Goal: Transaction & Acquisition: Obtain resource

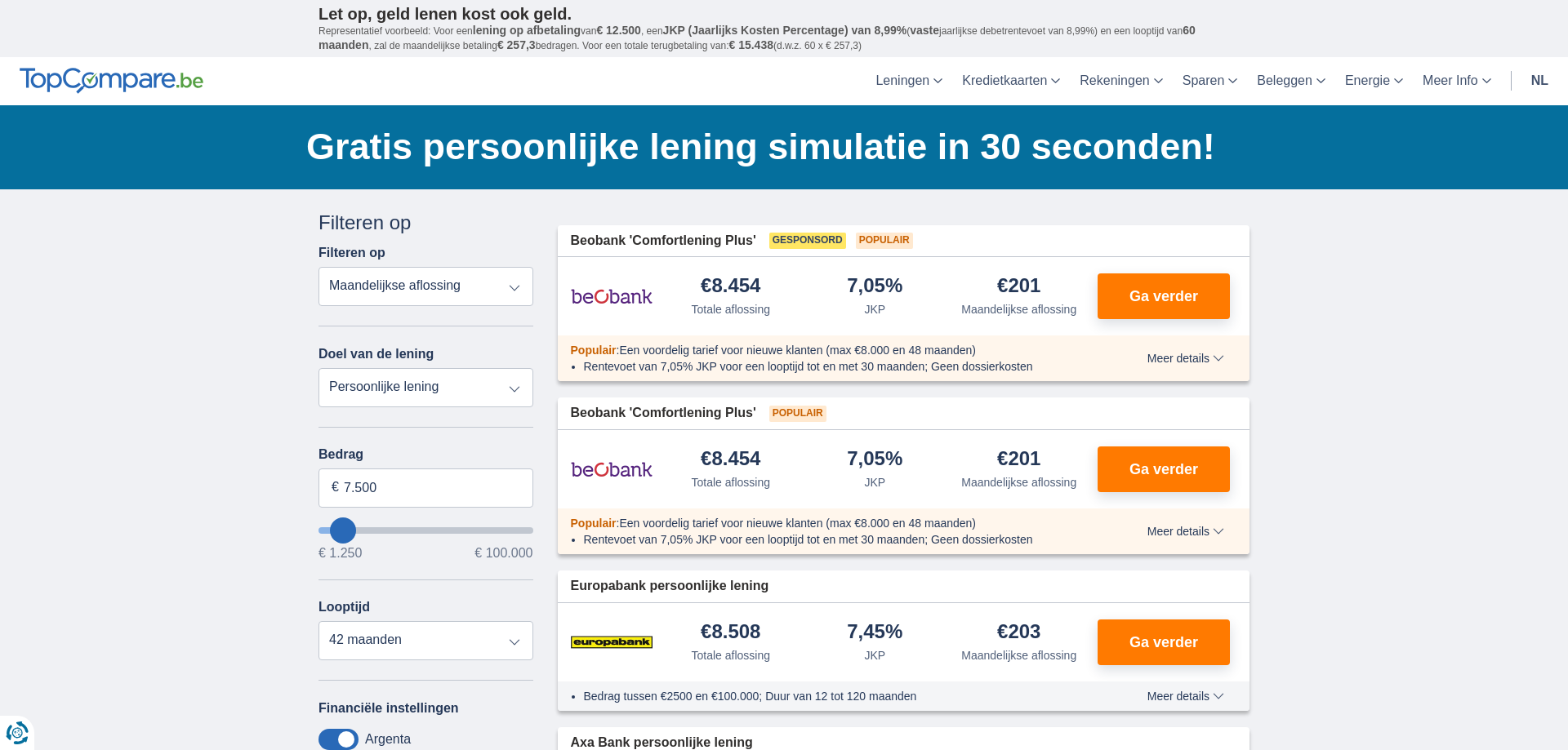
type input "5.250"
type input "5250"
select select "36"
type input "6.250"
type input "6250"
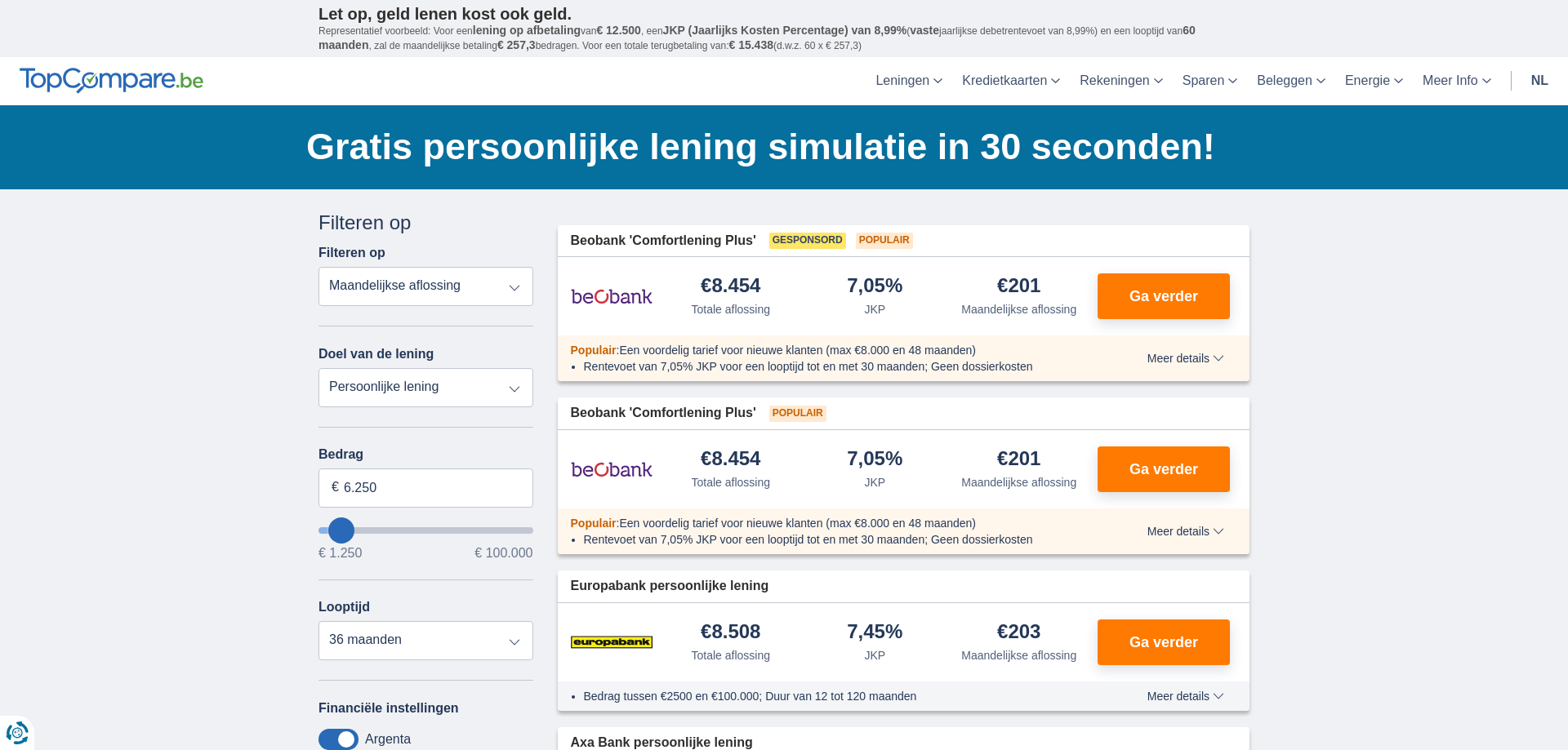
type input "7.250"
type input "7250"
select select "42"
type input "10.250"
type input "10250"
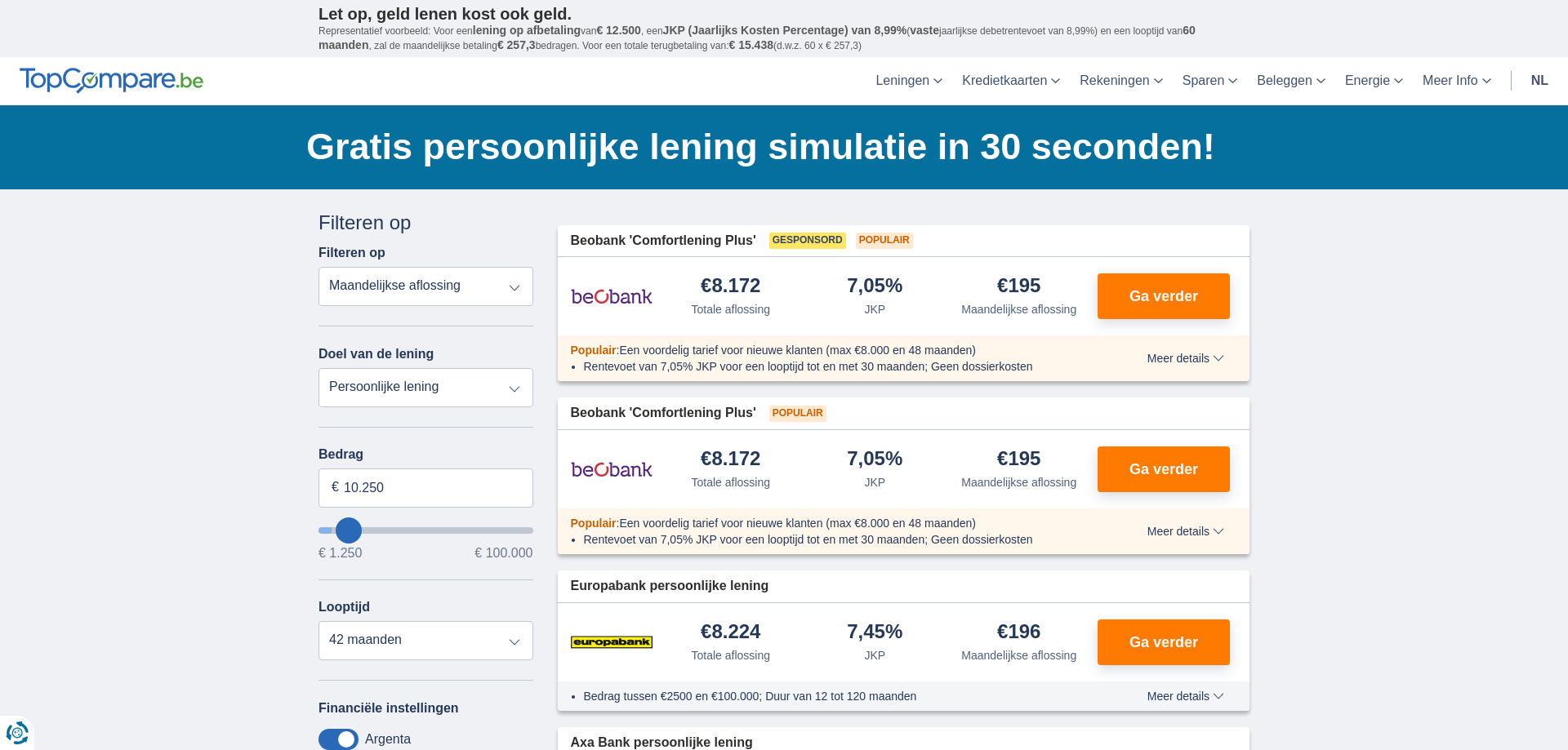
type input "7.250"
type input "7250"
select select "42"
click at [387, 483] on input "7.250" at bounding box center [426, 488] width 215 height 40
type input "7"
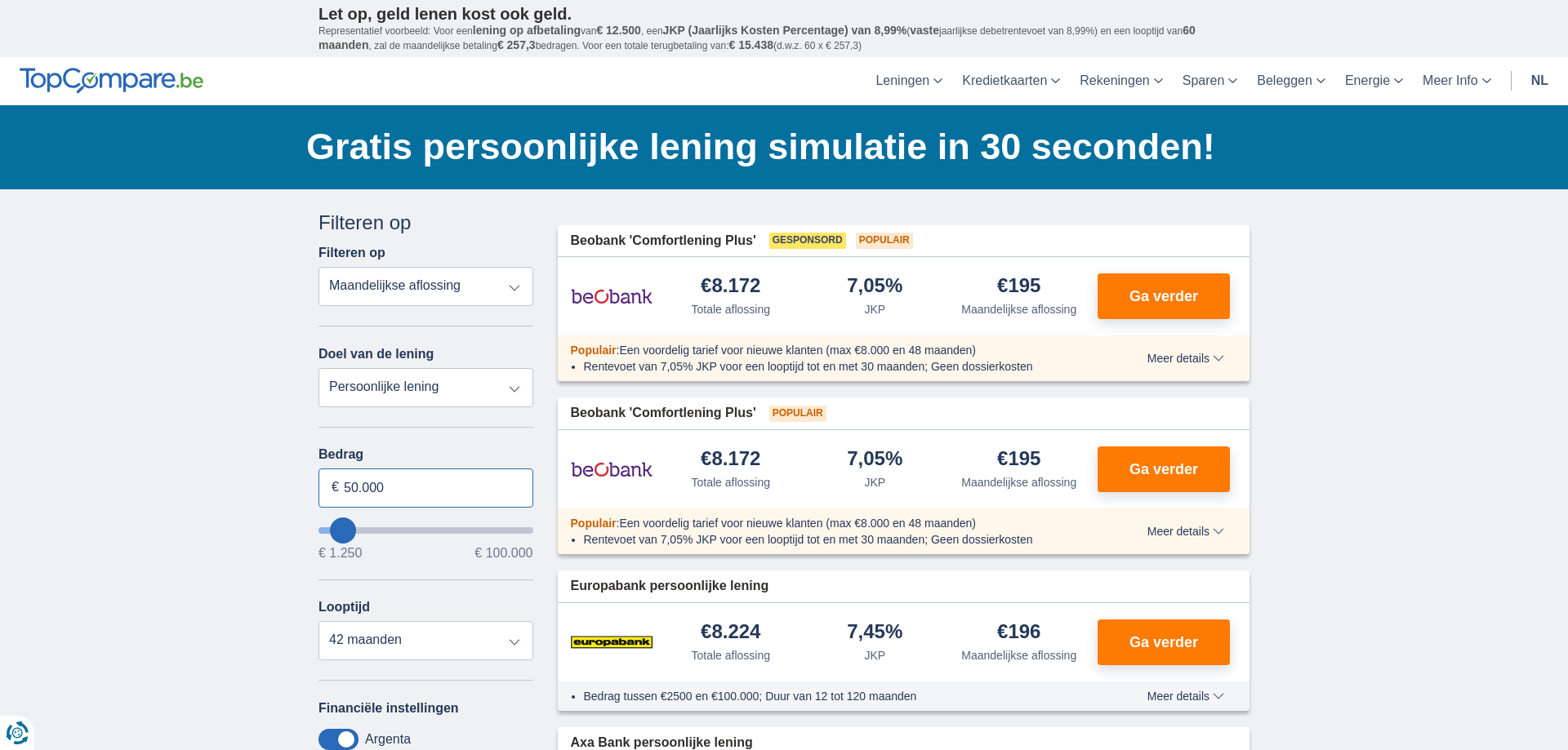
type input "50.000"
type input "50250"
click at [318, 621] on select "12 maanden 18 maanden 24 maanden 30 maanden 36 maanden 42 maanden 48 maanden 60…" at bounding box center [426, 641] width 215 height 40
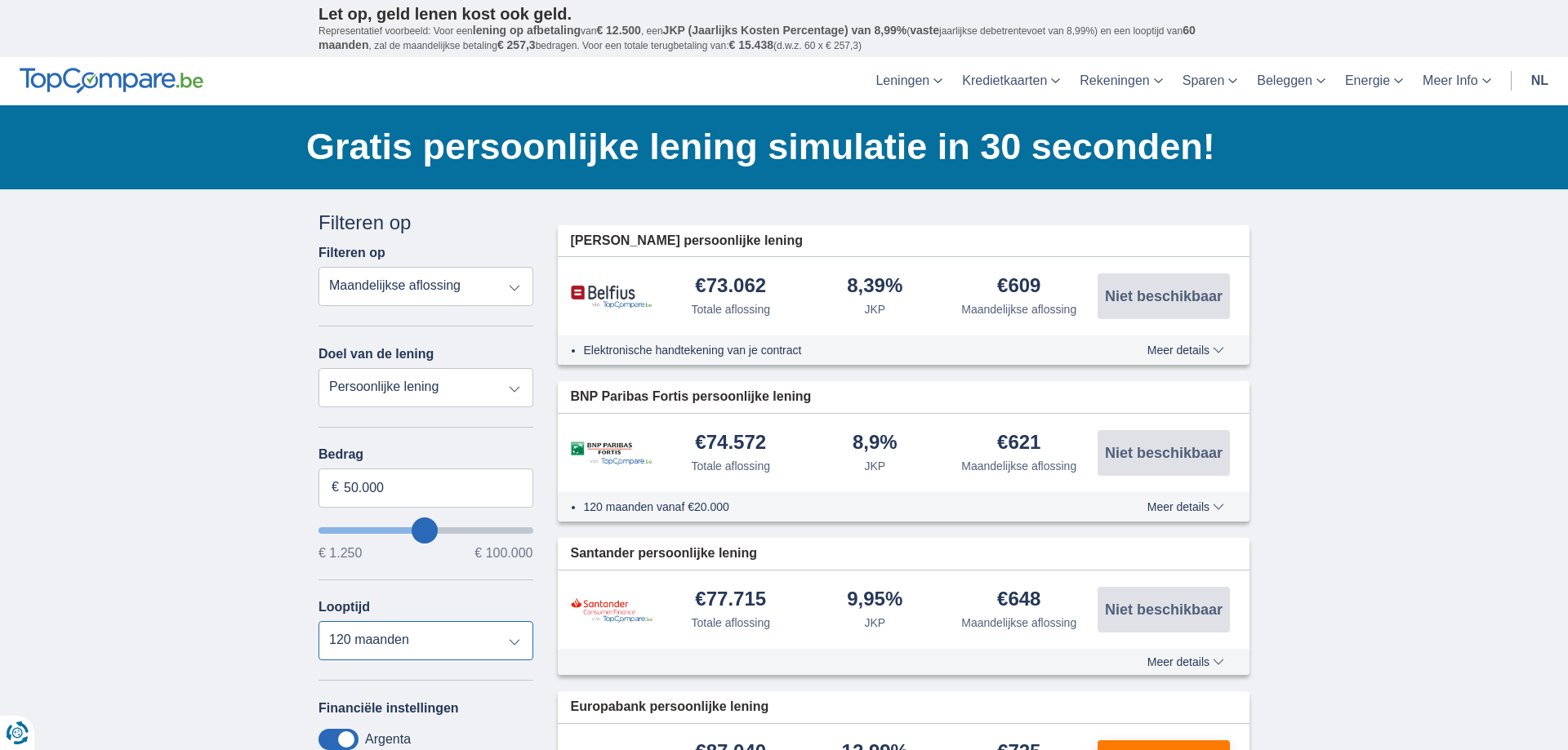
select select "72"
click option "72 maanden" at bounding box center [0, 0] width 0 height 0
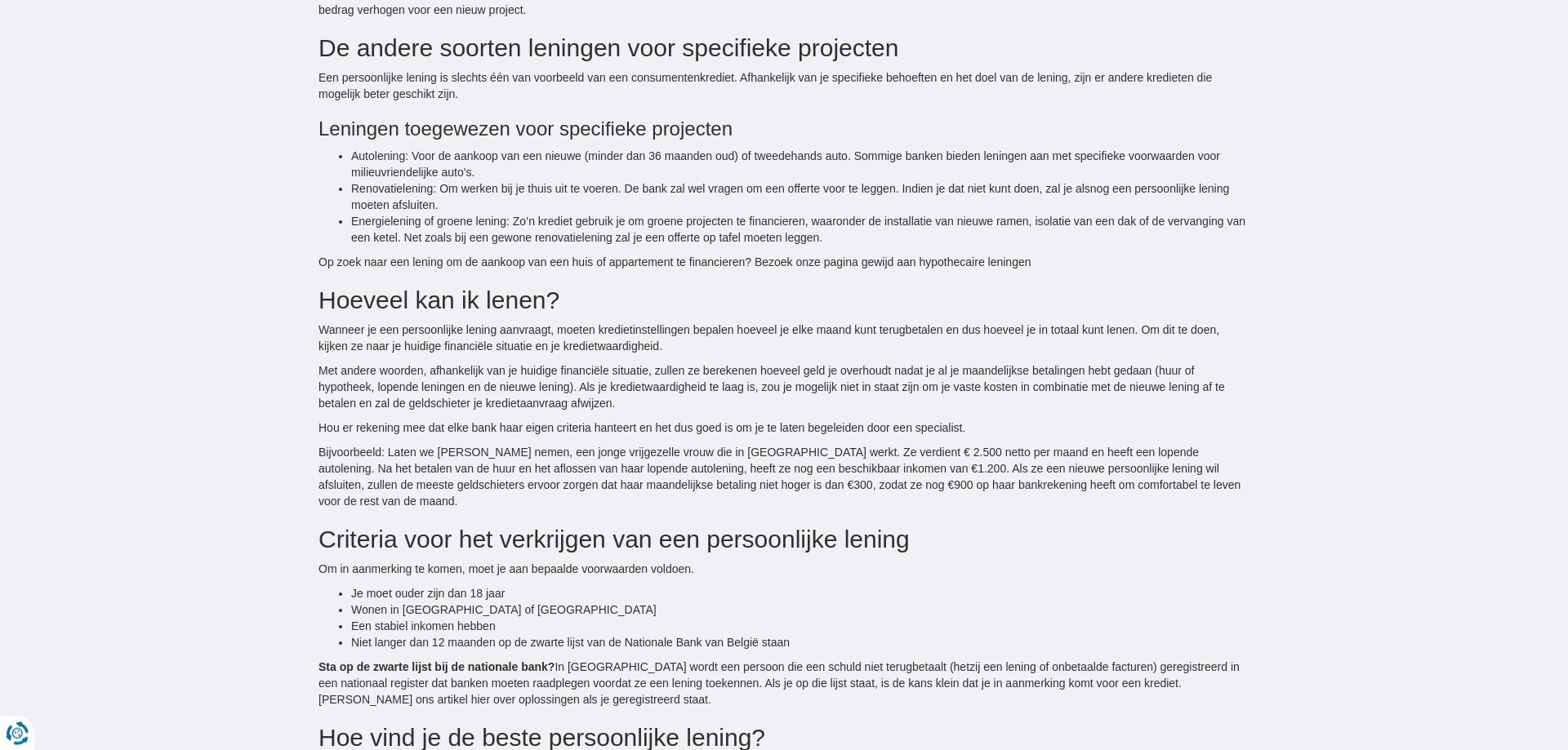
scroll to position [2137, 0]
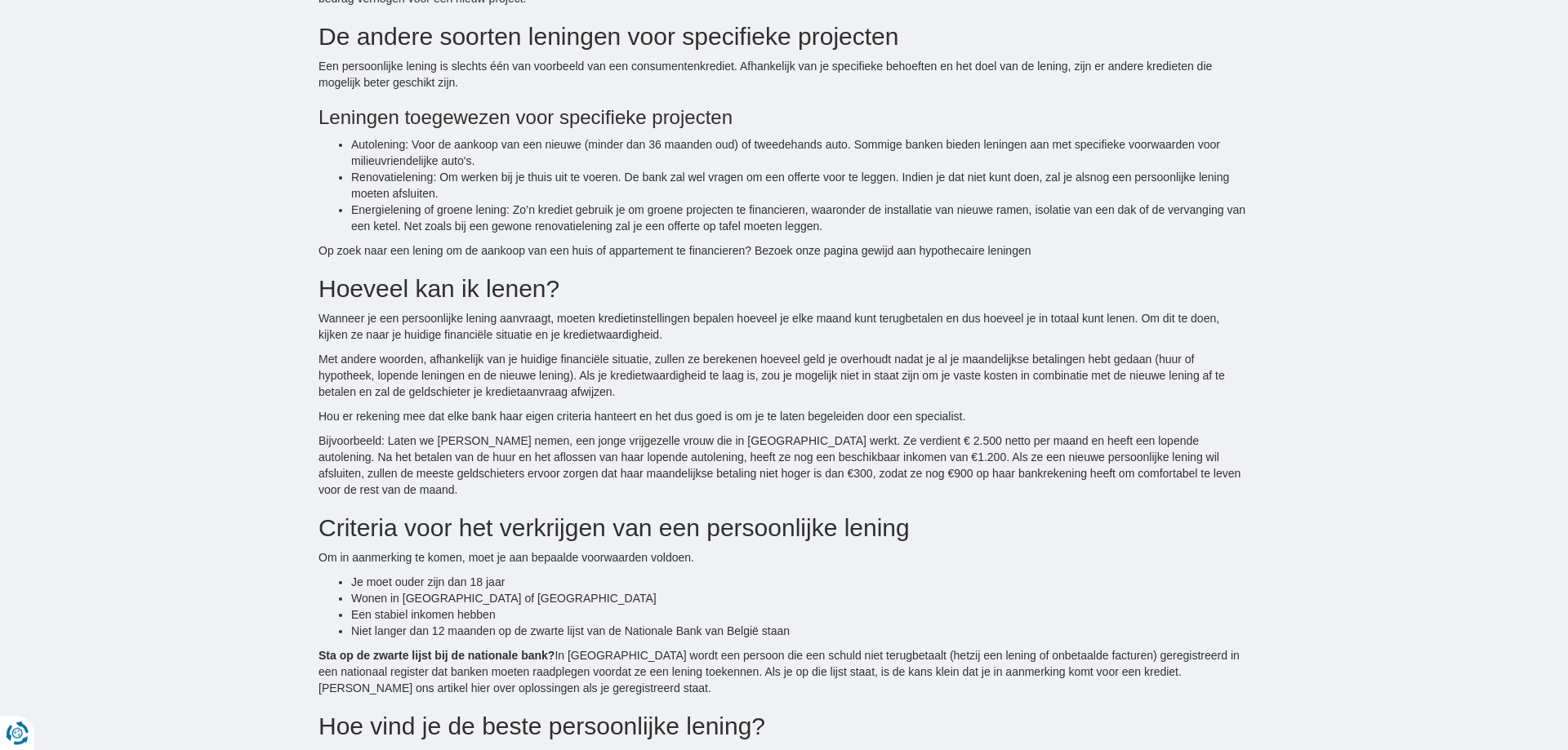
click at [1505, 392] on div "Gratis persoonlijke lening simulatie in 30 seconden! Bespaar tot €3.800* Onze b…" at bounding box center [784, 510] width 1568 height 5083
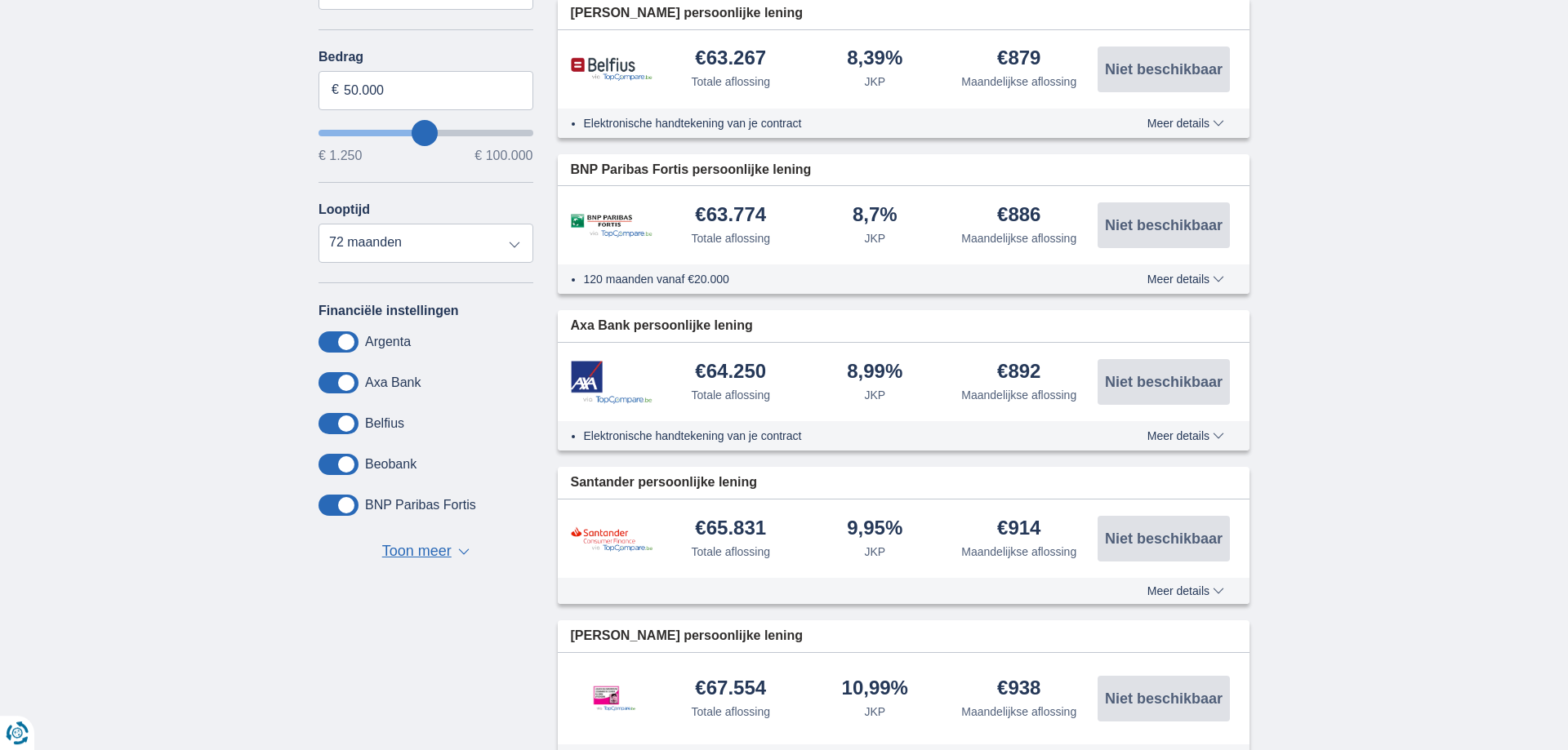
scroll to position [386, 0]
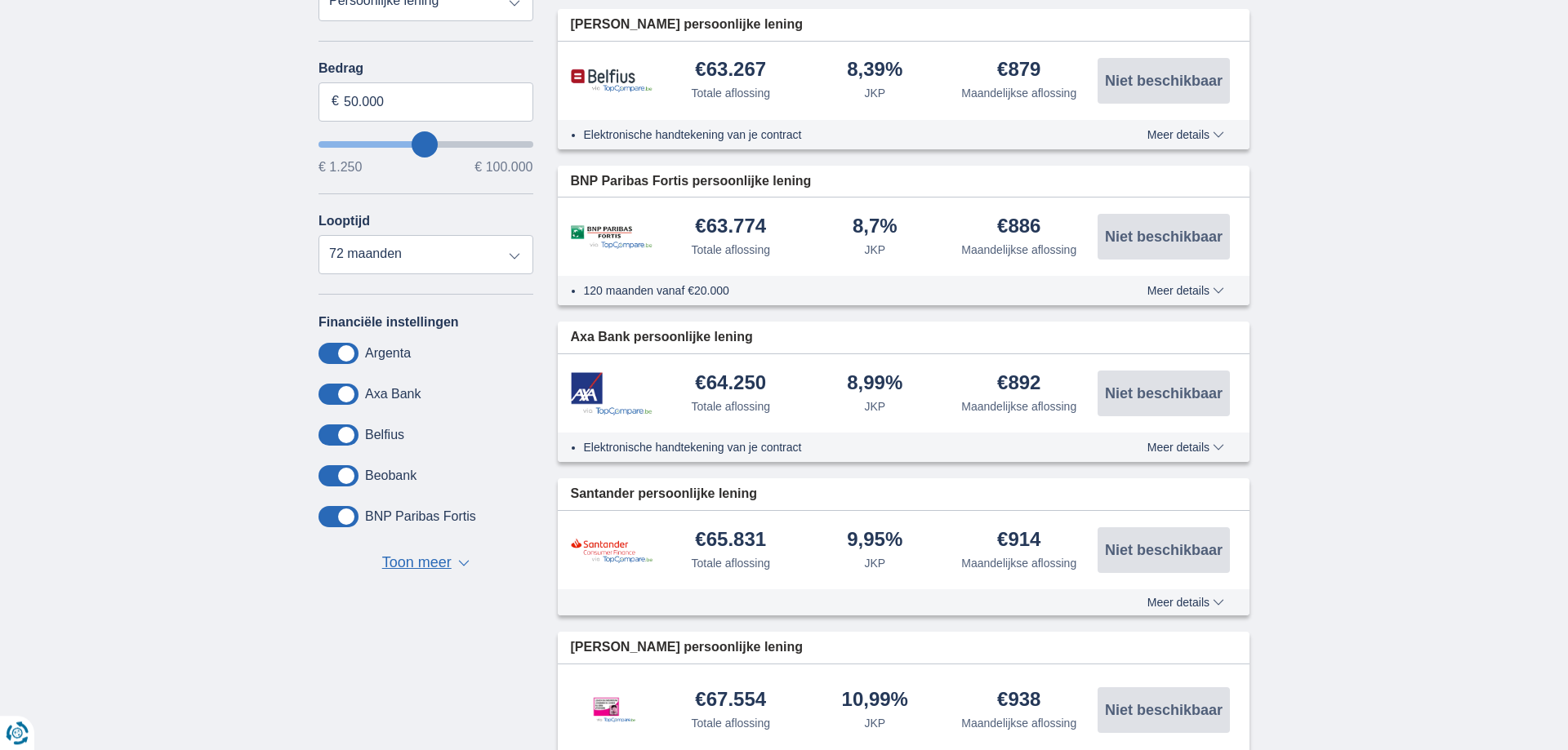
click at [464, 554] on button "Toon meer Toon minder ▼ ▲" at bounding box center [426, 562] width 97 height 23
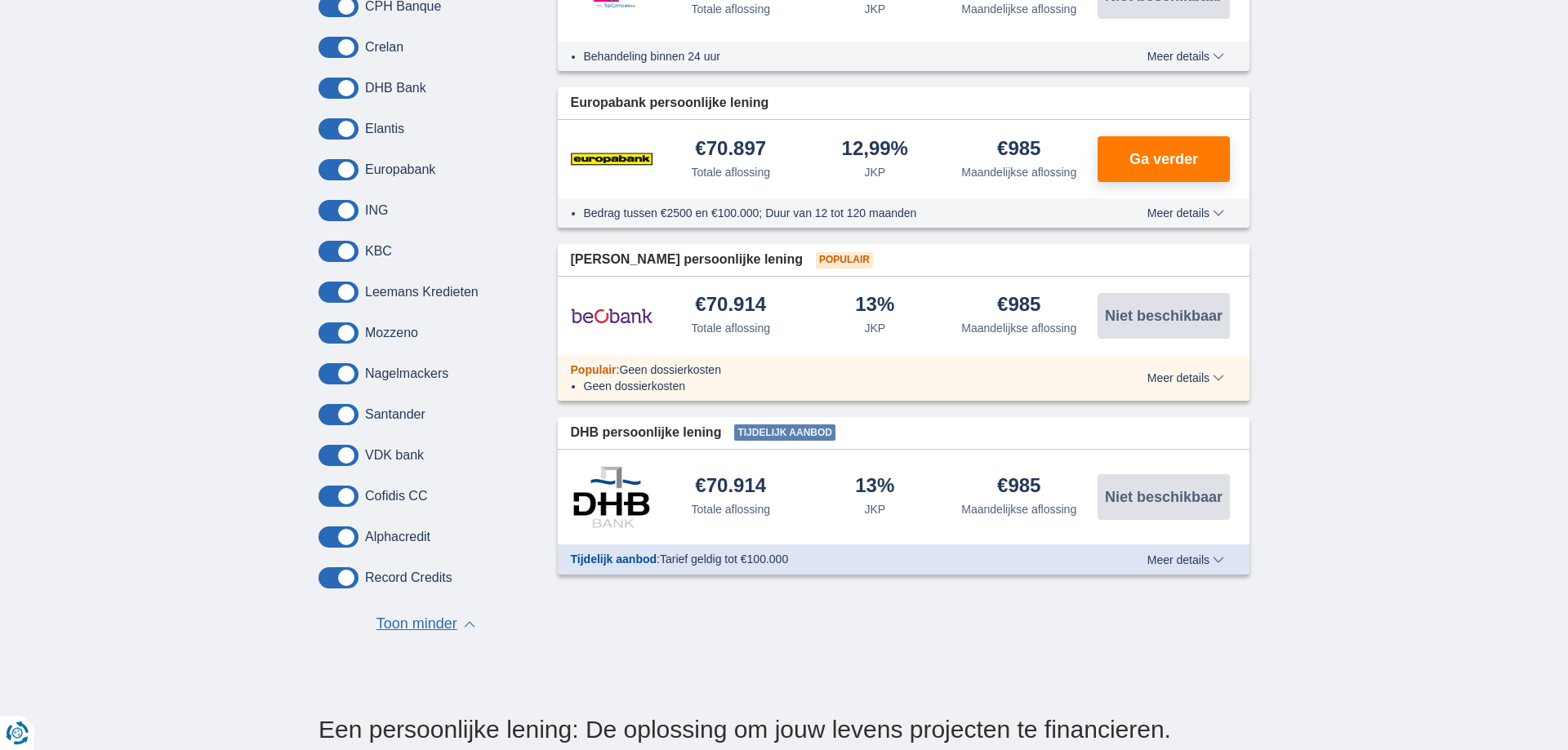
scroll to position [1082, 0]
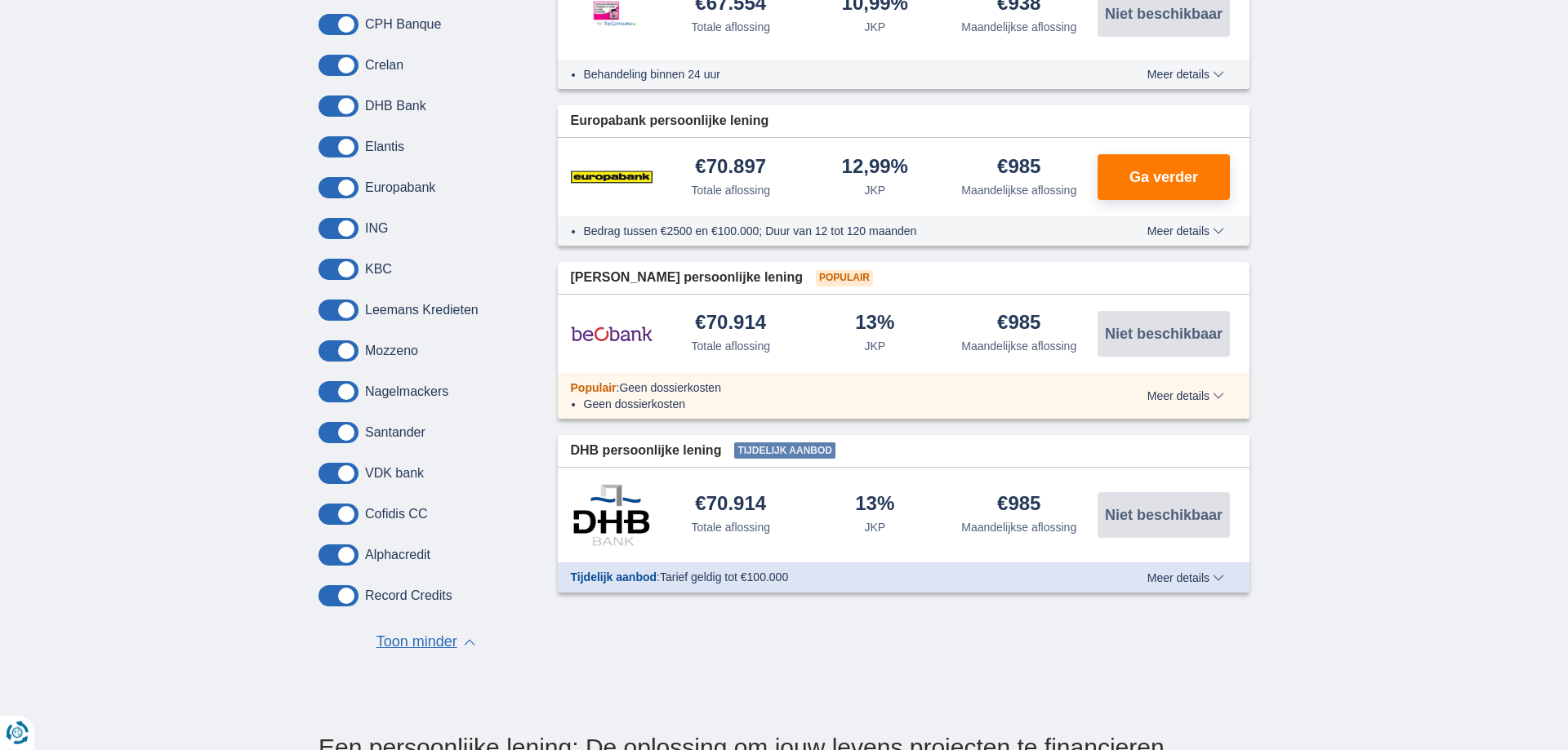
click at [325, 62] on span at bounding box center [338, 64] width 40 height 21
click at [0, 0] on input "checkbox" at bounding box center [0, 0] width 0 height 0
click at [331, 106] on span at bounding box center [338, 106] width 40 height 21
click at [0, 0] on input "checkbox" at bounding box center [0, 0] width 0 height 0
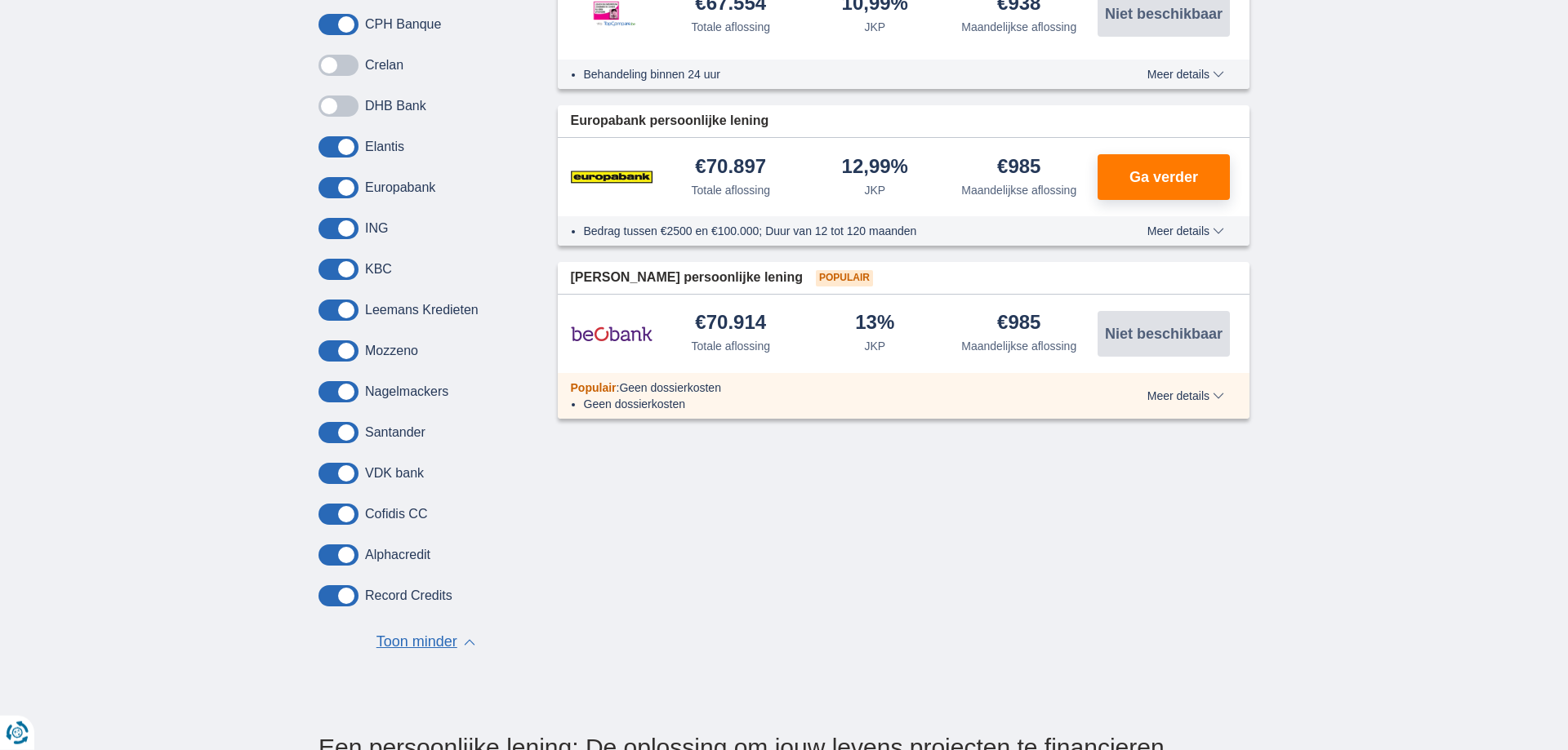
click at [327, 185] on span at bounding box center [338, 188] width 40 height 21
click at [0, 0] on input "checkbox" at bounding box center [0, 0] width 0 height 0
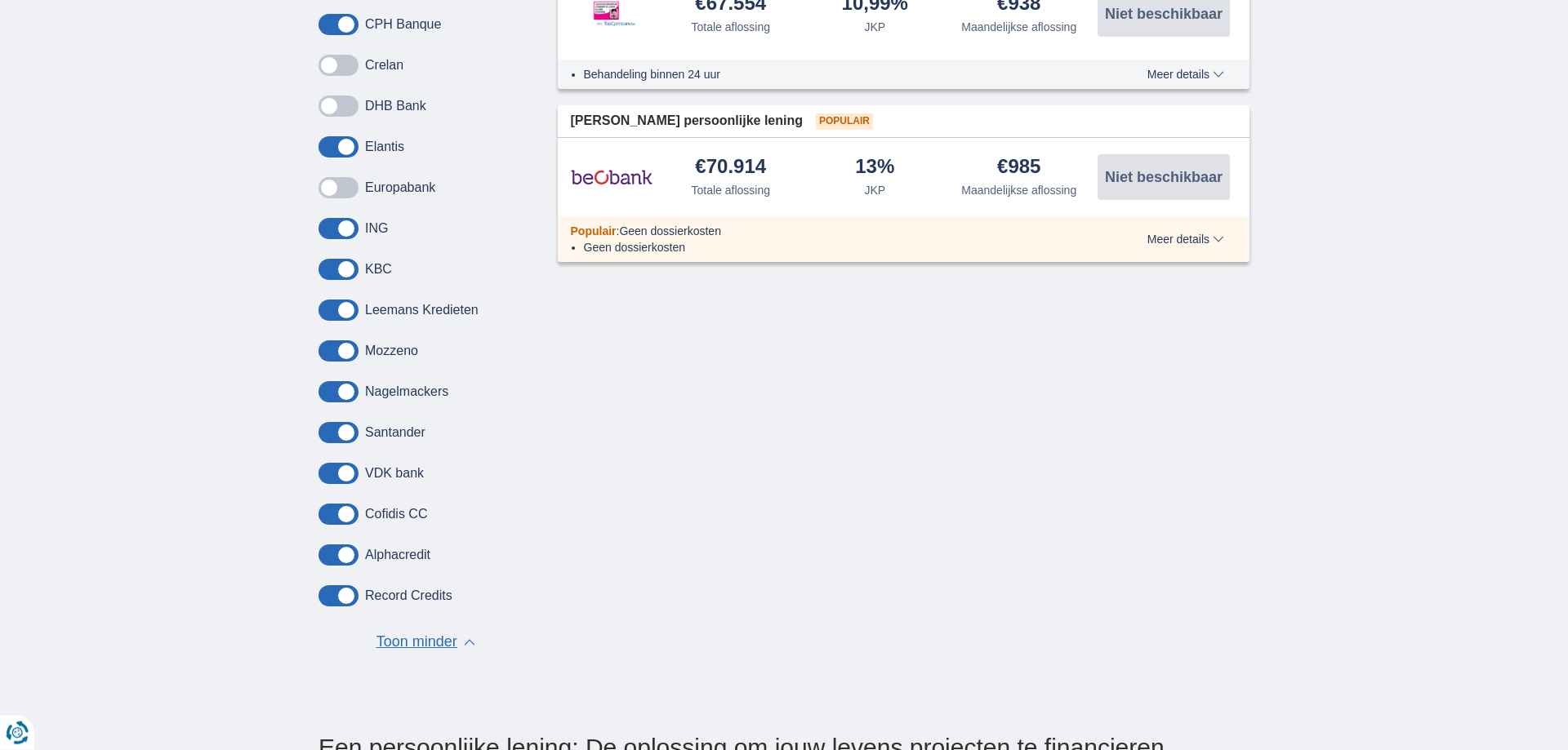
click at [326, 224] on span at bounding box center [338, 228] width 40 height 21
click at [0, 0] on input "checkbox" at bounding box center [0, 0] width 0 height 0
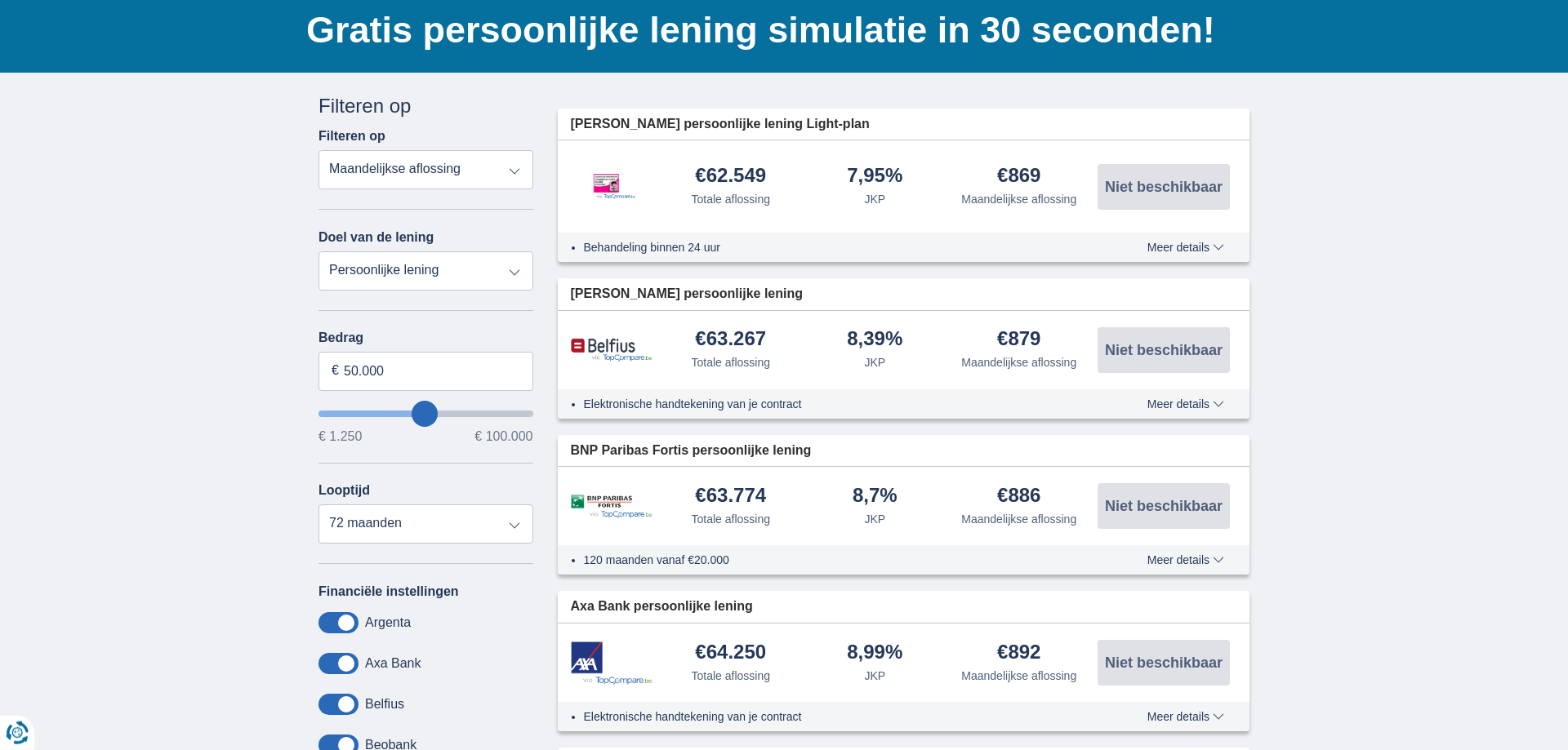
scroll to position [123, 0]
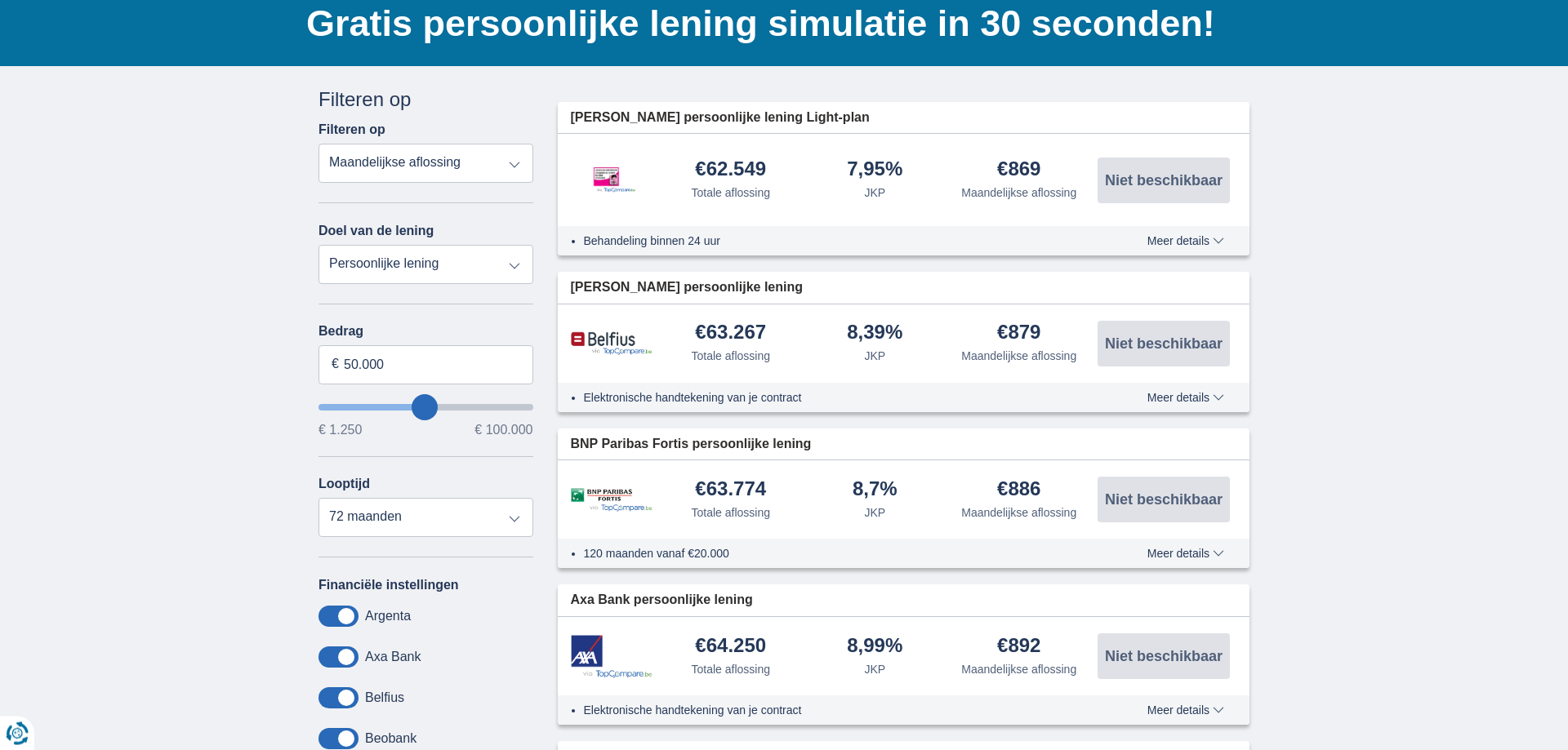
click at [1219, 238] on span "Meer details" at bounding box center [1185, 241] width 76 height 11
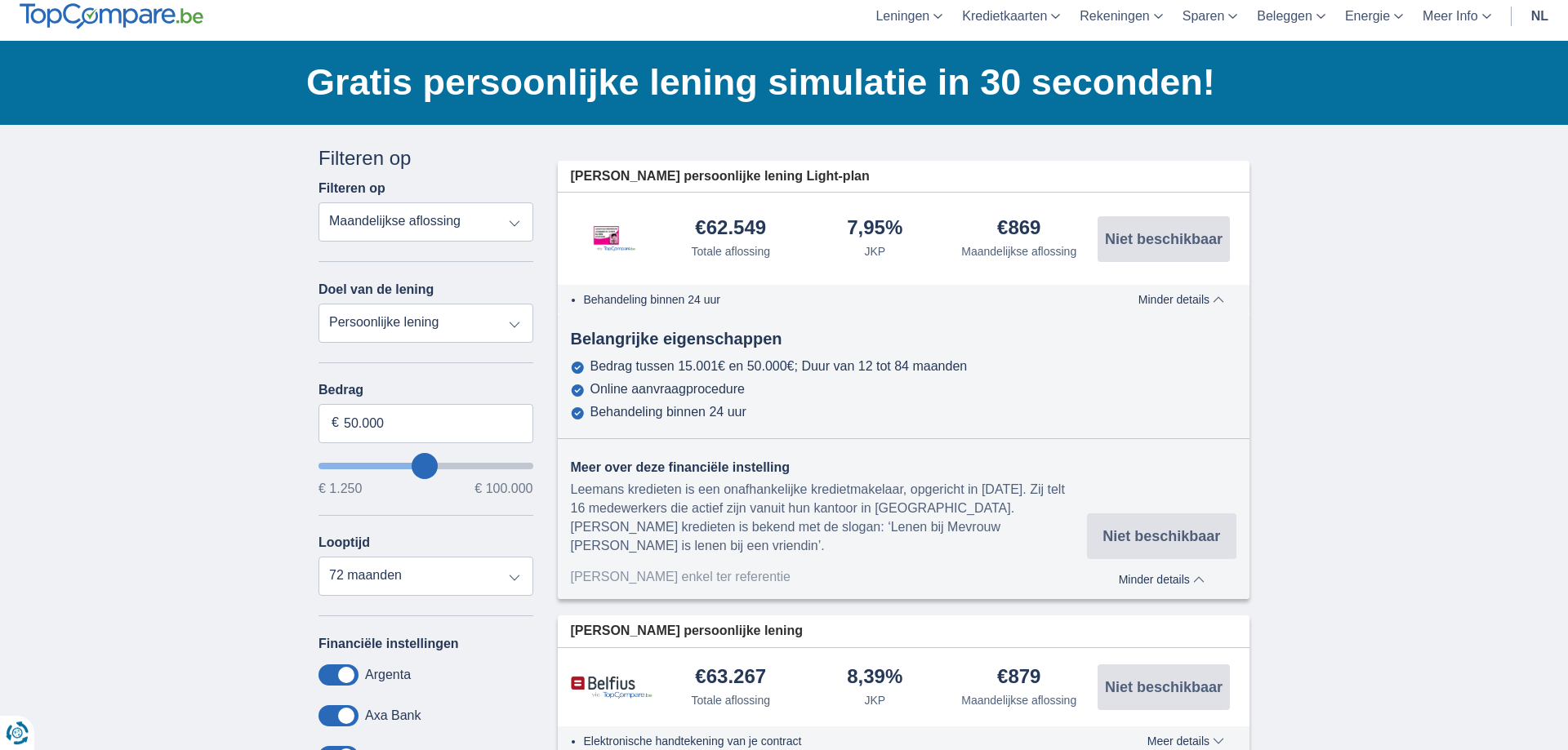
scroll to position [0, 0]
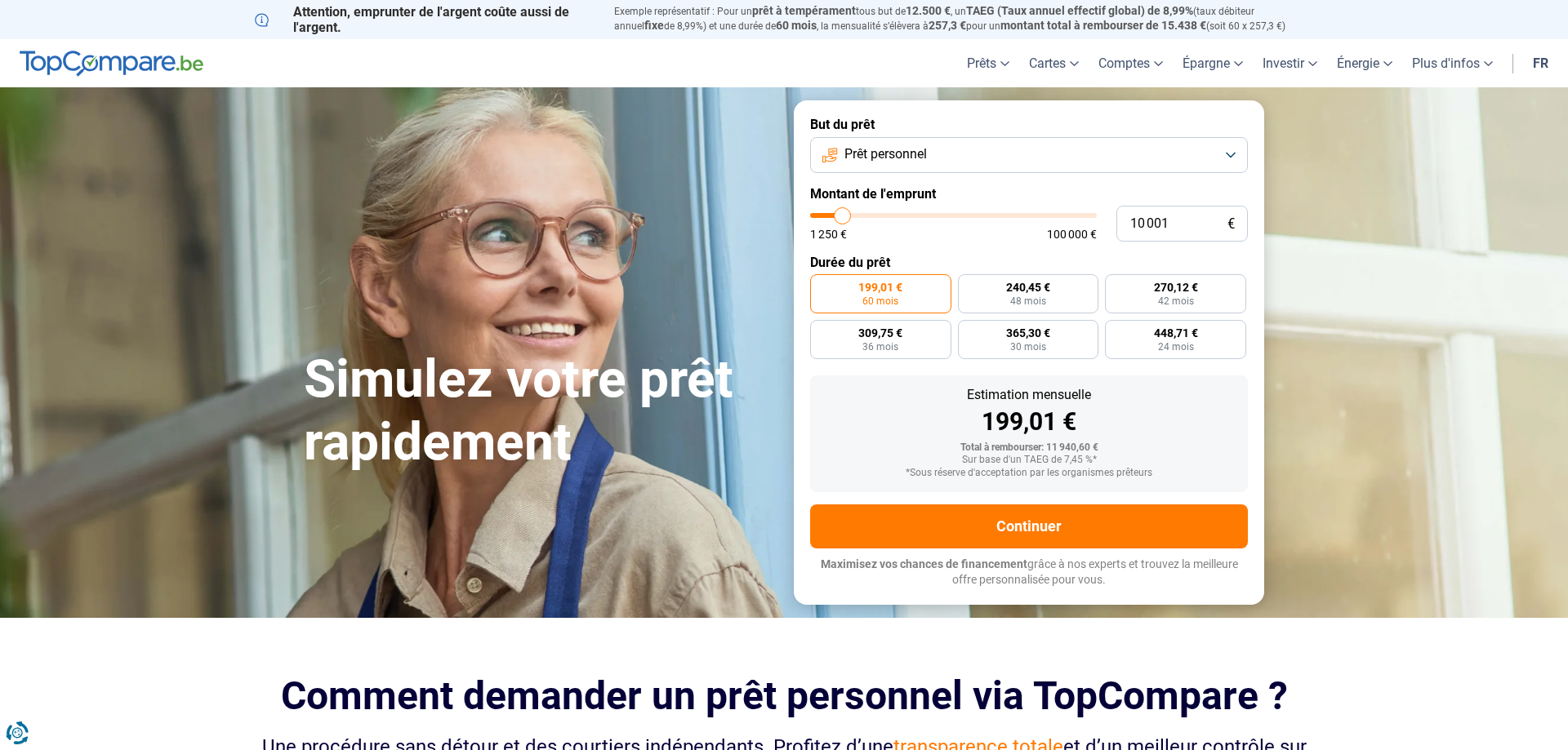
type input "11 250"
type input "11250"
type input "12 750"
type input "12750"
type input "15 500"
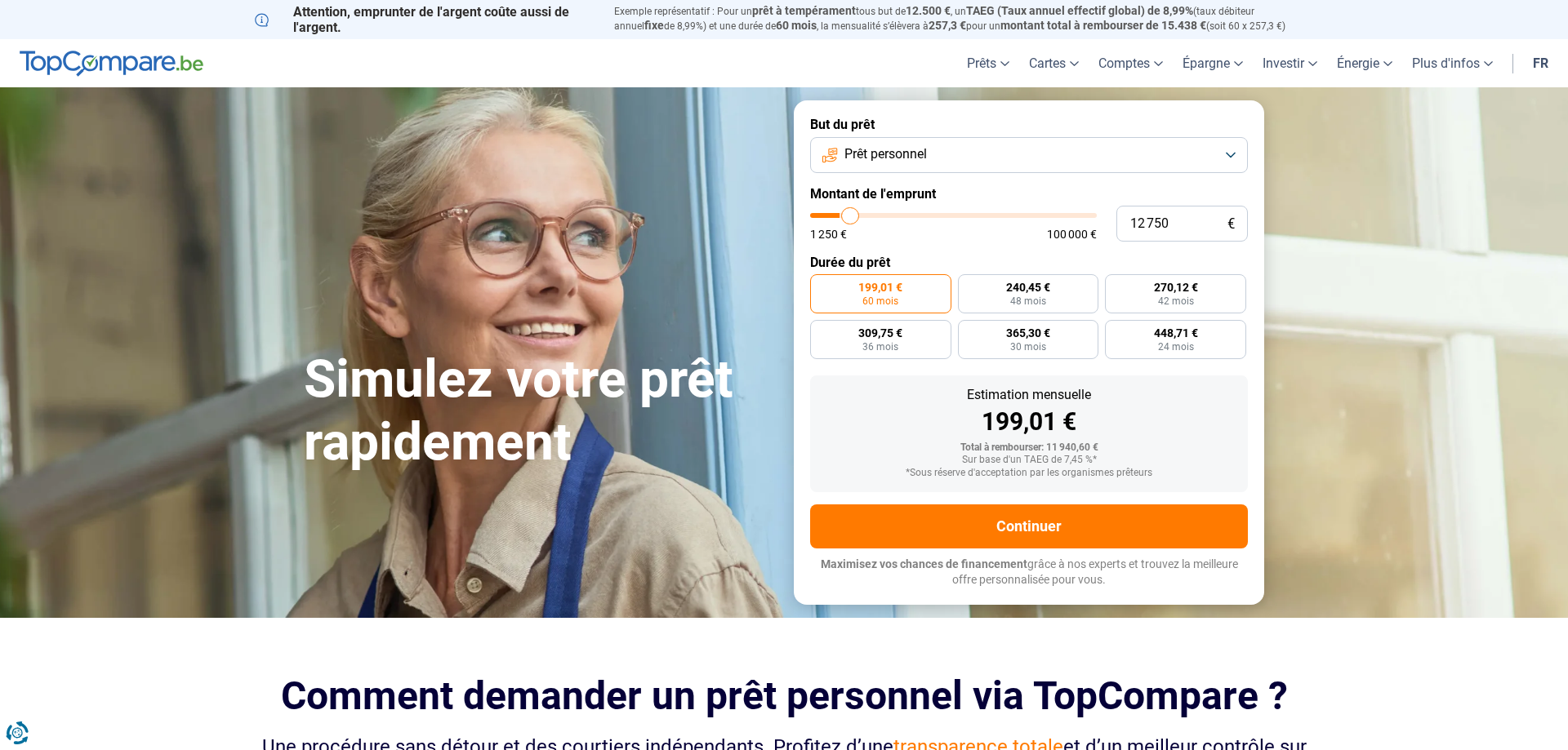
type input "15500"
type input "19 000"
type input "19000"
type input "23 000"
type input "23000"
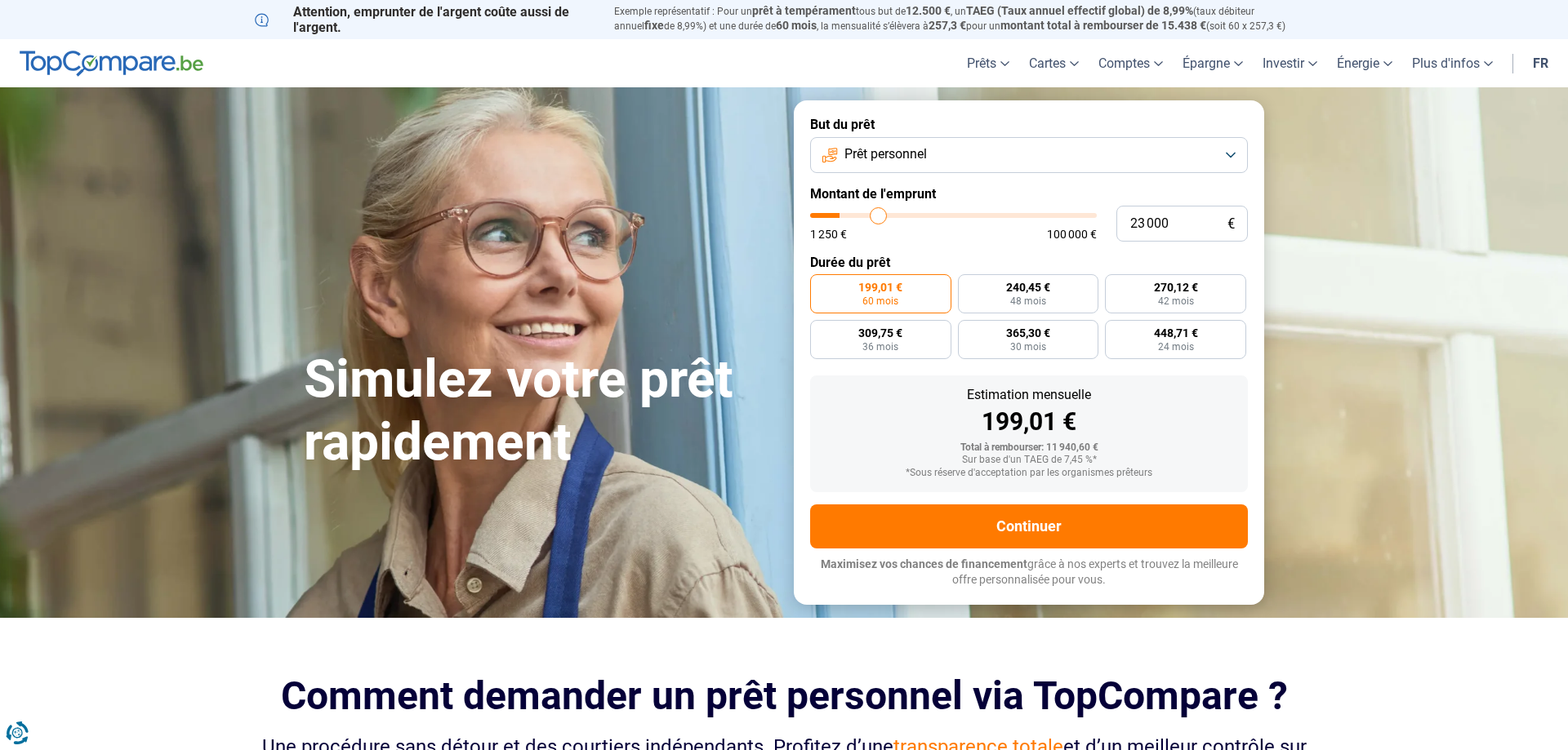
type input "28 500"
type input "28500"
type input "33 750"
type input "33750"
type input "38 000"
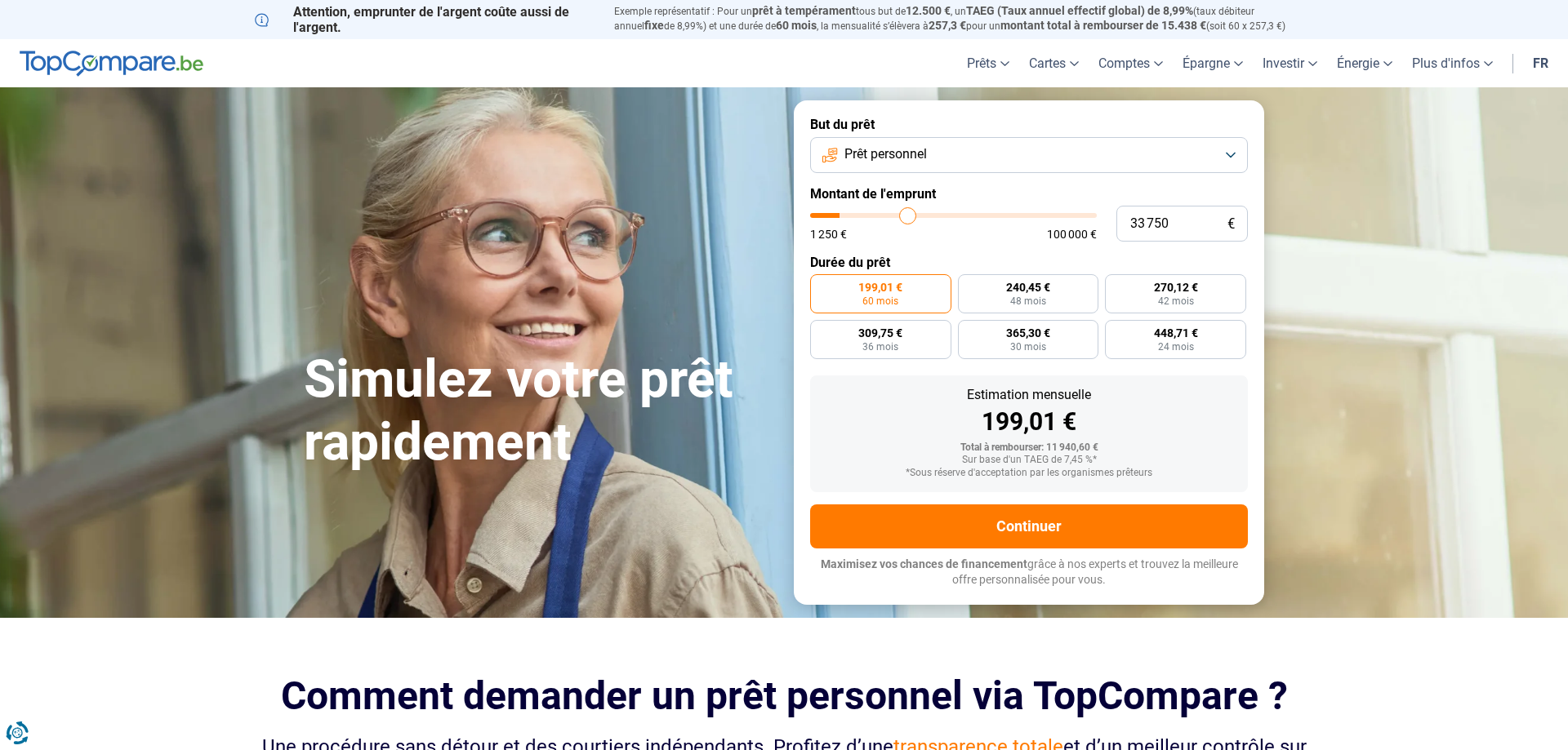
type input "38000"
type input "42 750"
type input "42750"
type input "44 500"
type input "44500"
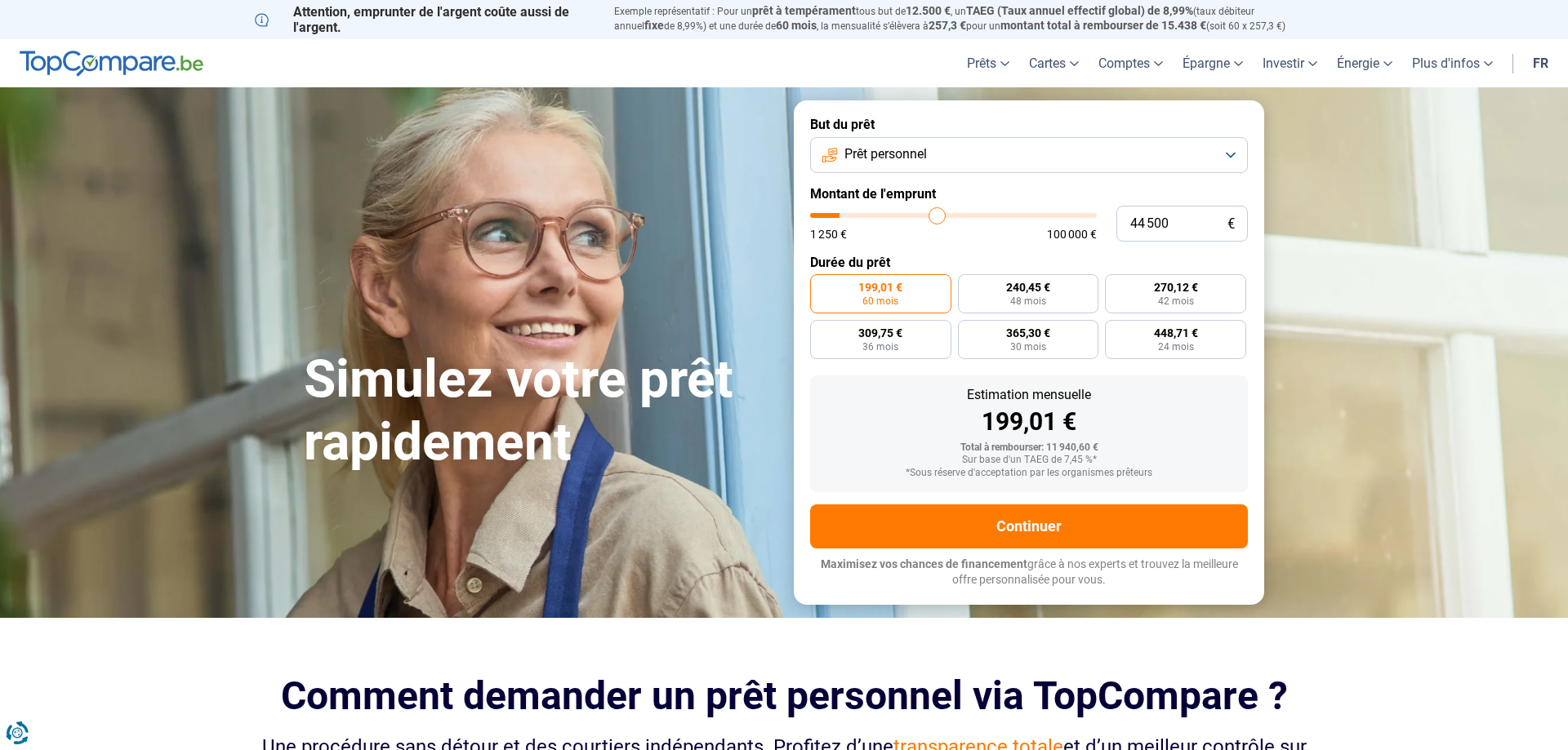
type input "45 750"
type input "45750"
type input "47 250"
type input "47250"
type input "49 500"
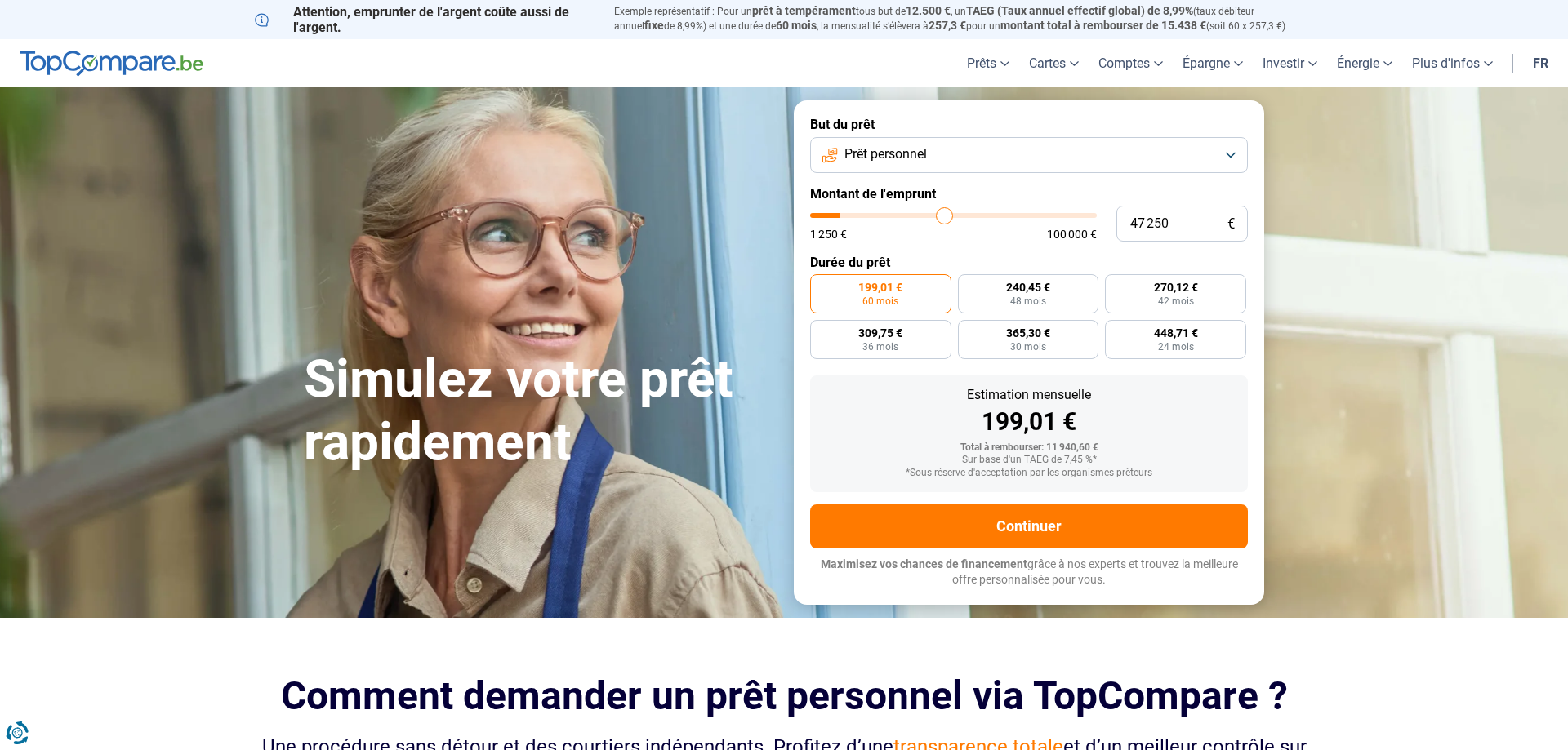
type input "49500"
type input "52 000"
type input "52000"
type input "55 000"
type input "55000"
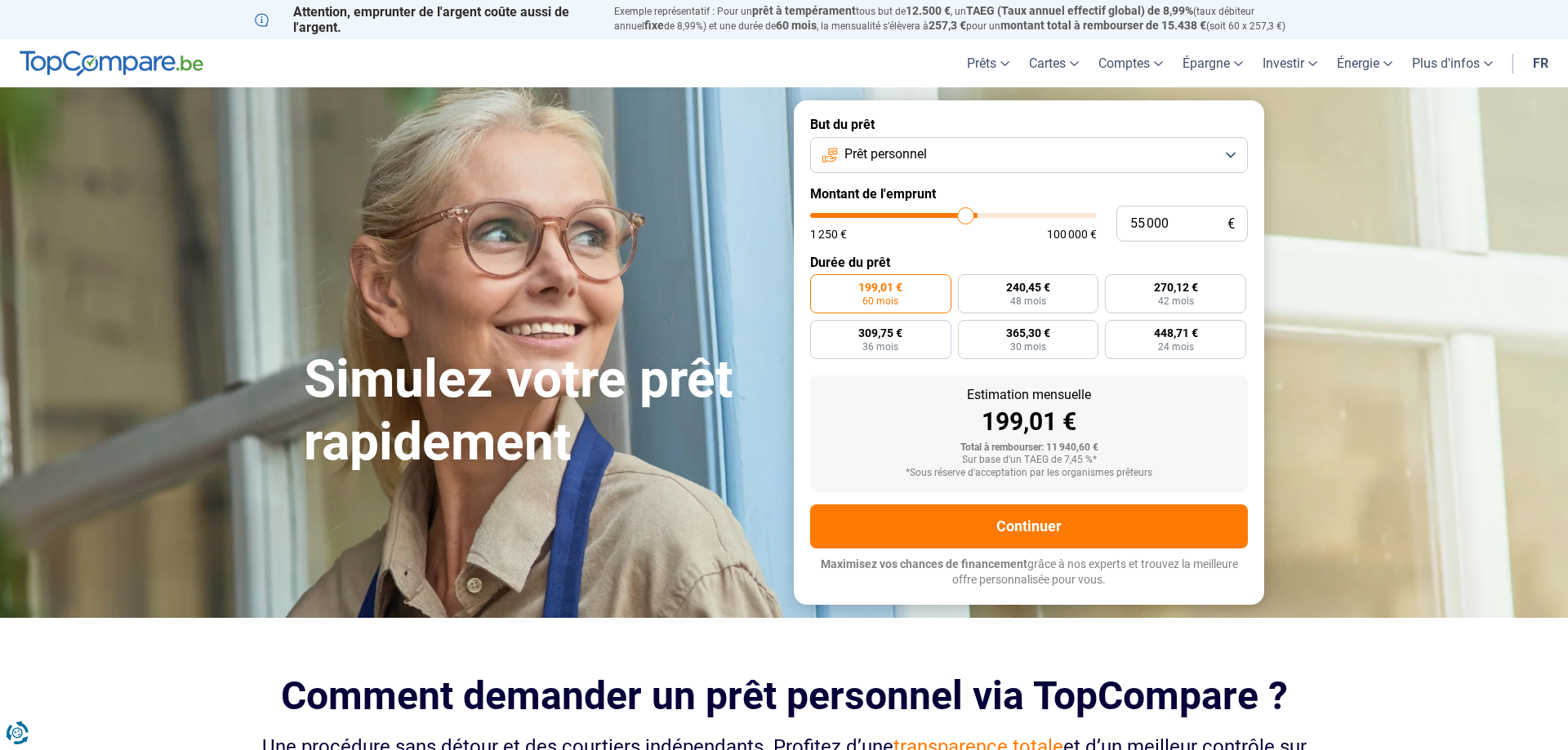
type input "58 750"
type input "58750"
type input "61 250"
type input "61250"
type input "62 250"
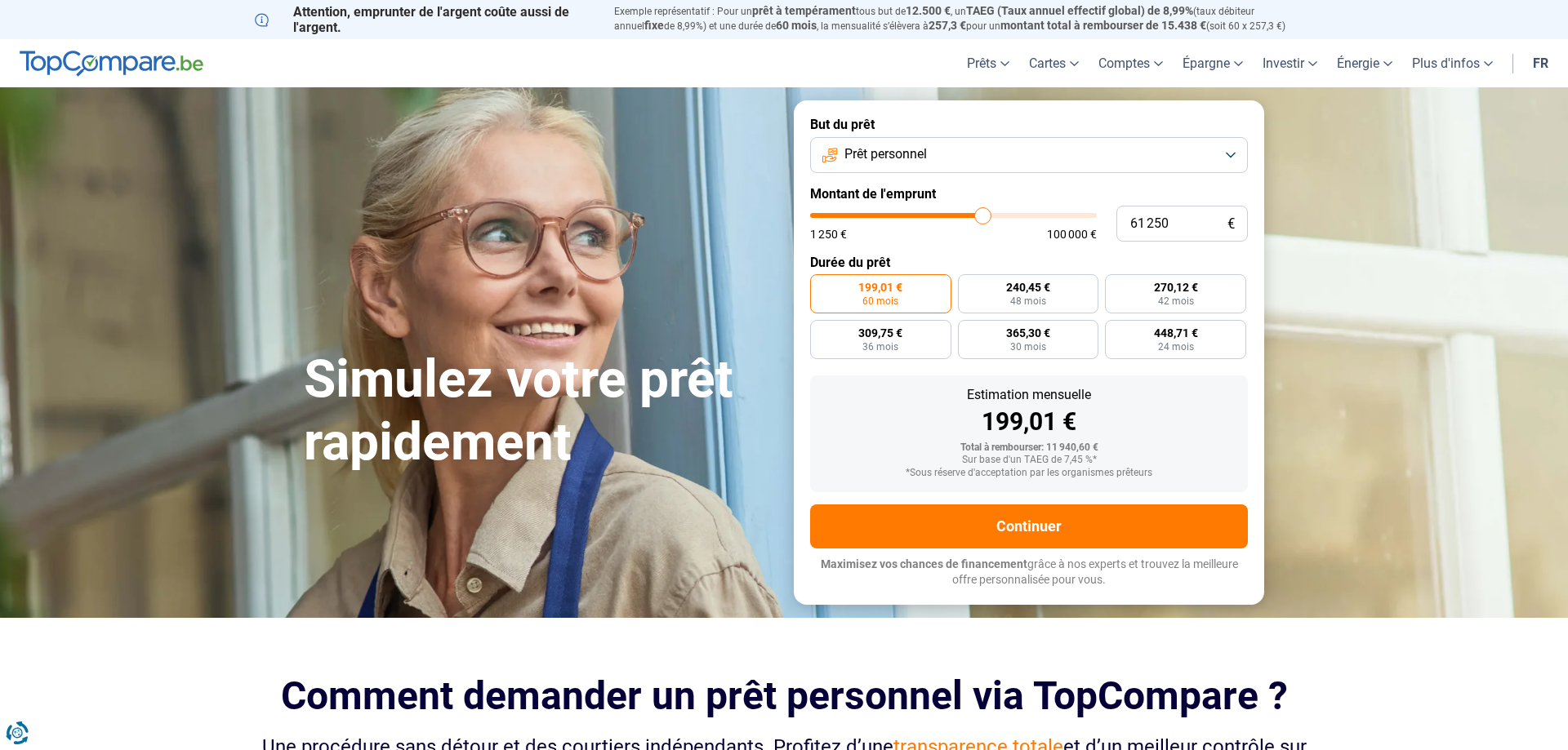
type input "62250"
type input "62 750"
type input "62750"
type input "62 250"
type input "62250"
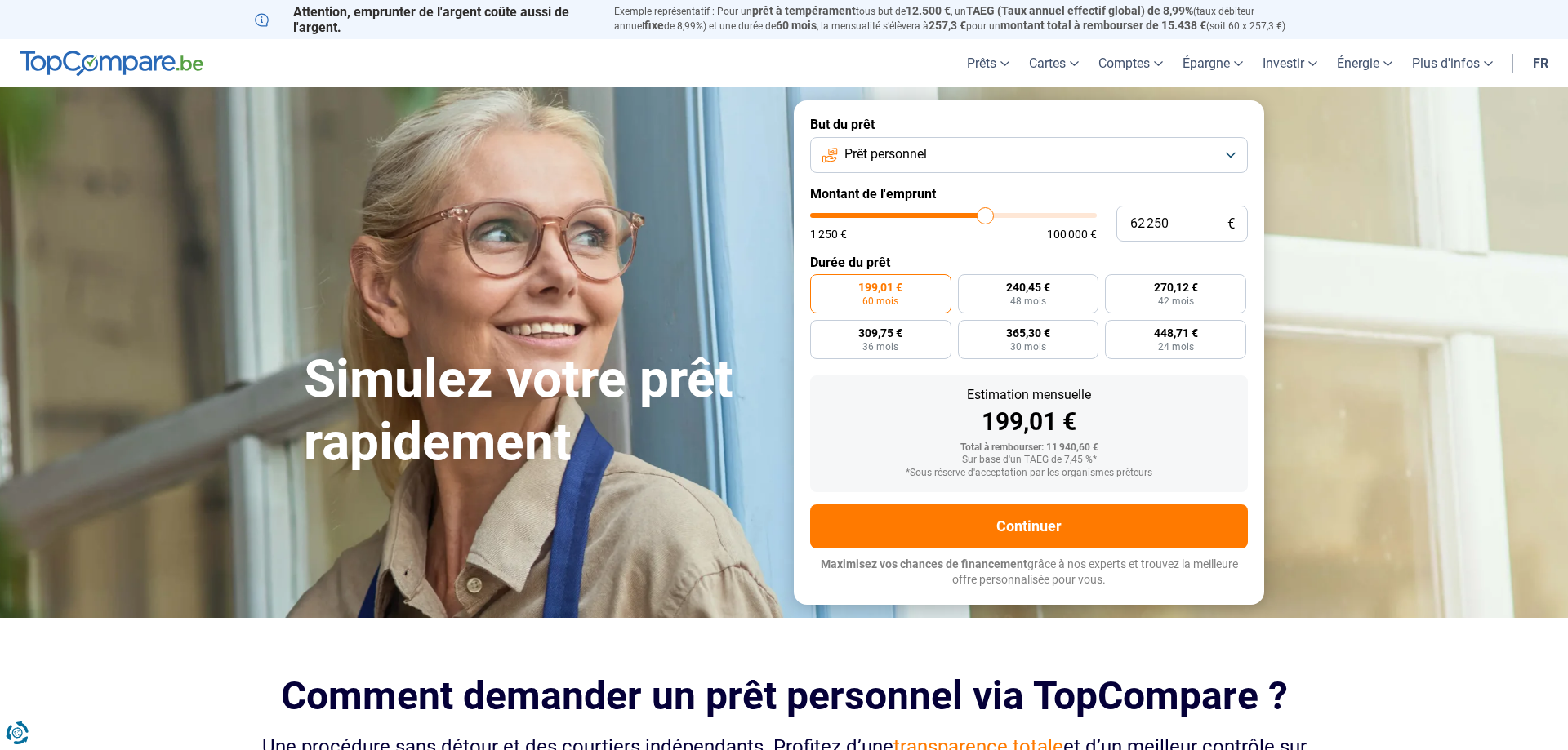
type input "61 500"
type input "61500"
type input "61 000"
type input "61000"
type input "60 500"
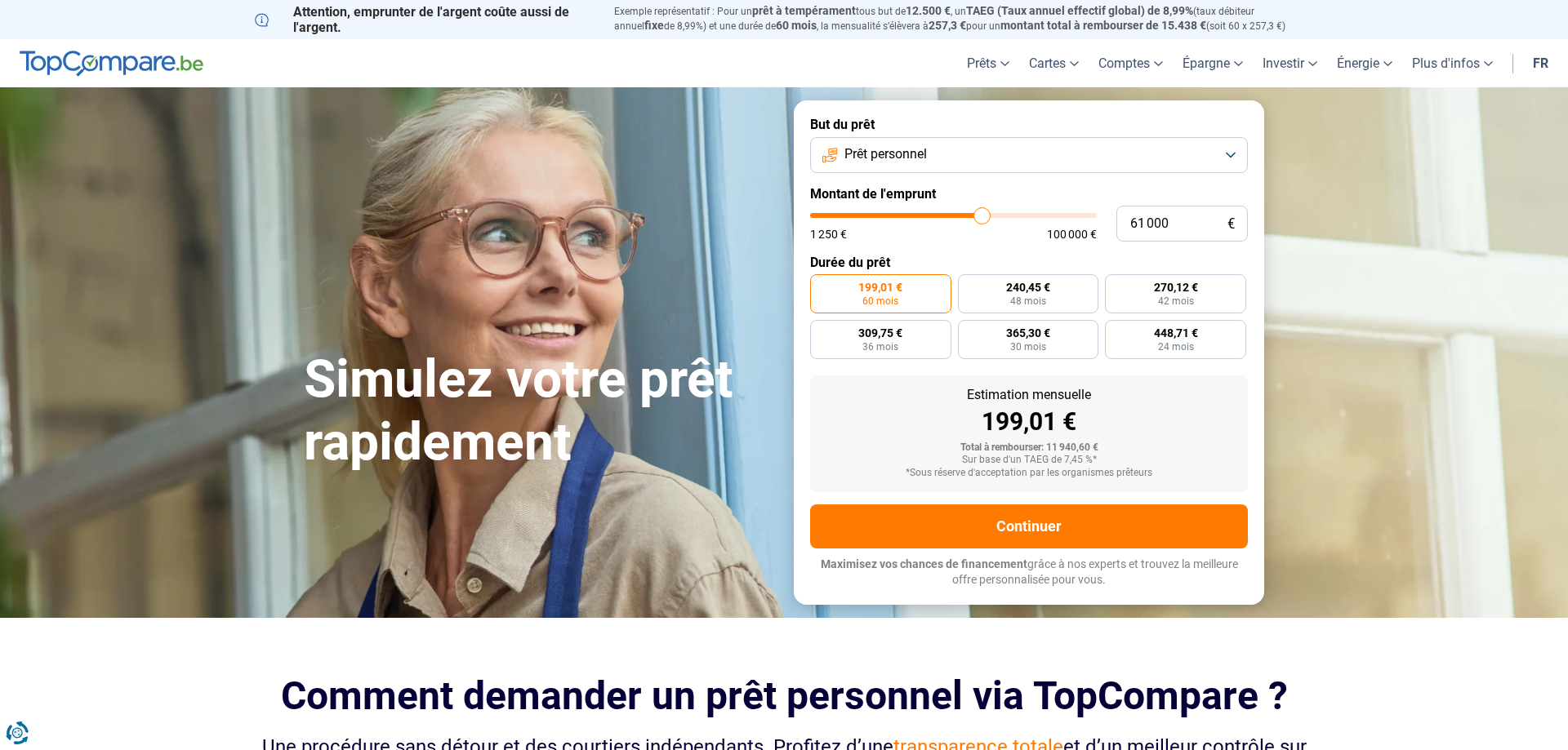
type input "60500"
type input "60 000"
type input "60000"
type input "59 500"
type input "59500"
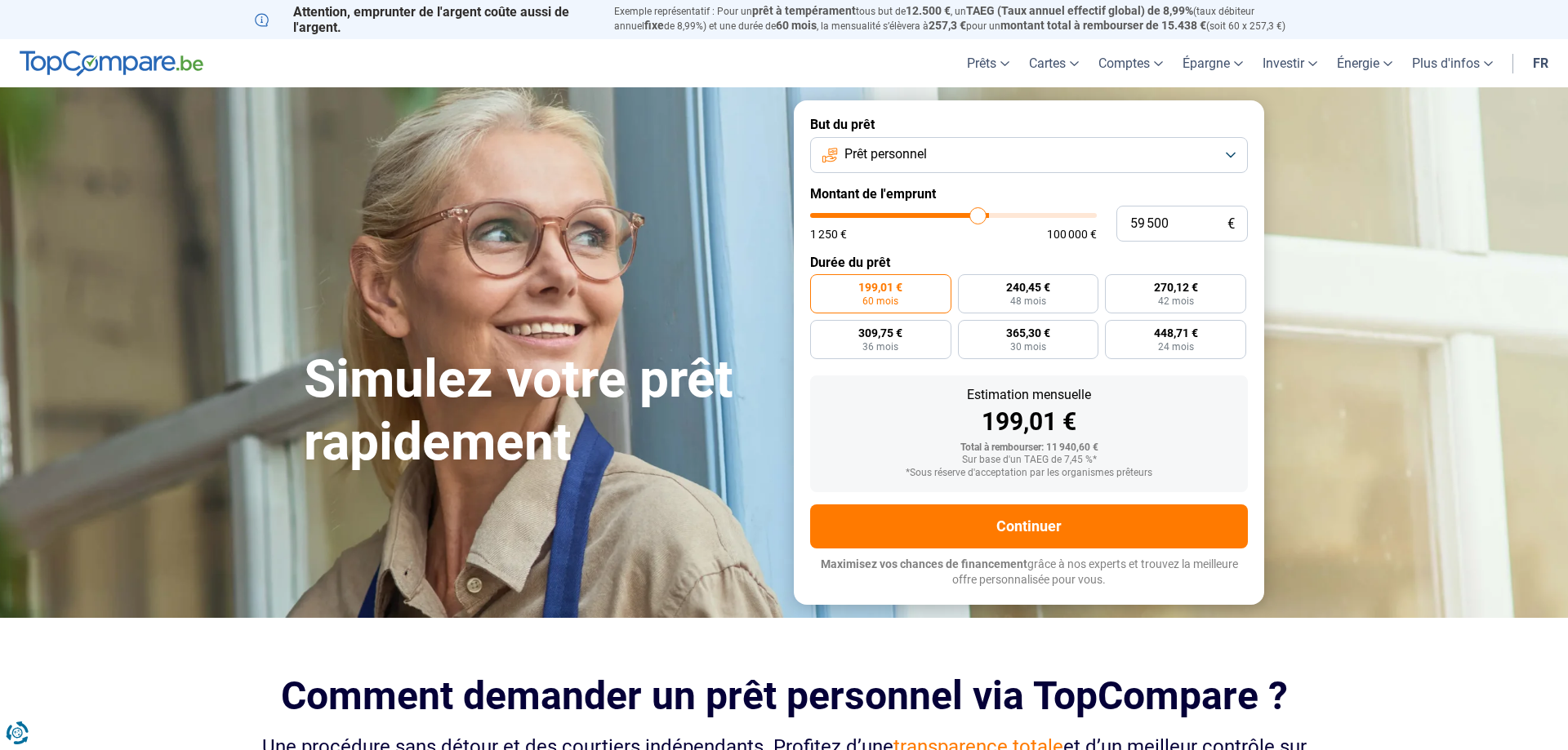
type input "58 500"
type input "58500"
type input "58 000"
type input "58000"
type input "57 000"
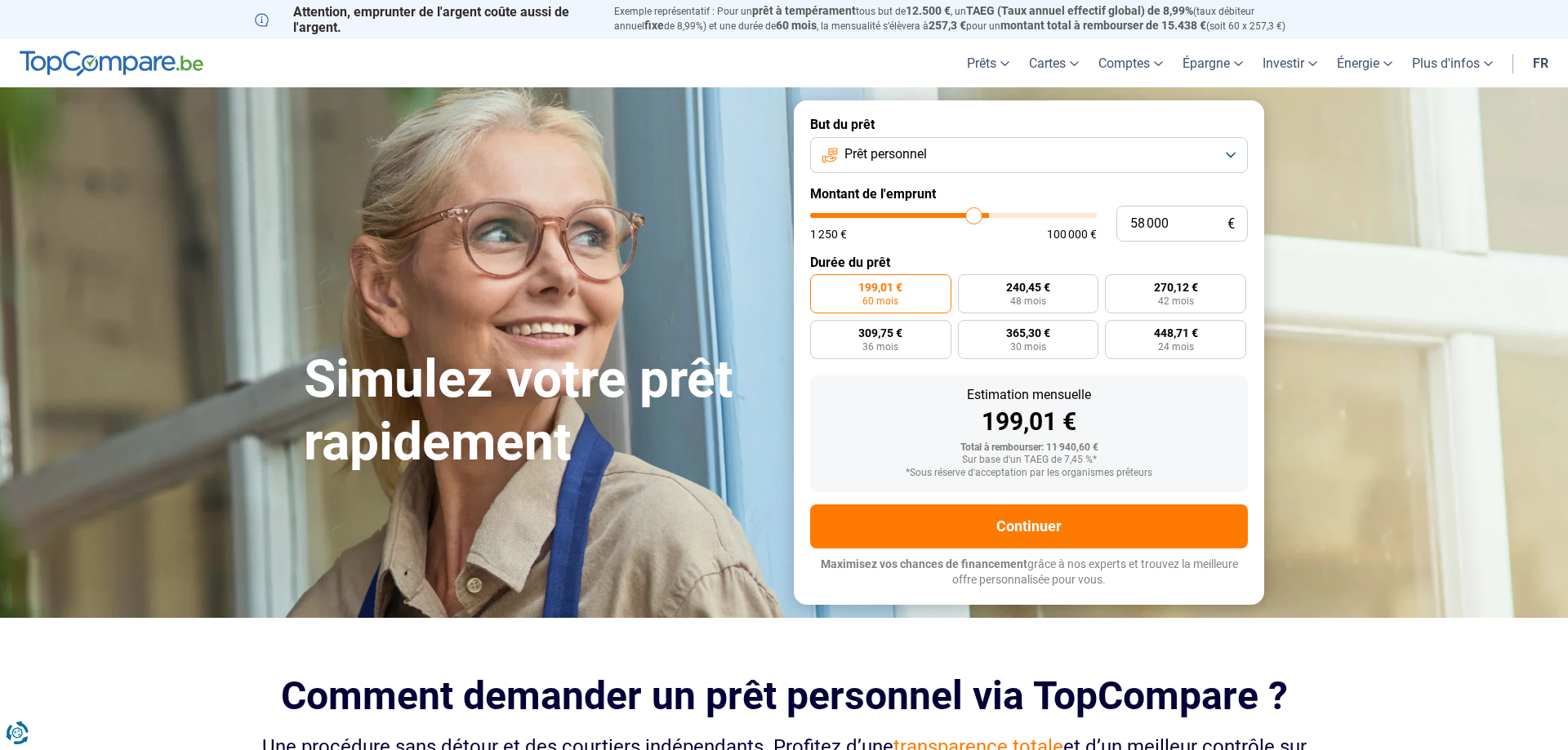
type input "57000"
type input "56 000"
type input "56000"
type input "55 000"
type input "55000"
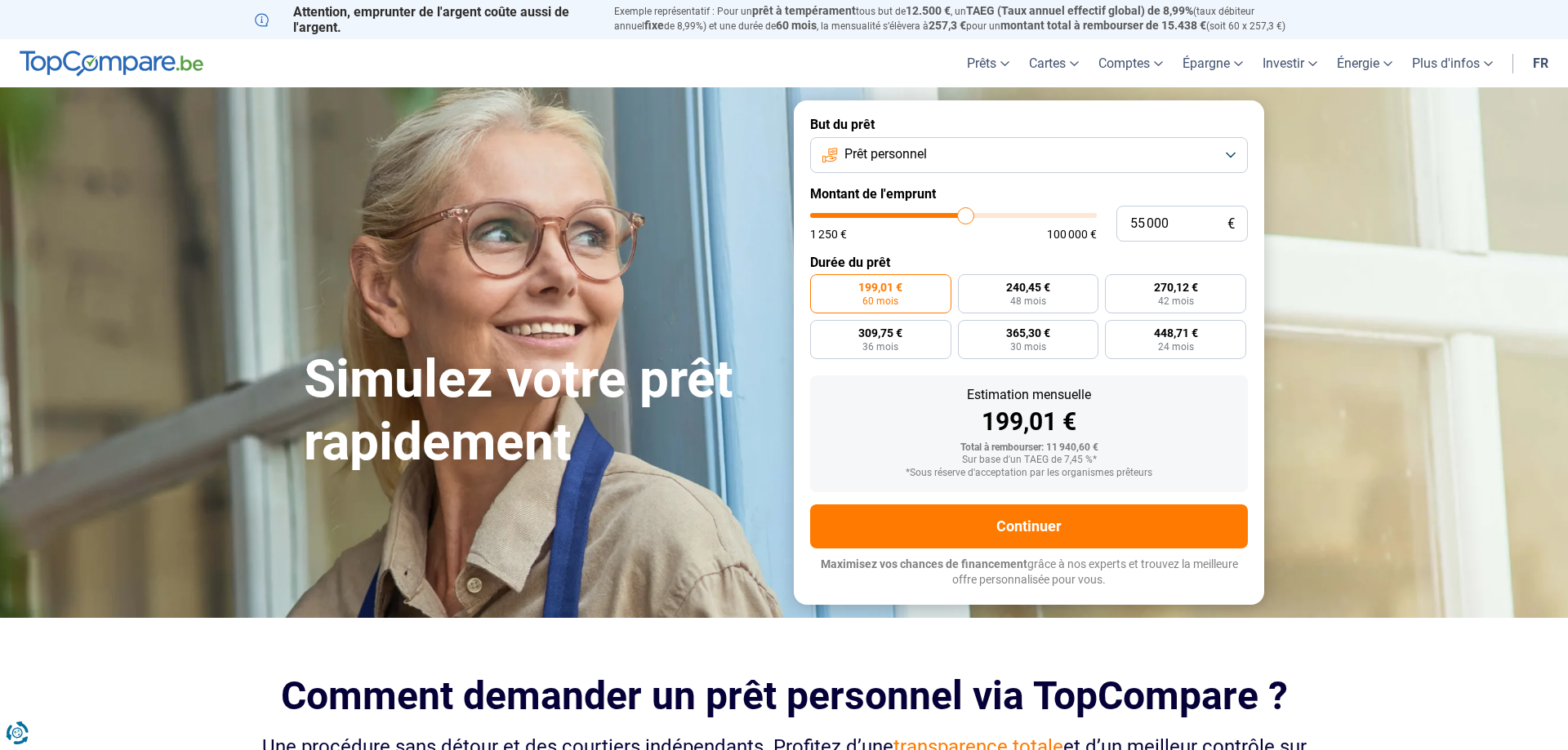
type input "54 250"
type input "54250"
type input "53 750"
type input "53750"
type input "53 250"
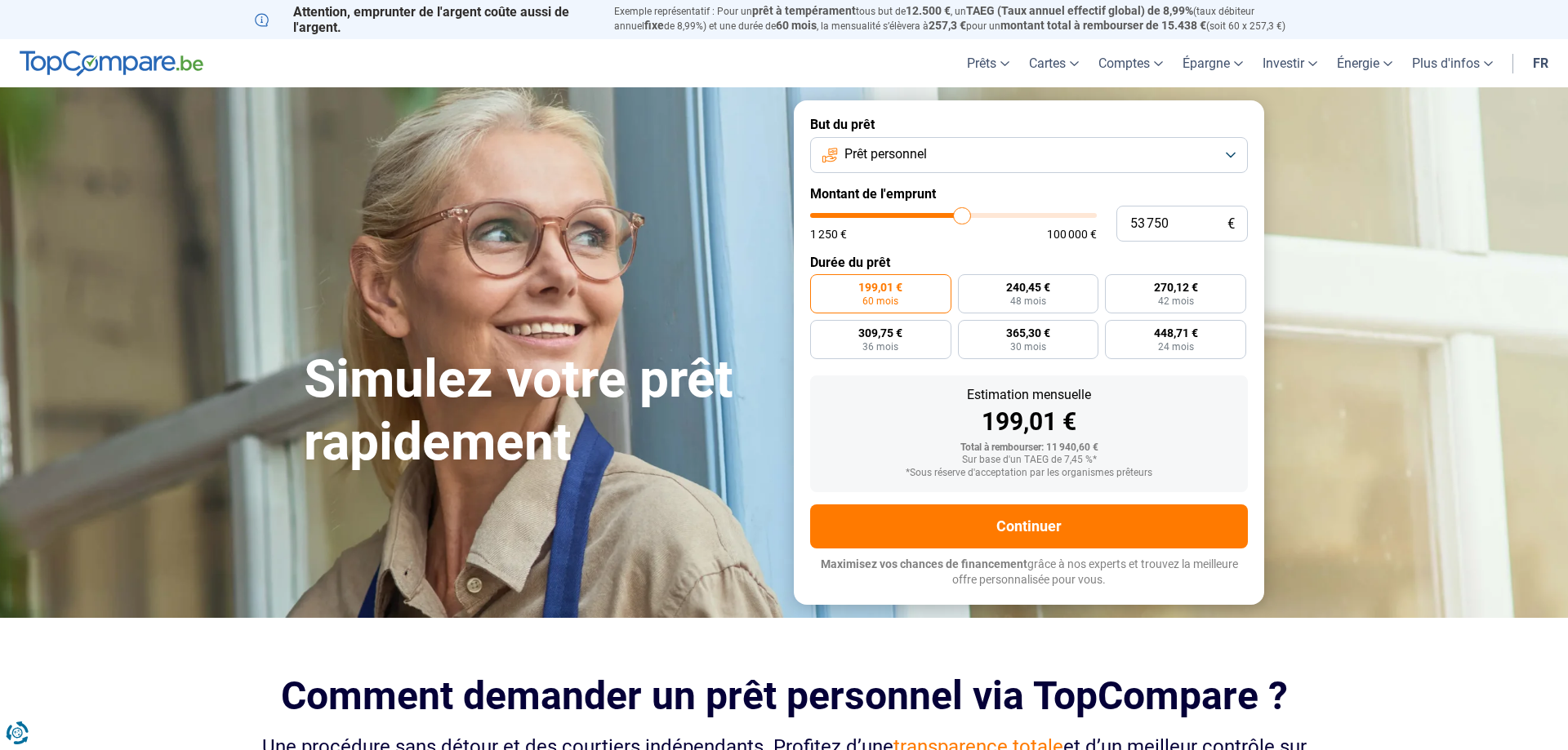
type input "53250"
type input "52 500"
type input "52500"
type input "52 000"
type input "52000"
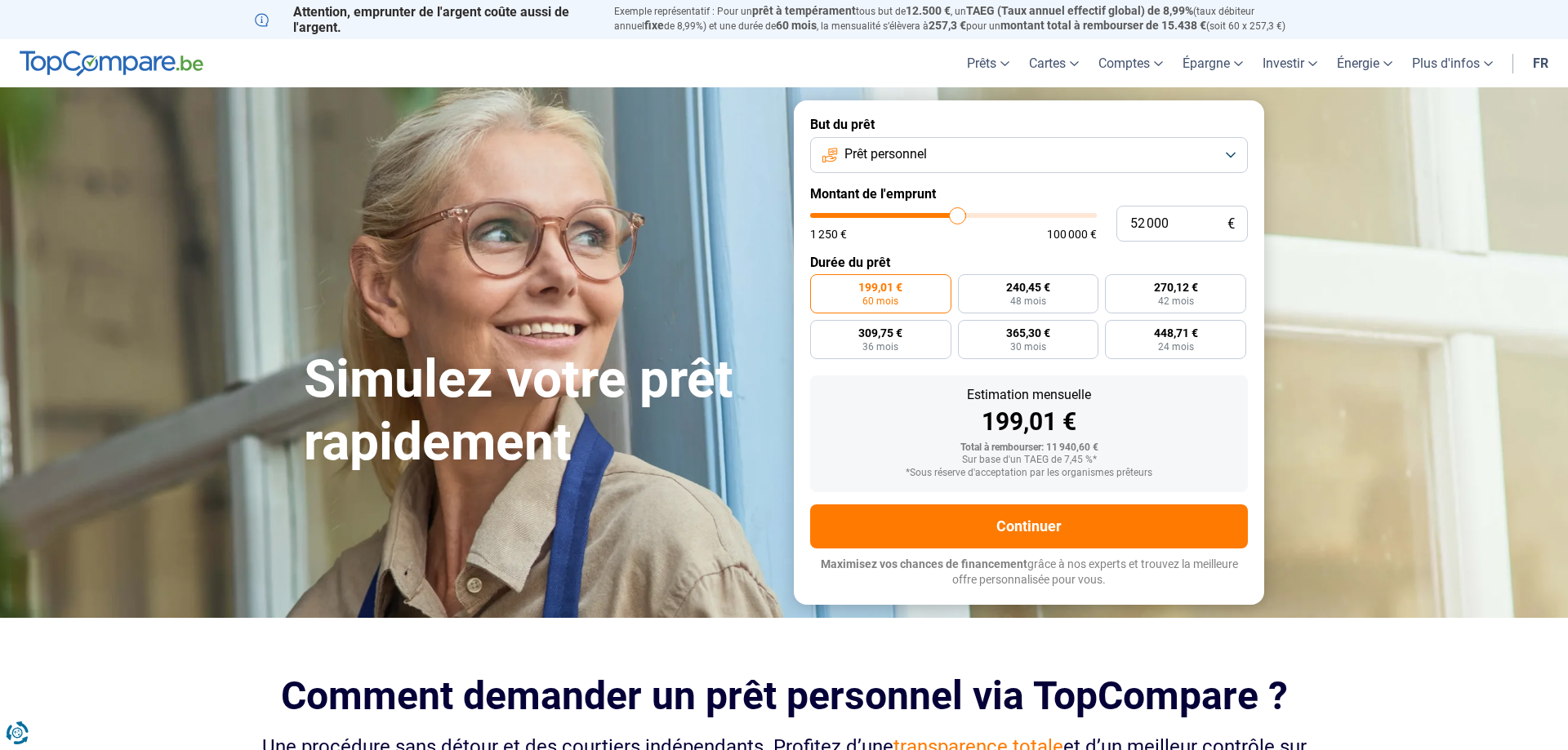
type input "51 250"
type input "51250"
type input "50 750"
type input "50750"
type input "50 250"
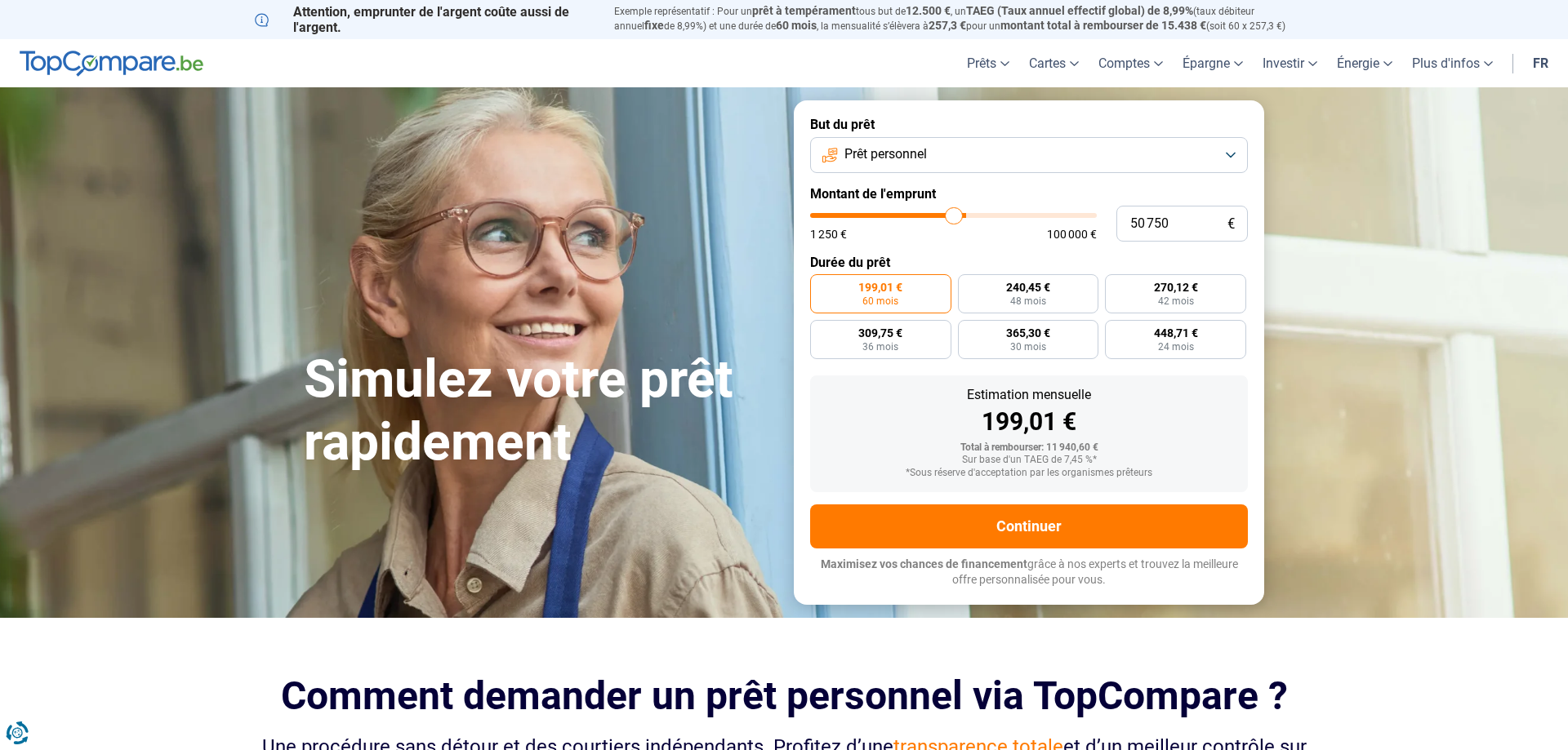
type input "50250"
type input "49 000"
type input "49000"
type input "48 250"
type input "48250"
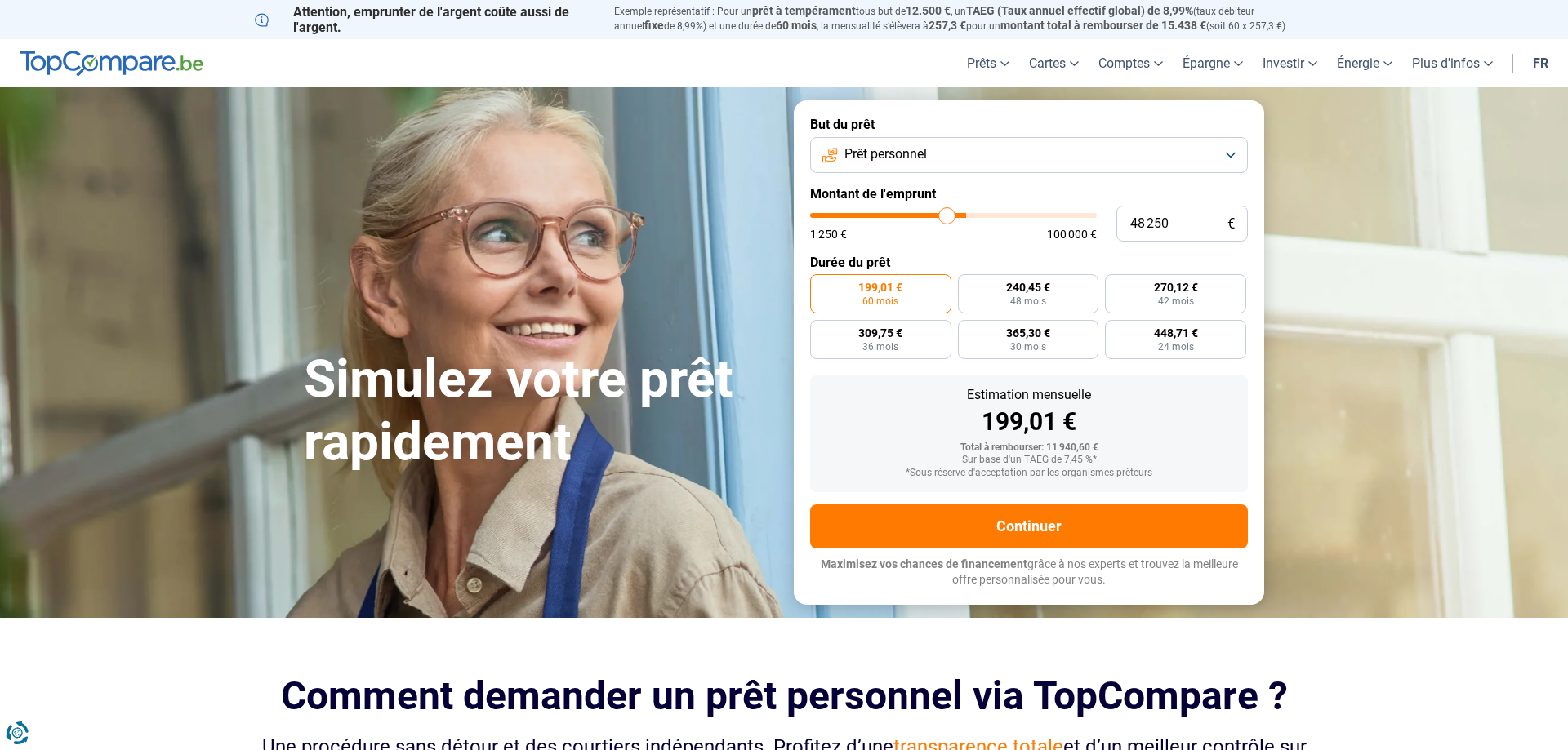
type input "48 000"
type input "48000"
type input "47 500"
type input "47500"
type input "47 250"
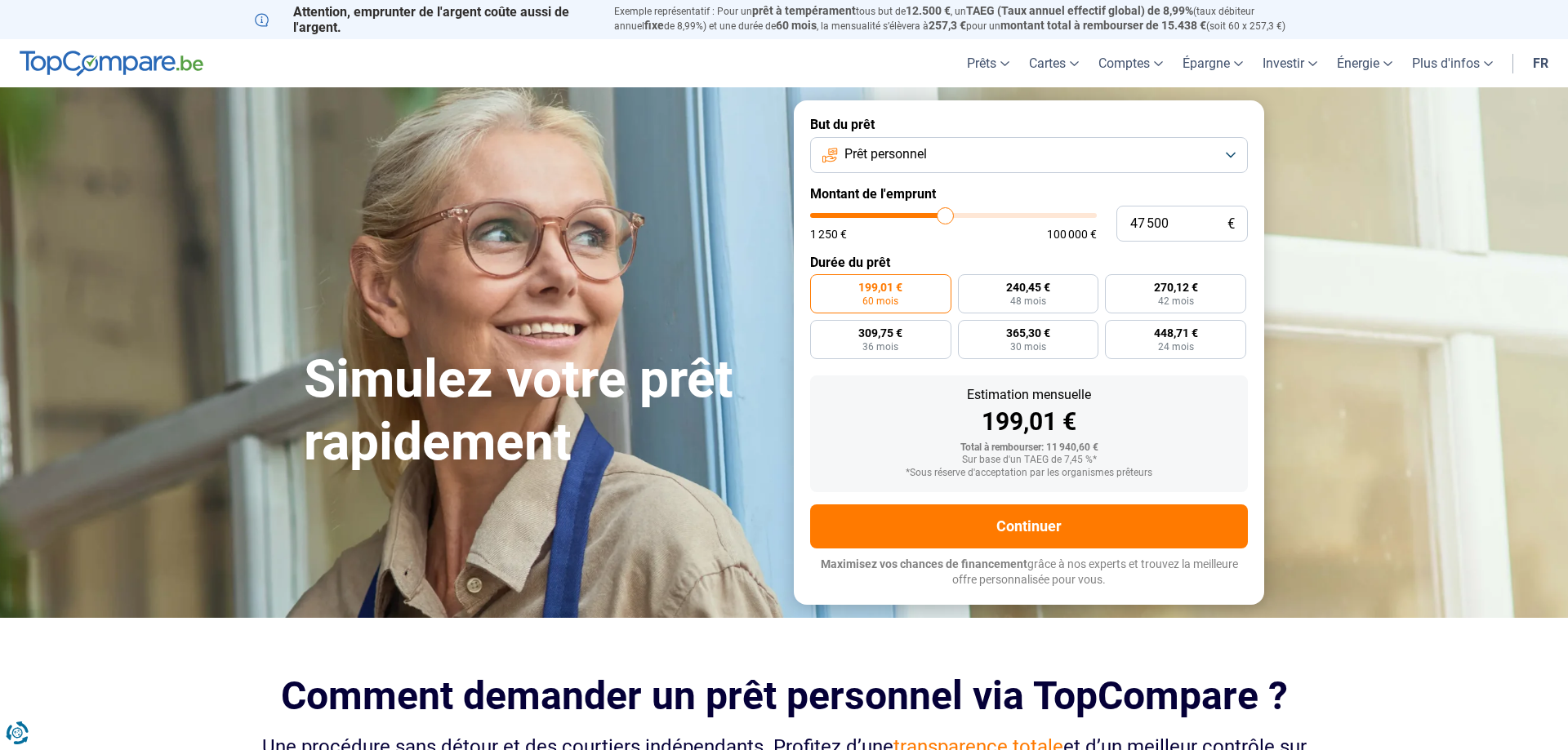
type input "47250"
type input "46 750"
type input "46750"
type input "46 500"
type input "46500"
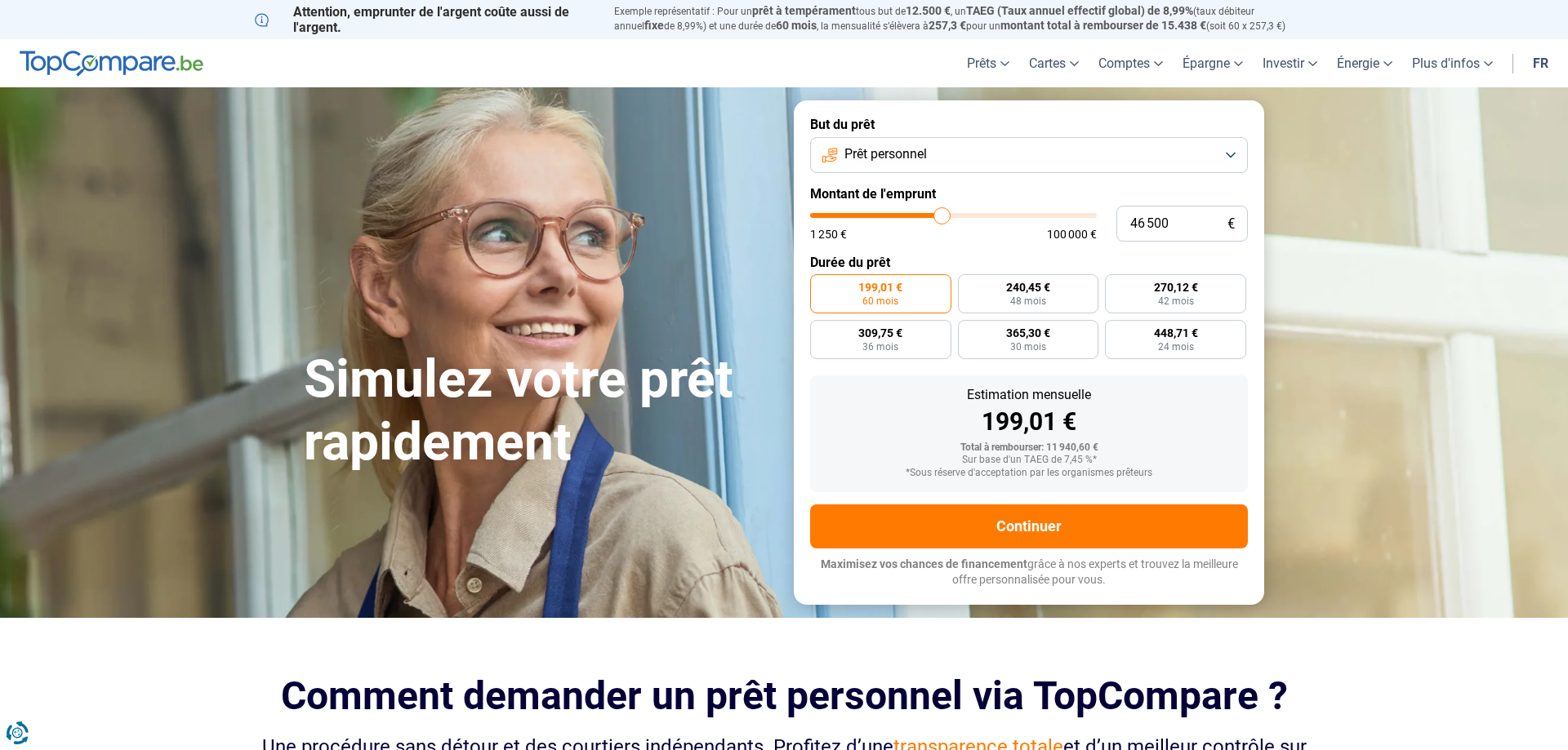
type input "46 250"
type input "46250"
type input "46 000"
type input "46000"
type input "45 750"
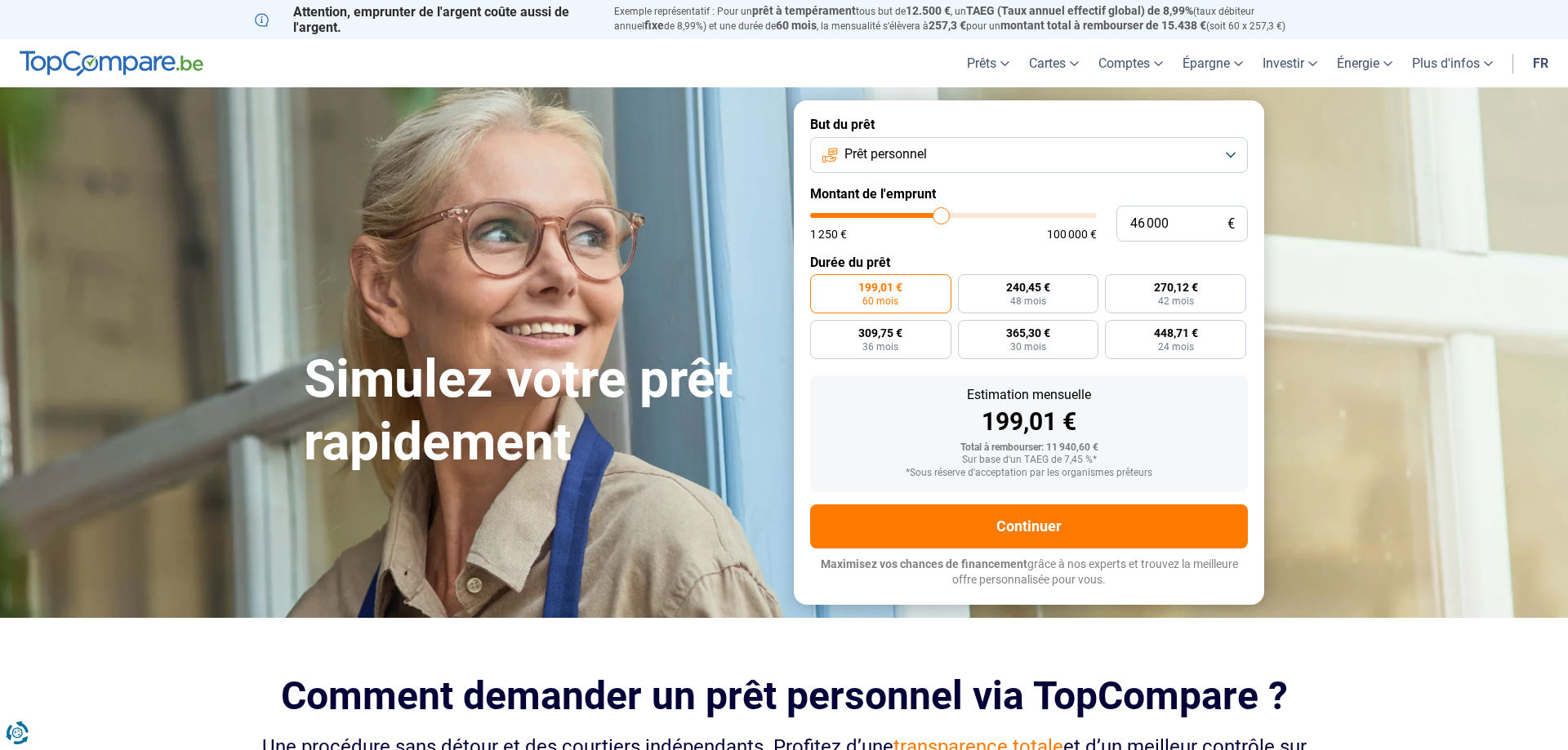
type input "45750"
type input "45 500"
type input "45500"
type input "44 750"
type input "44750"
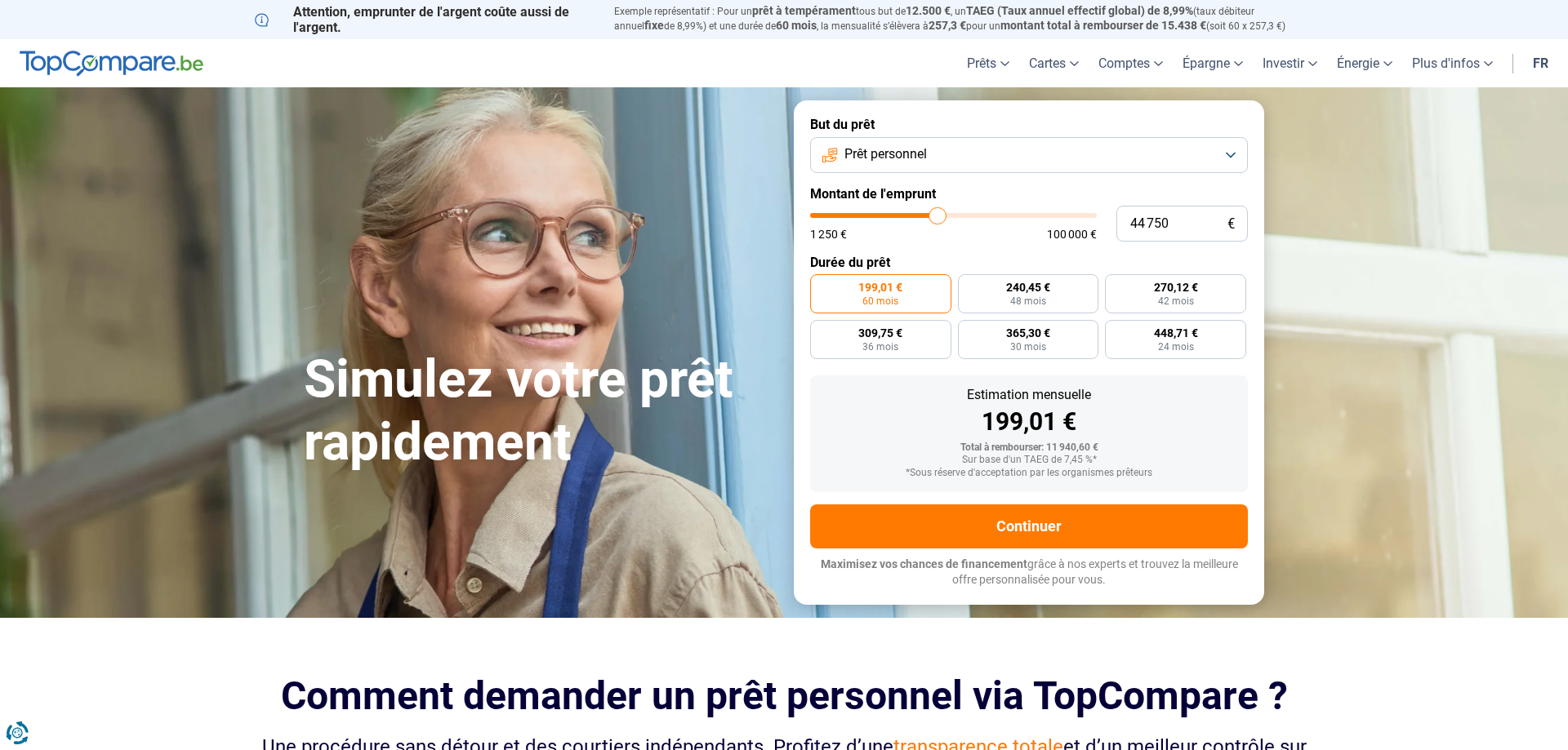
type input "44 000"
type input "44000"
type input "43 500"
type input "43500"
type input "43 250"
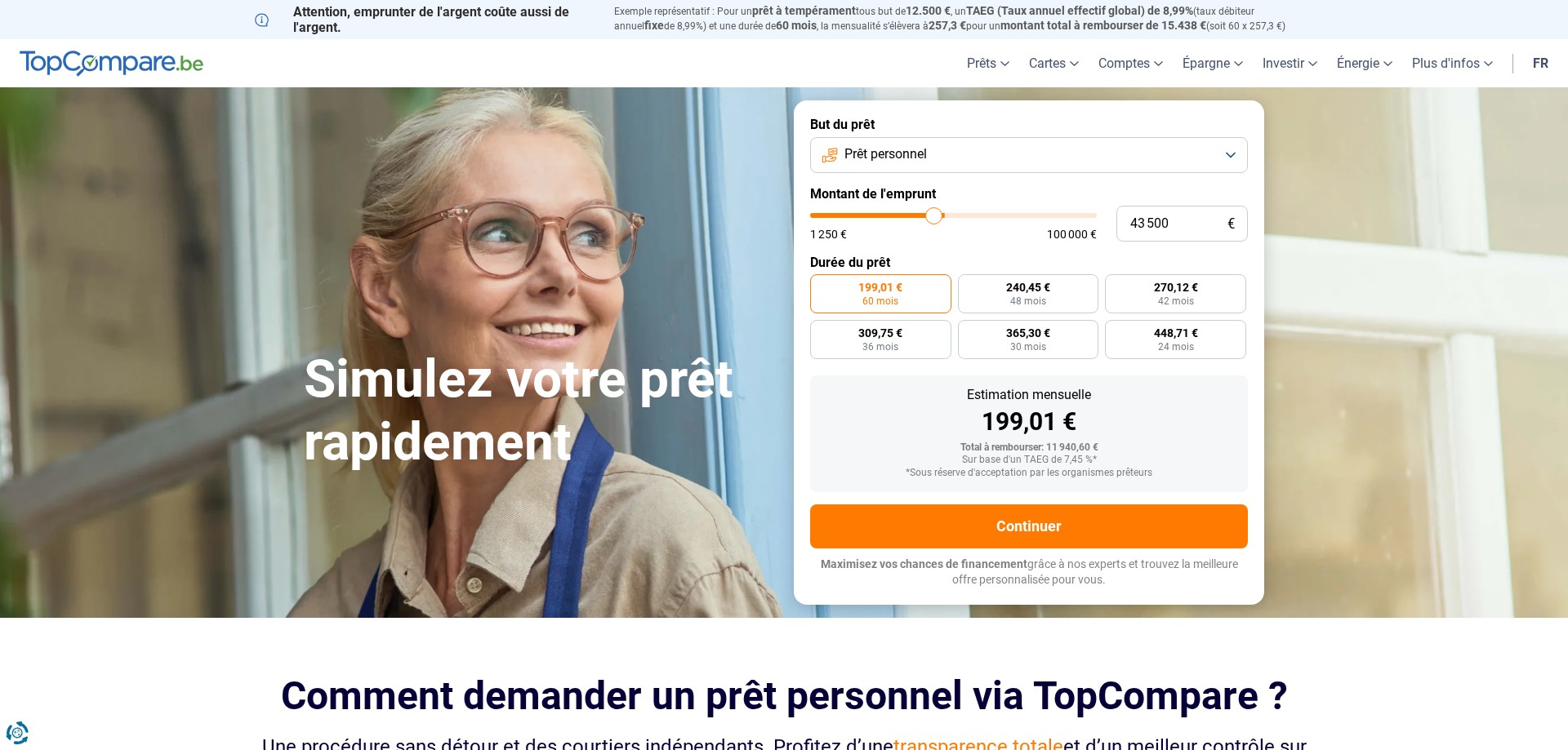
type input "43250"
type input "43 000"
type input "43000"
type input "42 750"
type input "42750"
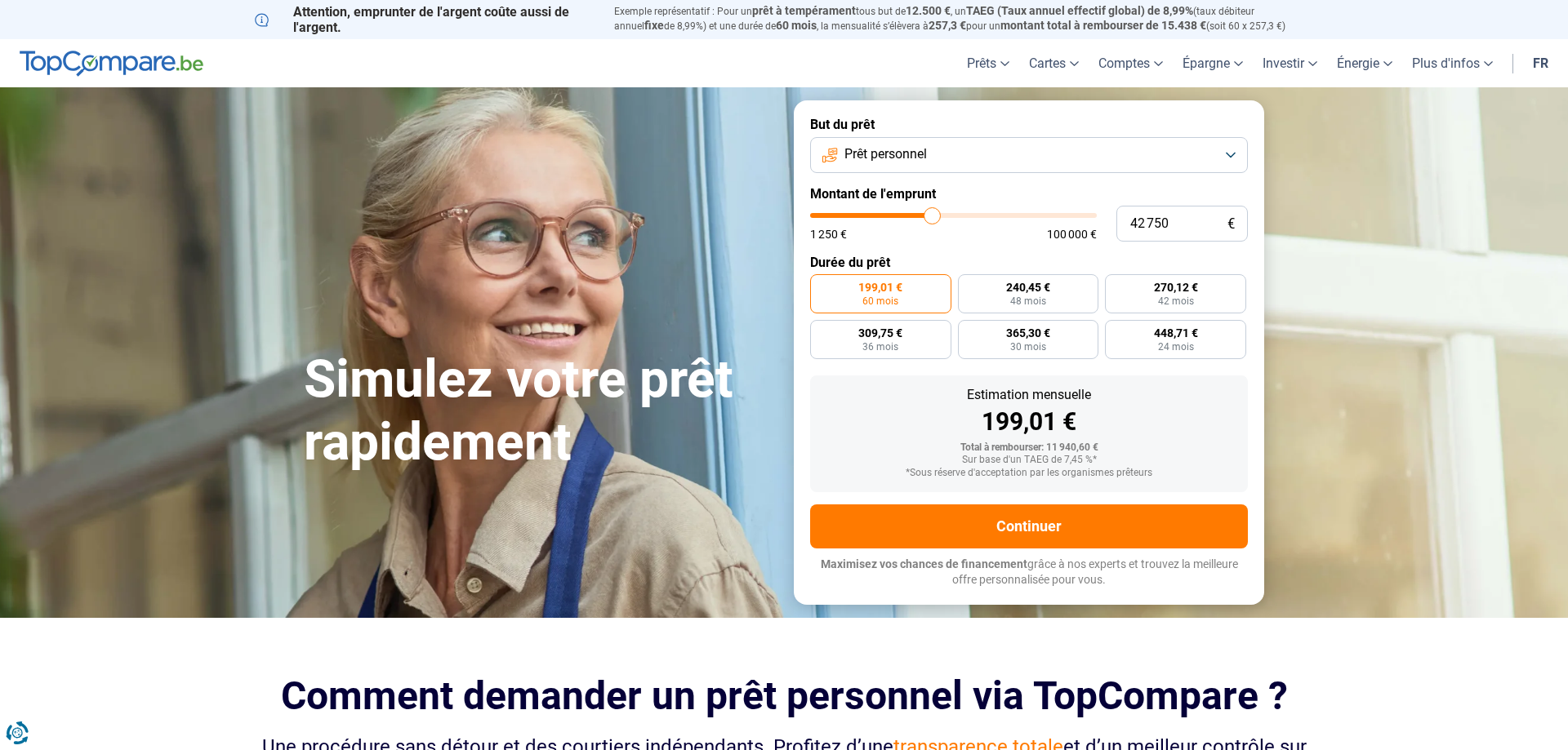
type input "42 000"
type input "42000"
type input "41 000"
type input "41000"
type input "40 500"
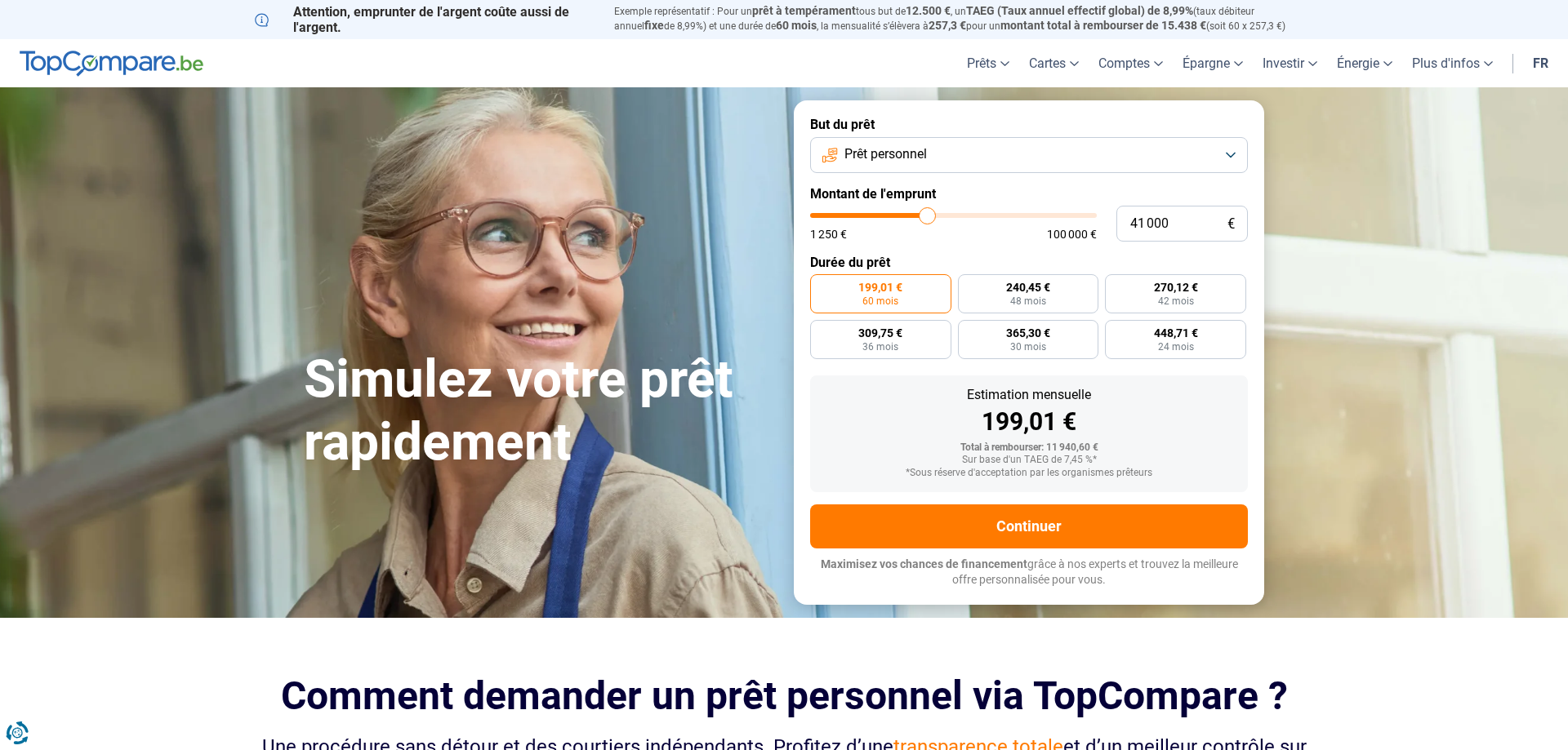
type input "40500"
type input "40 000"
type input "40000"
type input "39 500"
type input "39500"
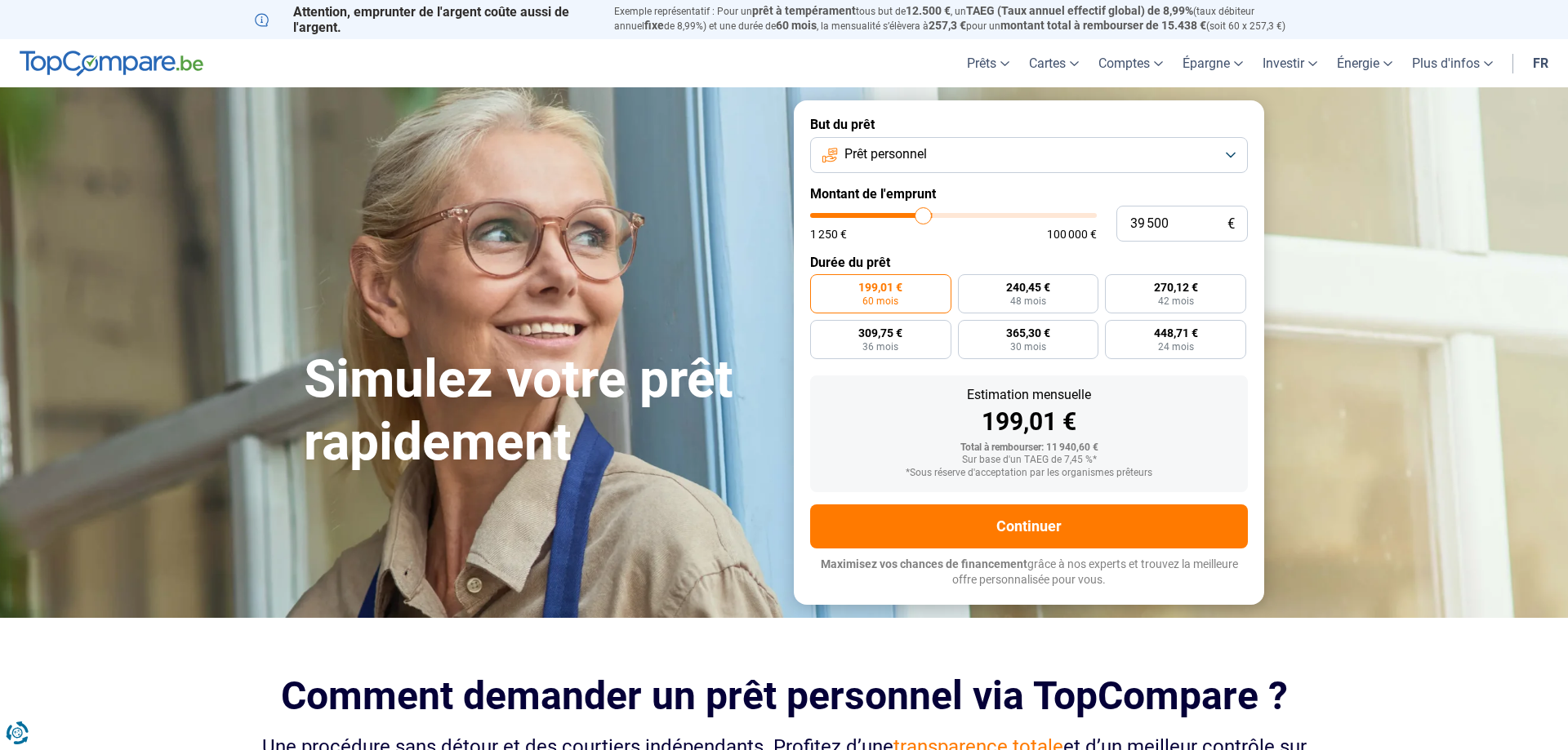
type input "39 000"
type input "39000"
type input "38 750"
type input "38750"
type input "38 500"
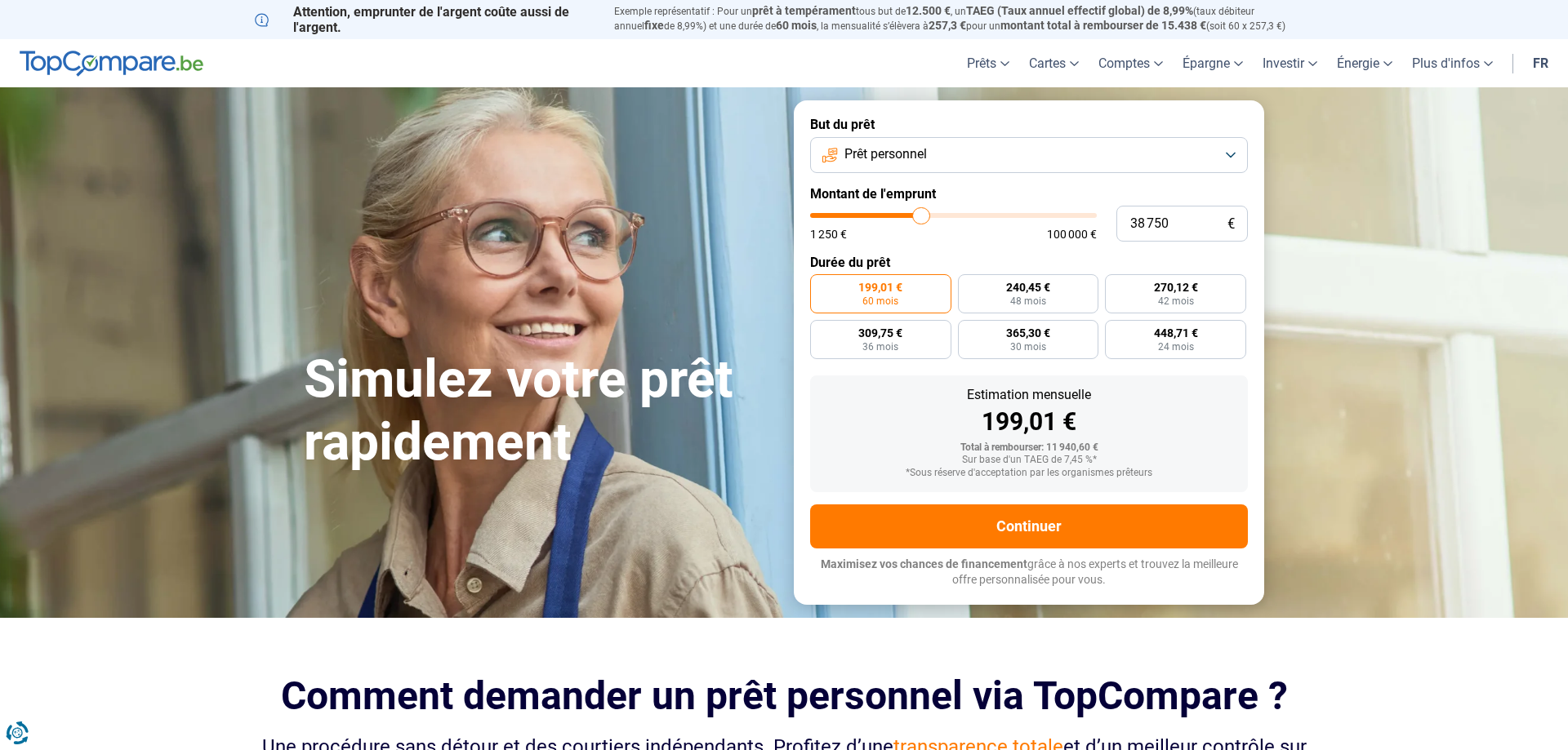
type input "38500"
type input "39 000"
type input "39000"
type input "39 500"
type input "39500"
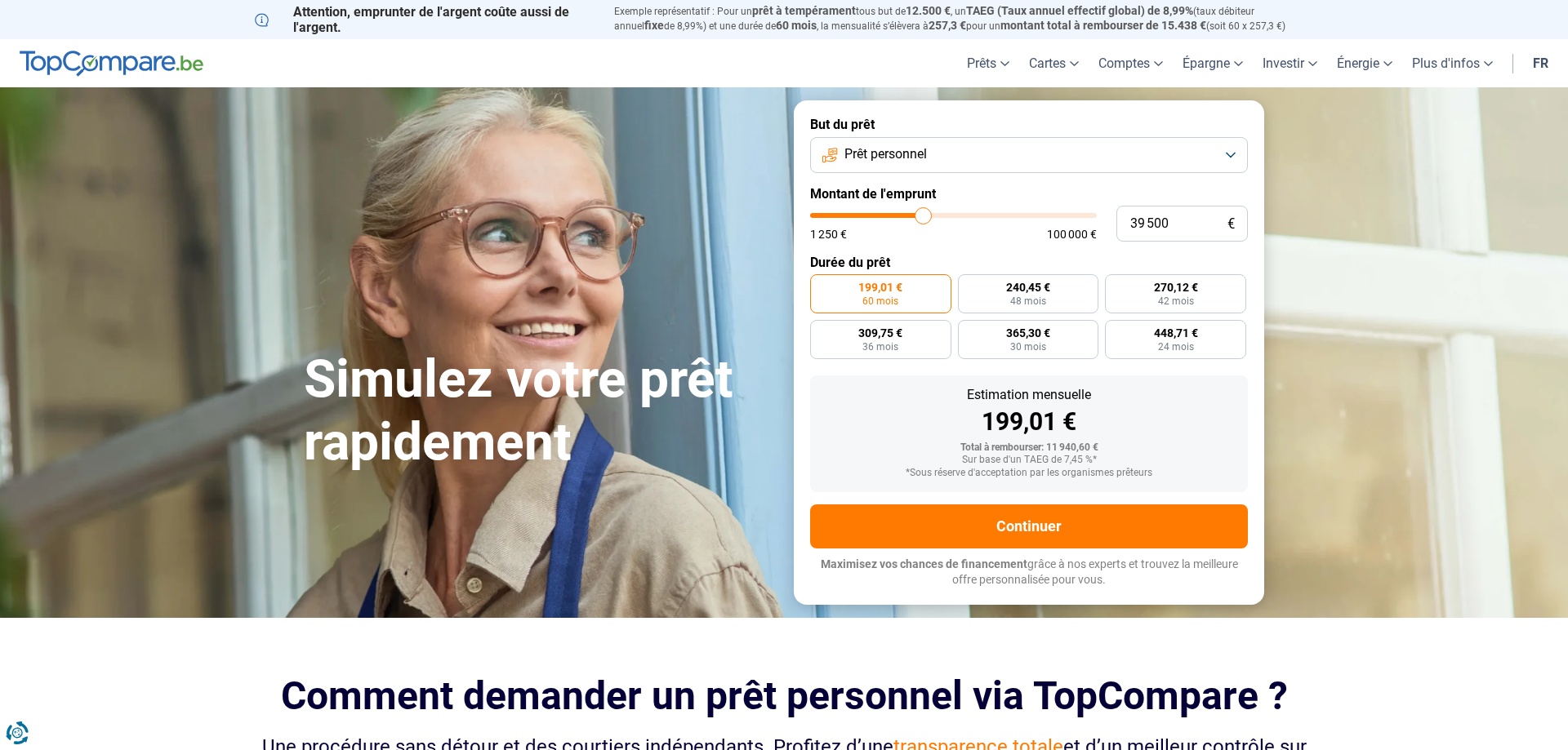
type input "39 750"
type input "39750"
type input "40 000"
type input "40000"
type input "39 500"
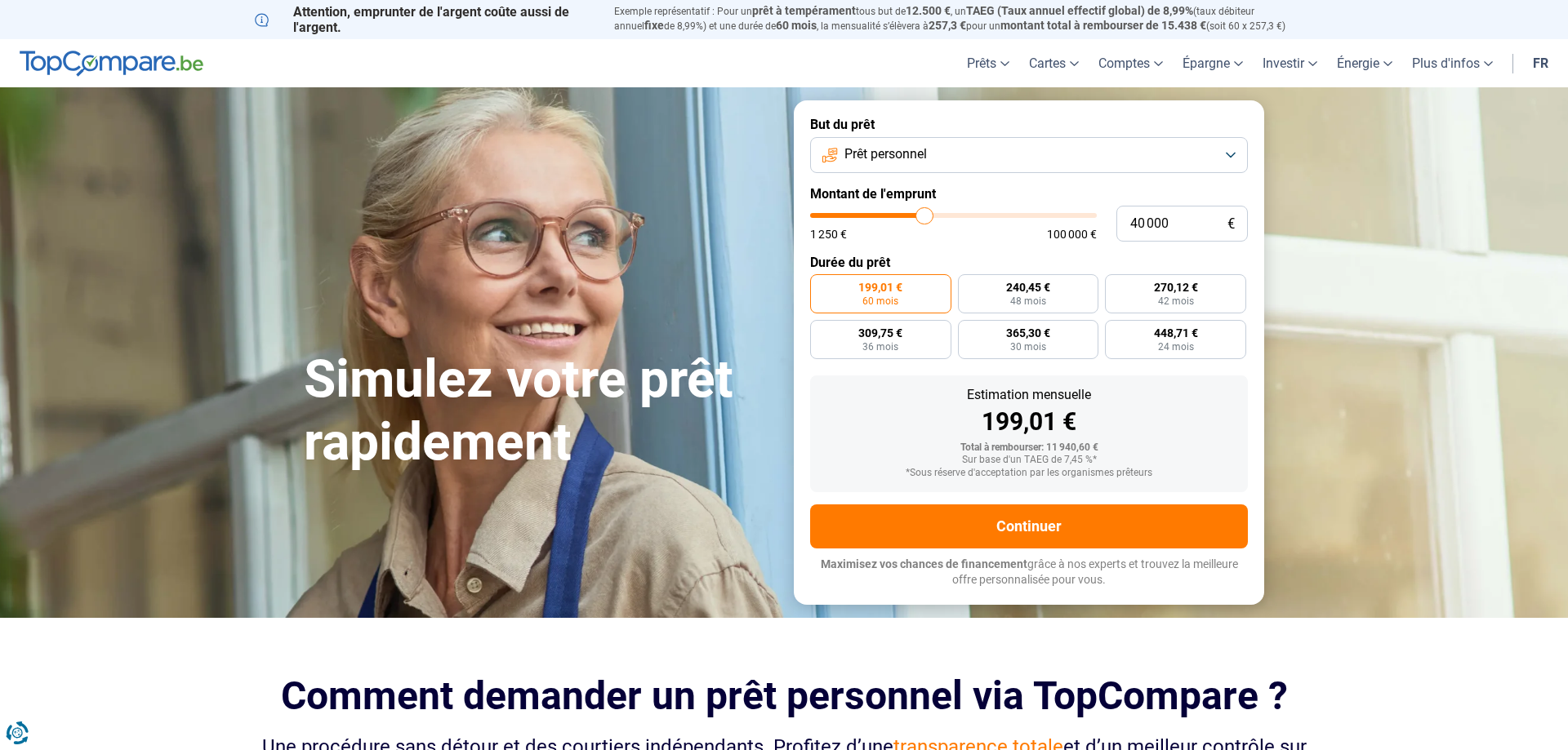
type input "39500"
type input "39 000"
type input "39000"
type input "38 500"
type input "38500"
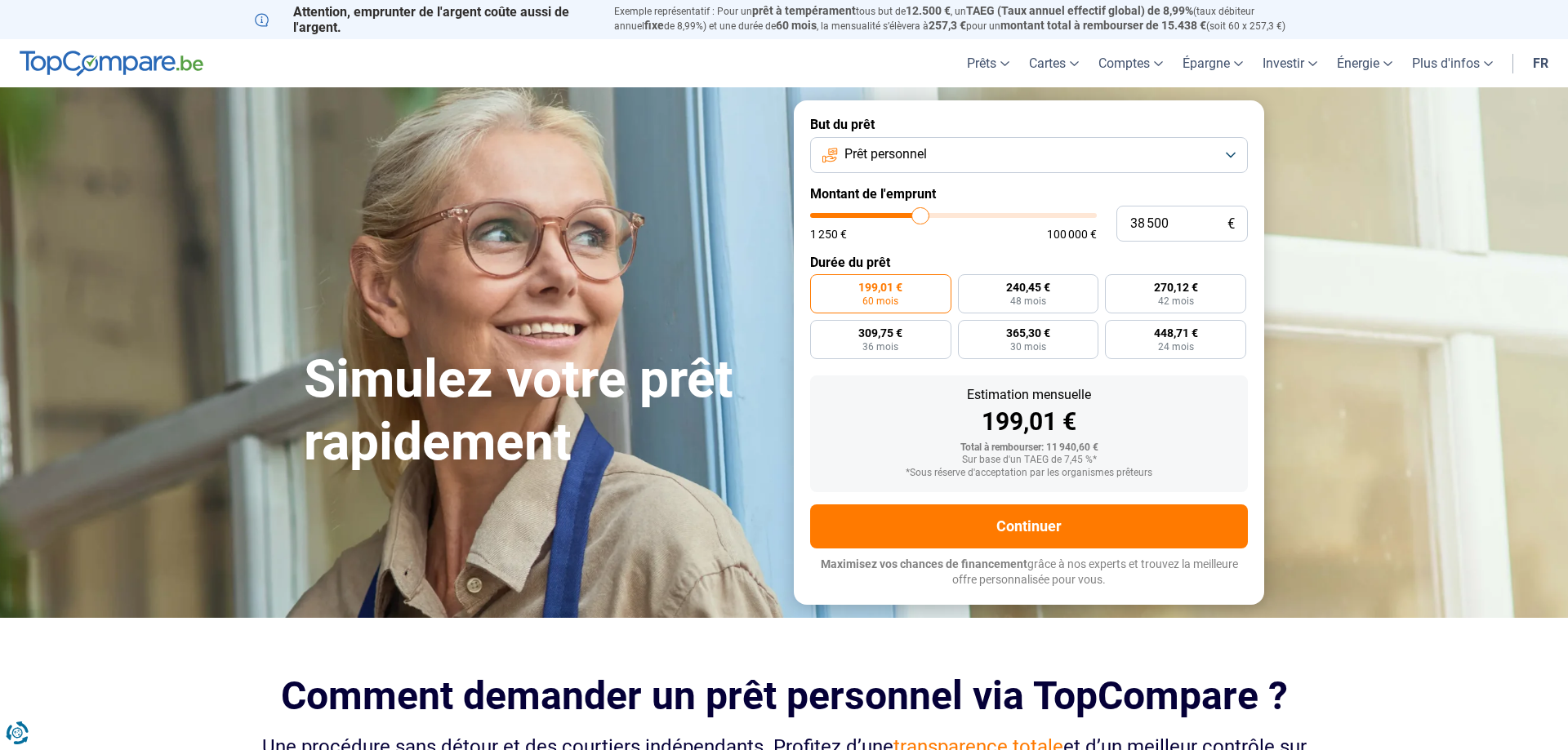
type input "38 250"
type input "38250"
type input "38 000"
type input "38000"
type input "37 750"
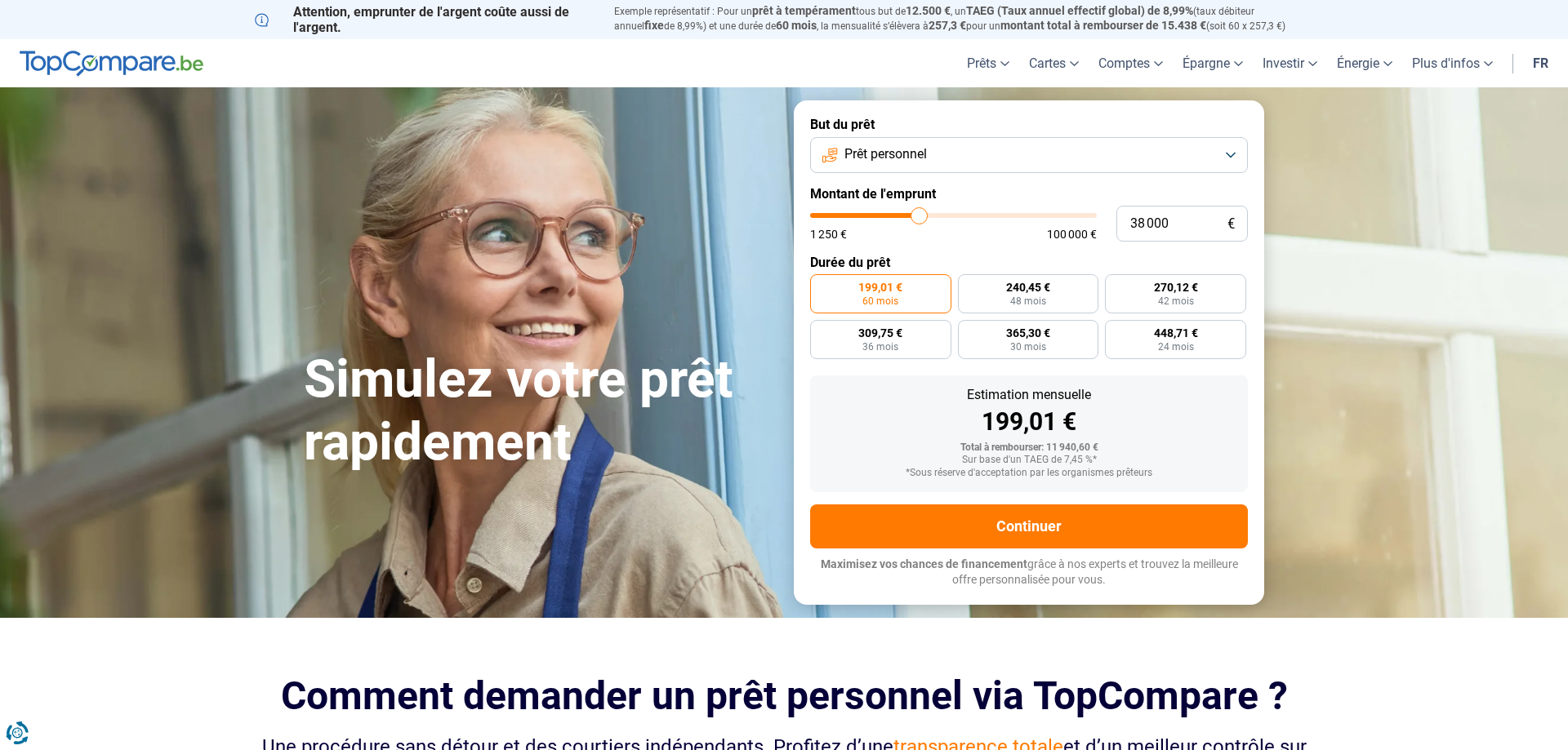
type input "37750"
type input "37 250"
type input "37250"
type input "37 000"
type input "37000"
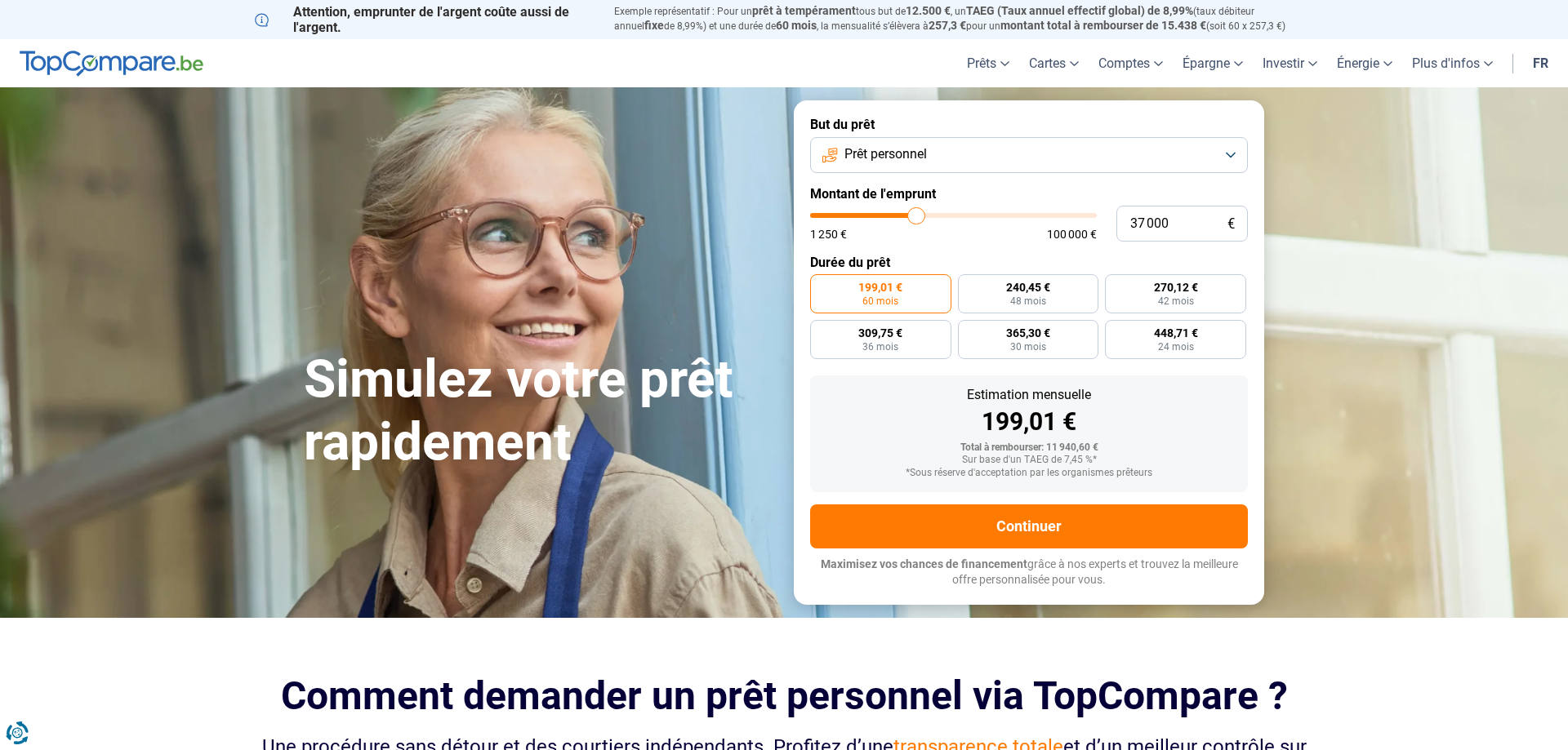
type input "36 750"
type input "36750"
type input "36 500"
type input "36500"
type input "35 750"
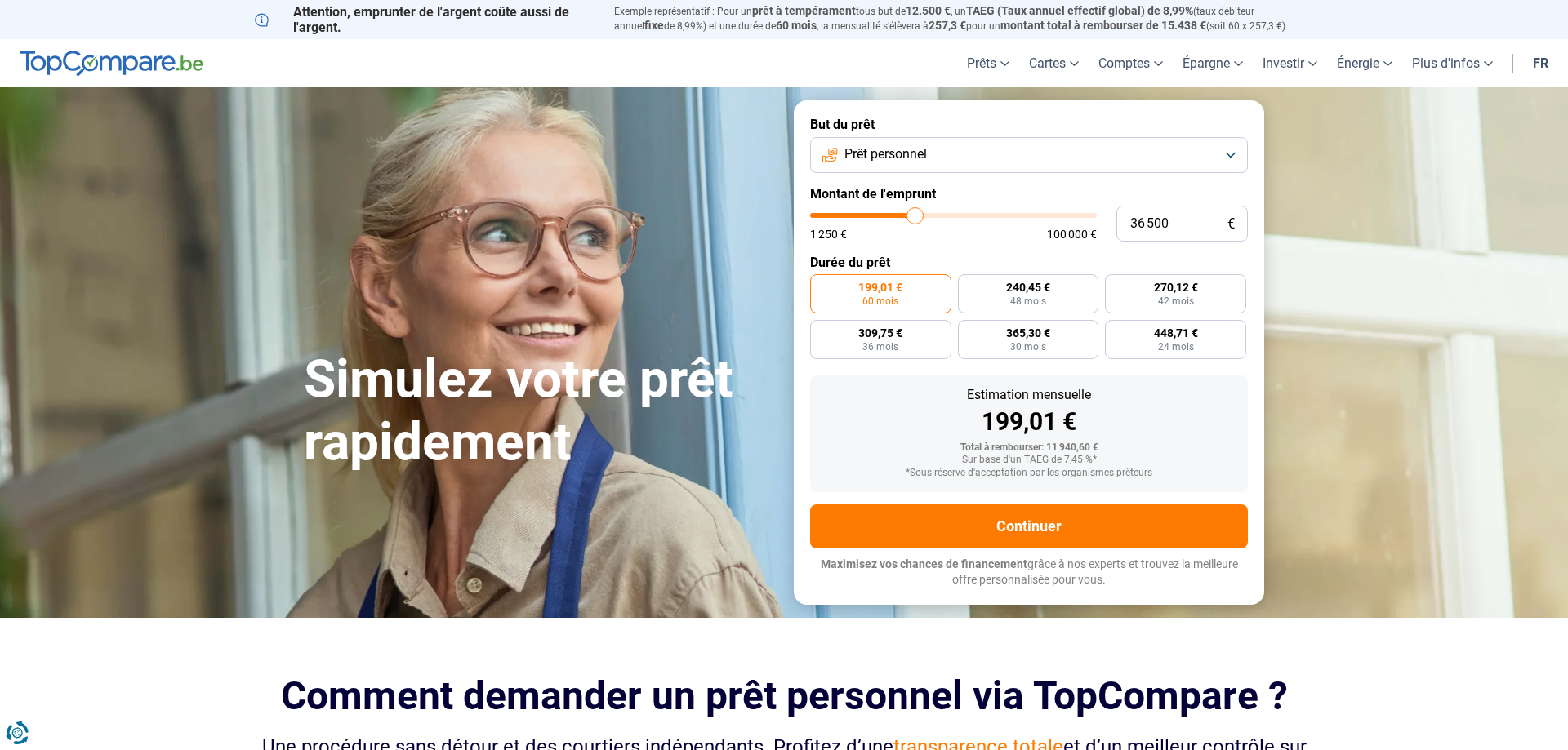
type input "35750"
type input "35 500"
type input "35500"
type input "35 000"
type input "35000"
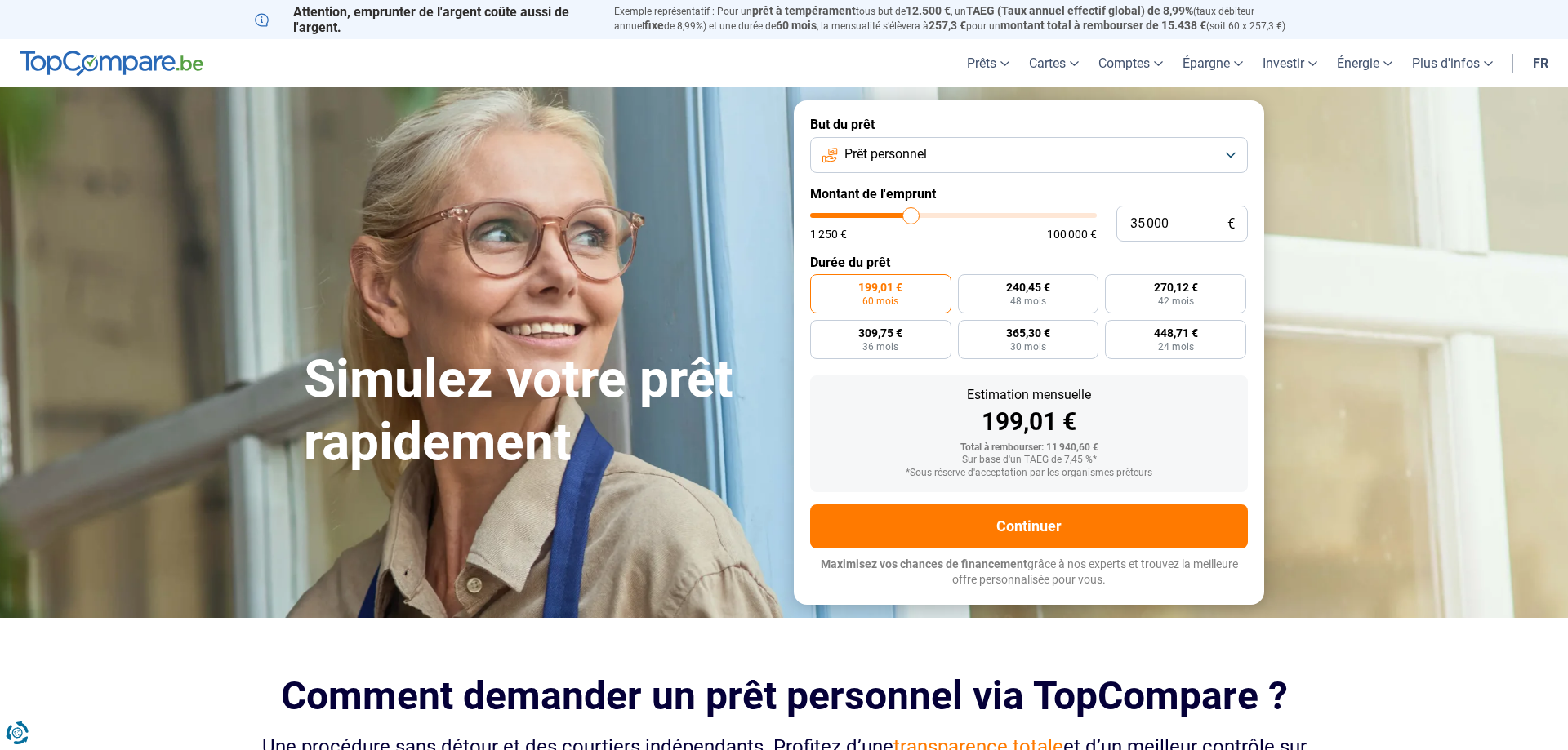
type input "34 750"
type input "34750"
type input "35 000"
type input "35000"
type input "35 500"
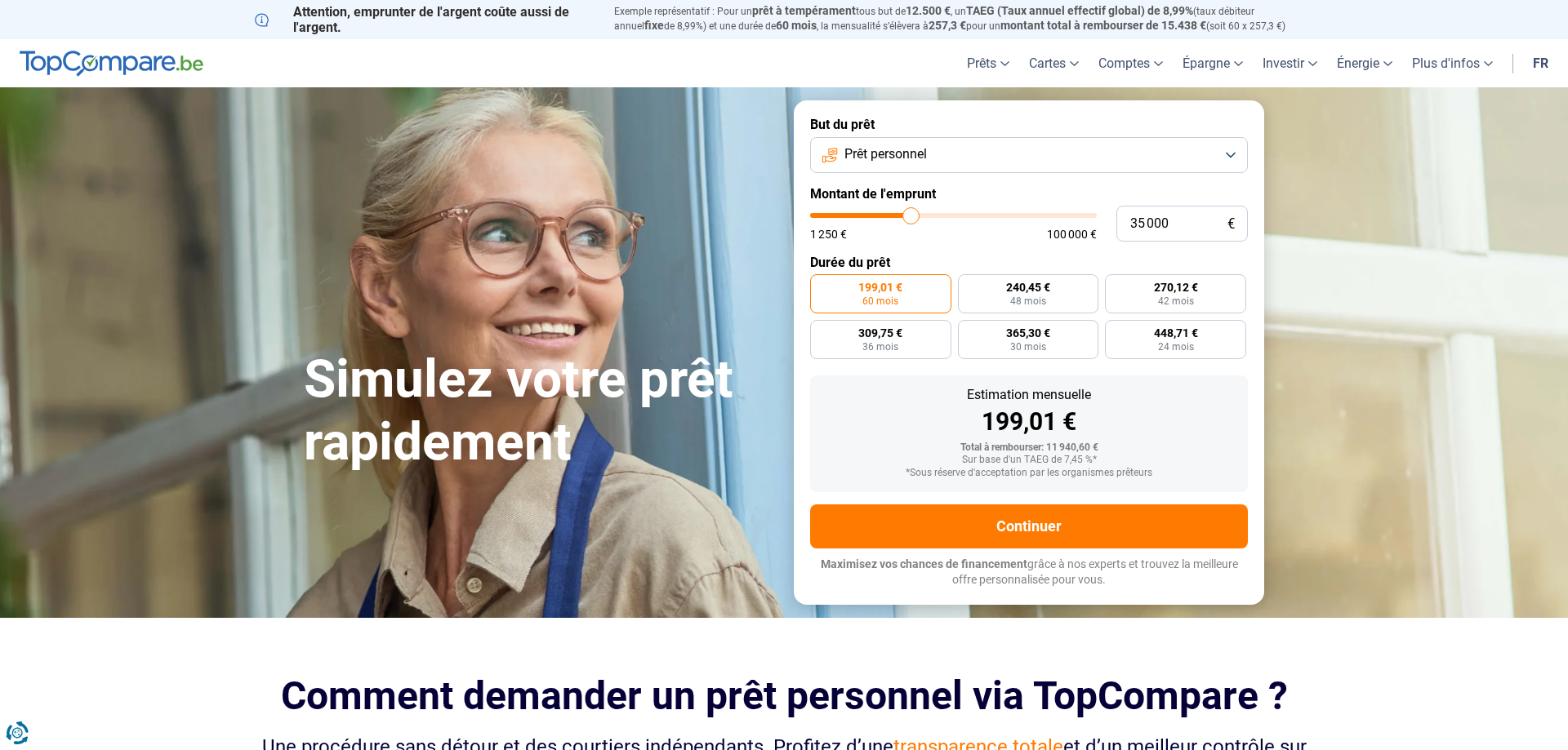
type input "35500"
type input "35 750"
type input "35750"
type input "36 250"
type input "36250"
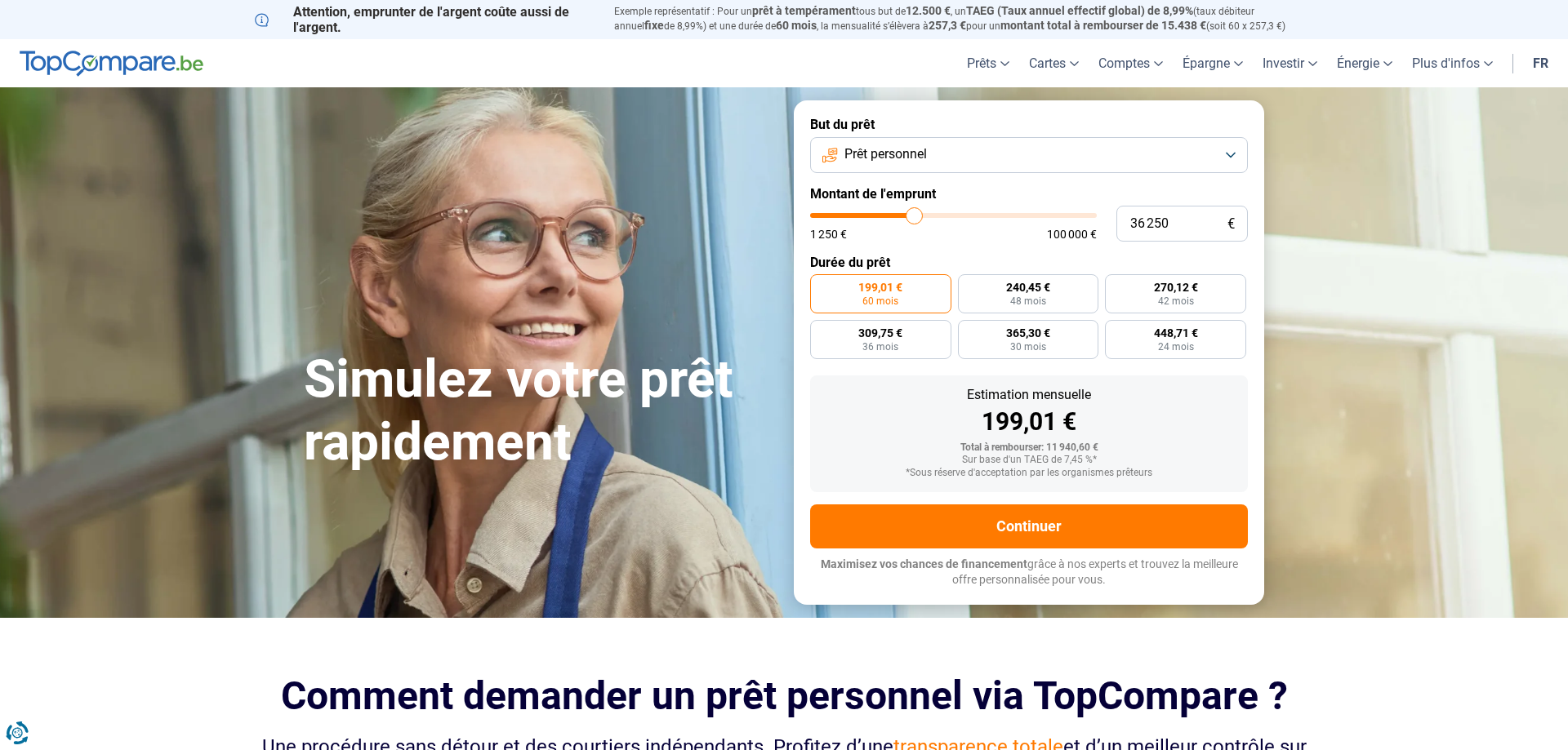
type input "35 750"
type input "35750"
type input "35 500"
drag, startPoint x: 846, startPoint y: 215, endPoint x: 912, endPoint y: 256, distance: 77.7
type input "35500"
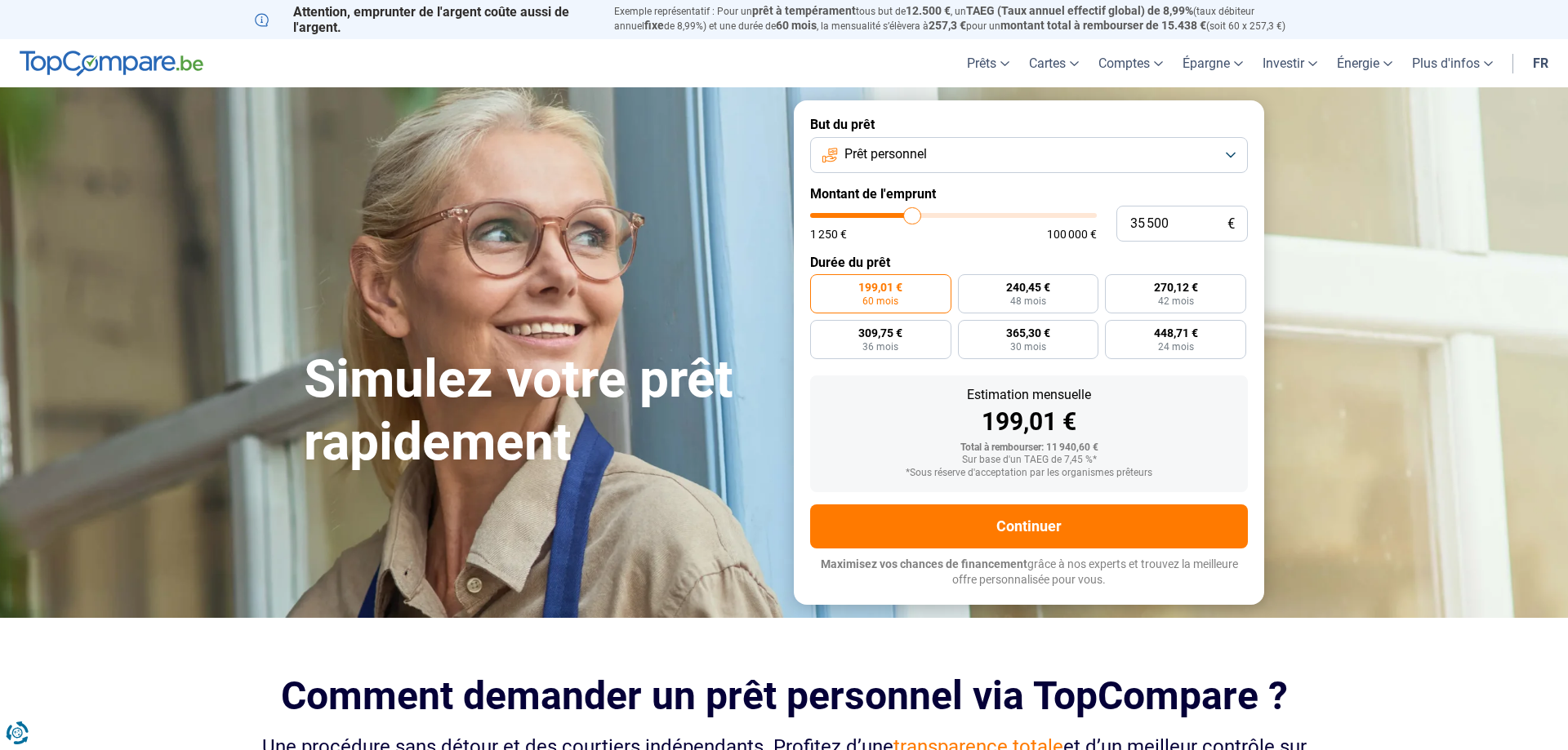
click at [912, 218] on input "range" at bounding box center [954, 215] width 287 height 5
radio input "false"
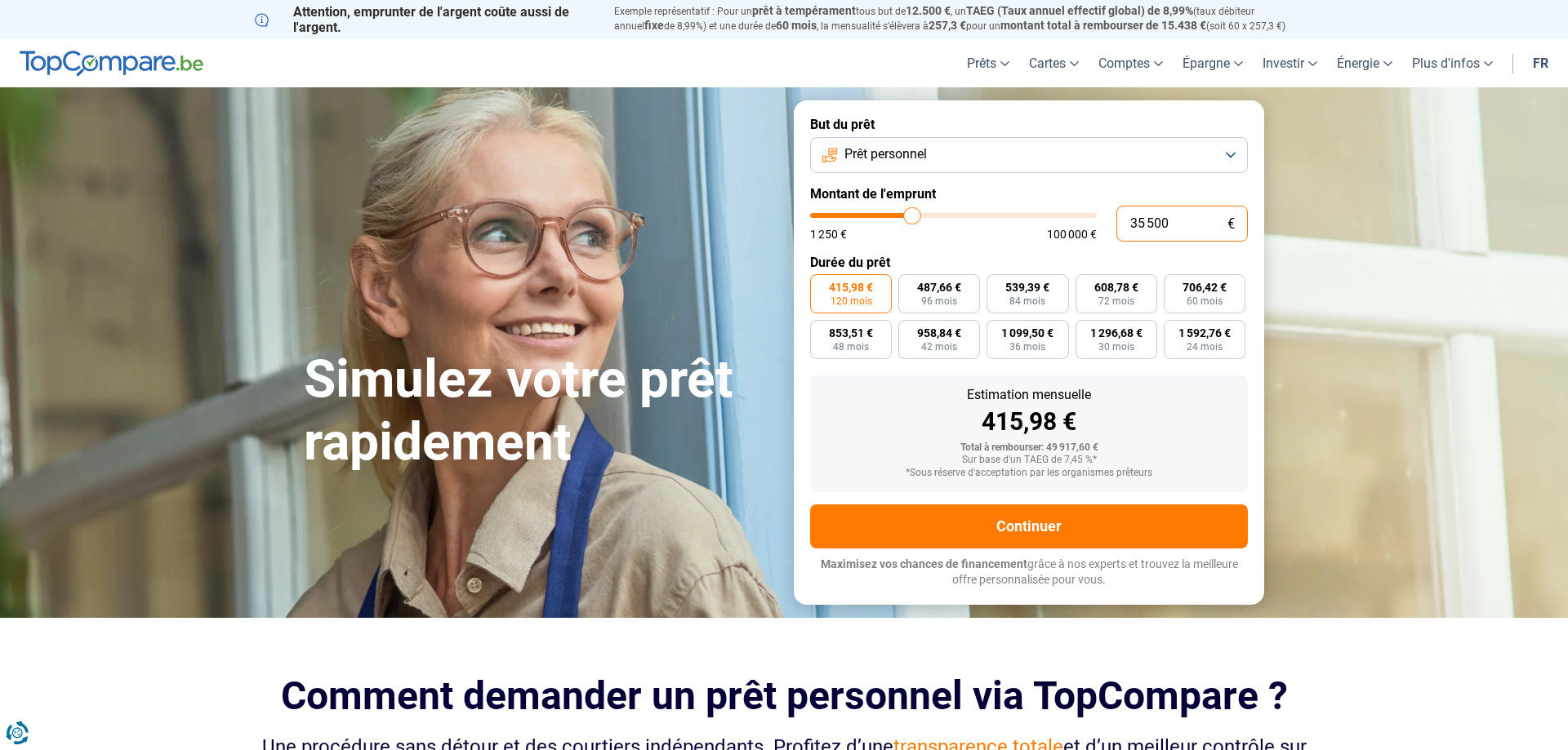
click at [1173, 225] on input "35 500" at bounding box center [1182, 223] width 132 height 36
type input "3 550"
type input "3500"
type input "355"
type input "1250"
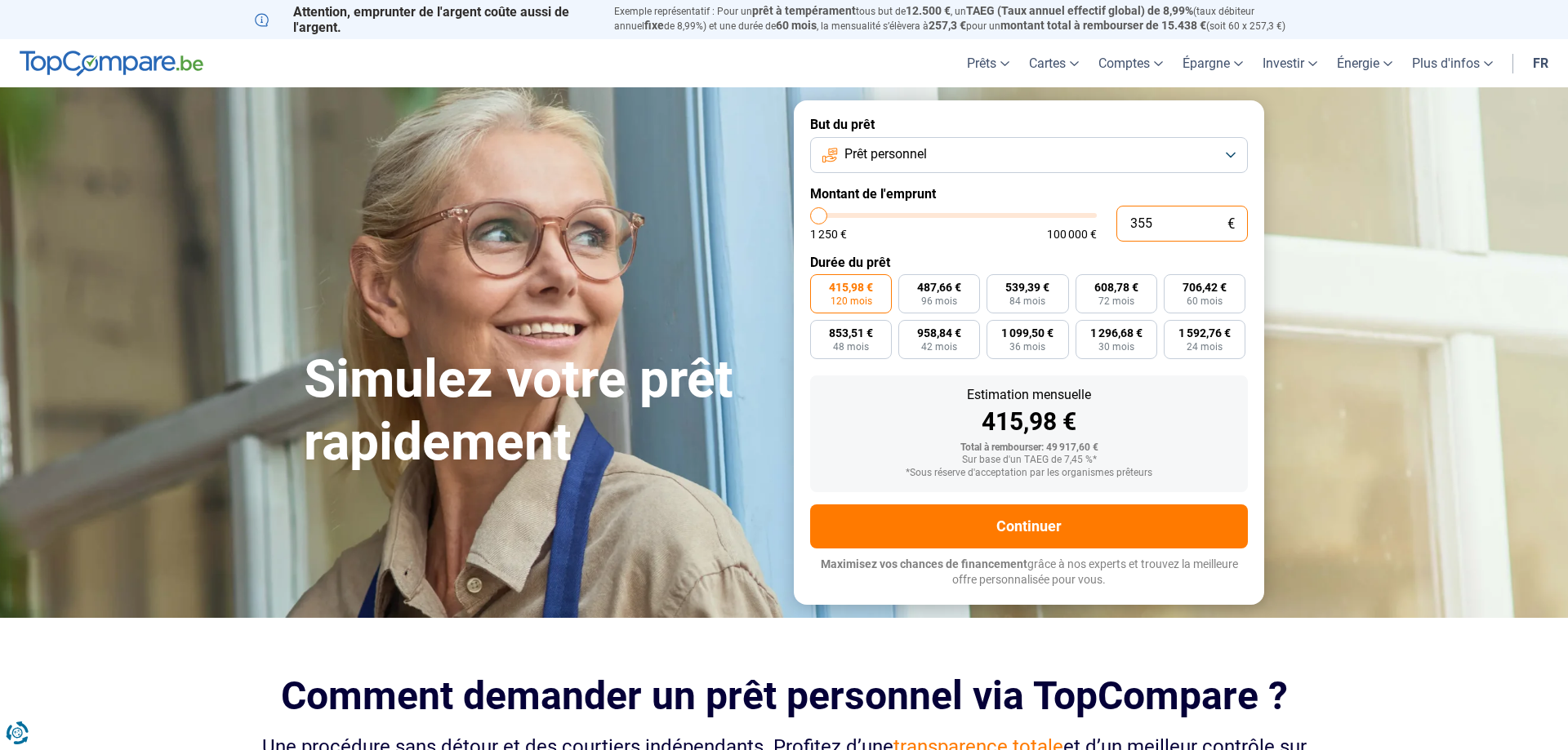
type input "35"
type input "1250"
type input "1 250"
type input "1250"
radio input "true"
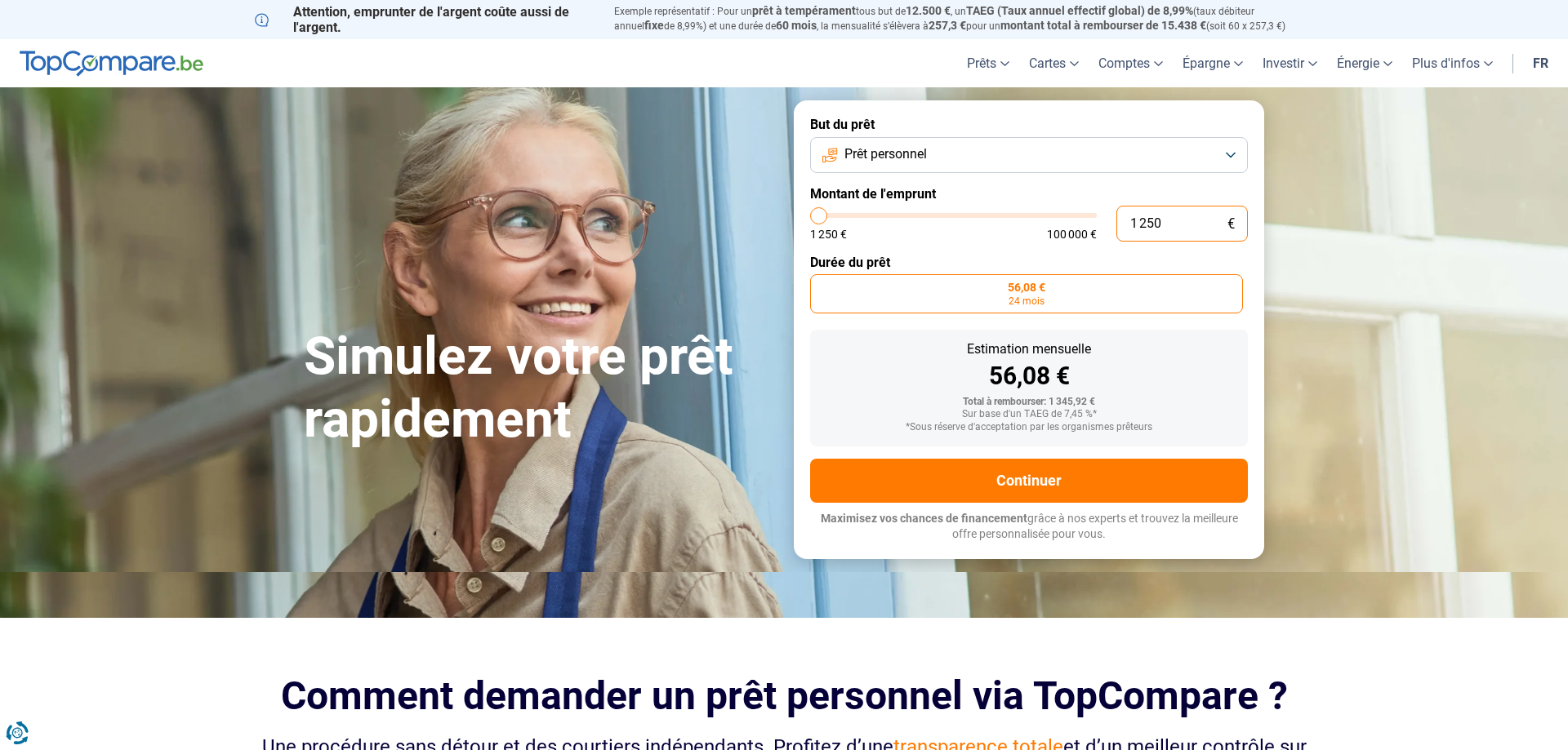
type input "12 500"
type input "12500"
type input "125 000"
type input "100000"
type input "100 000"
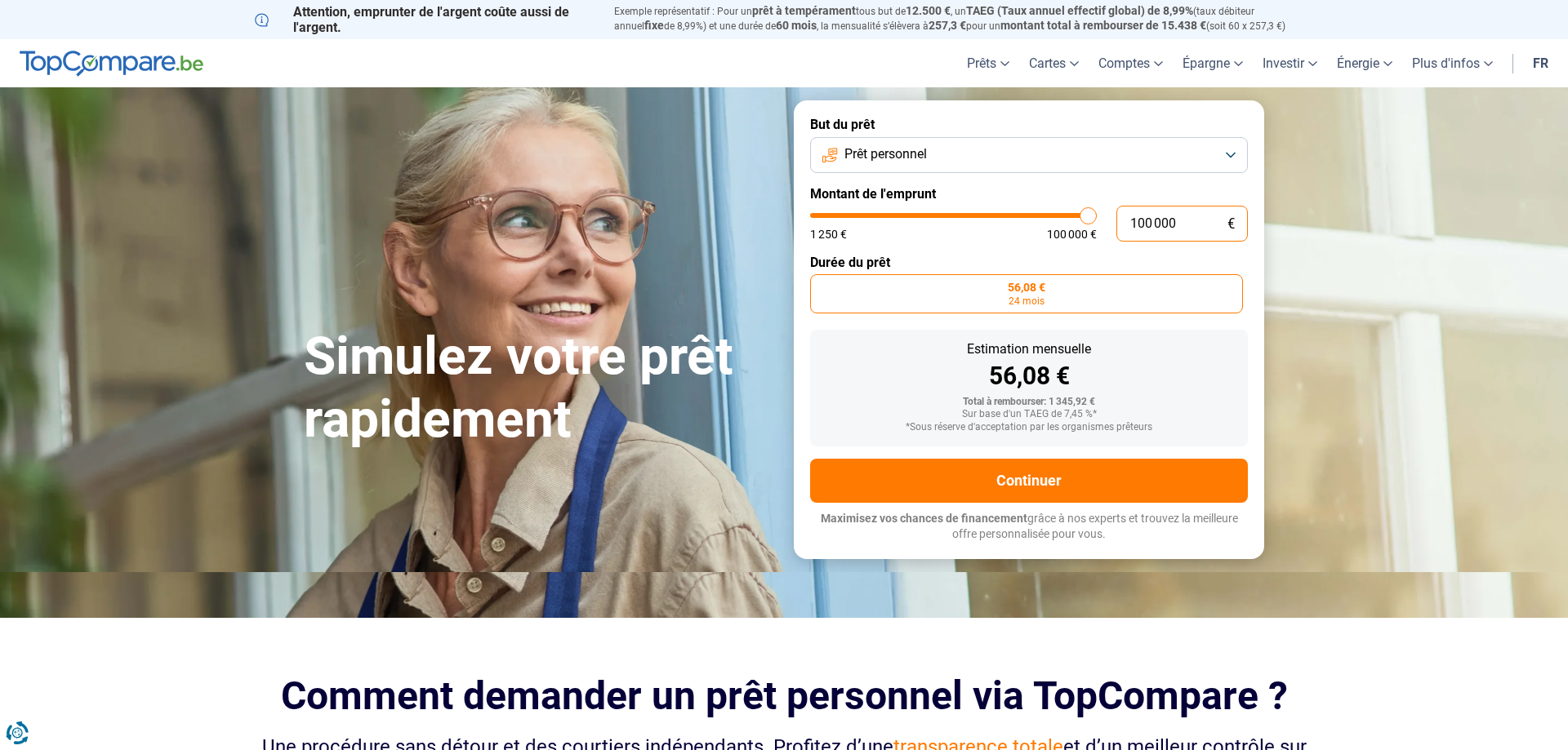
type input "100000"
radio input "false"
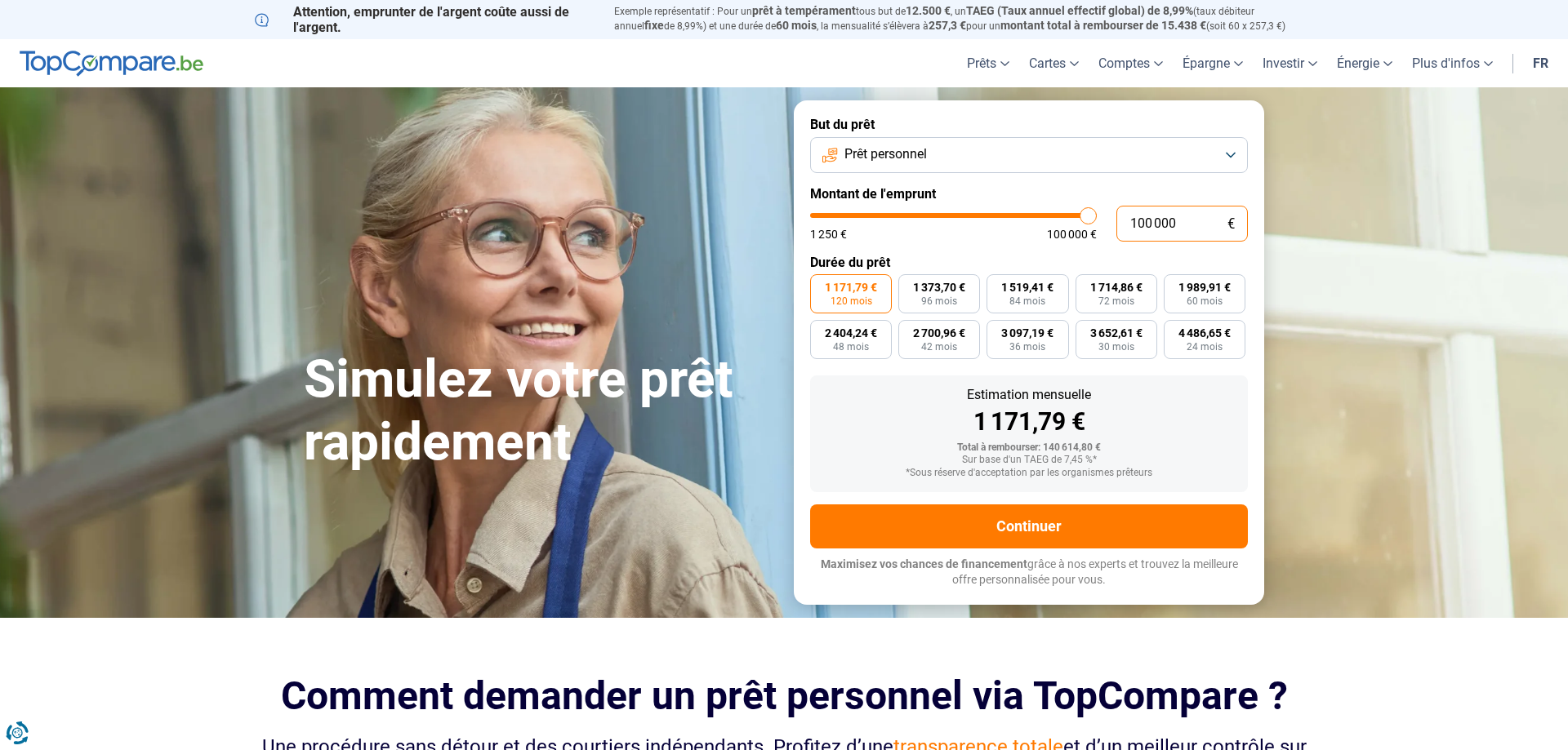
type input "10 000"
type input "10000"
type input "1 000"
type input "1250"
type input "100"
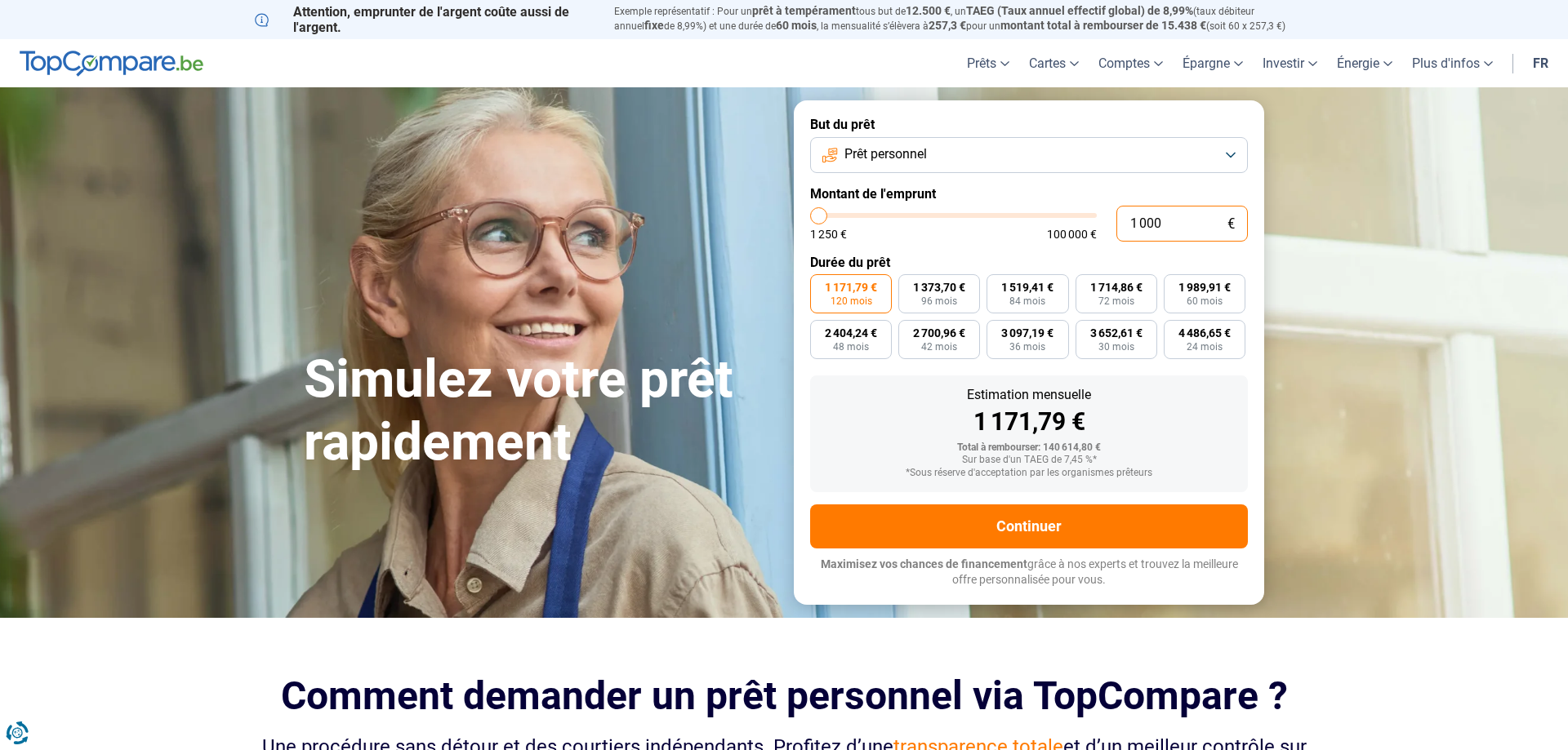
type input "1250"
type input "10"
type input "1250"
type input "1"
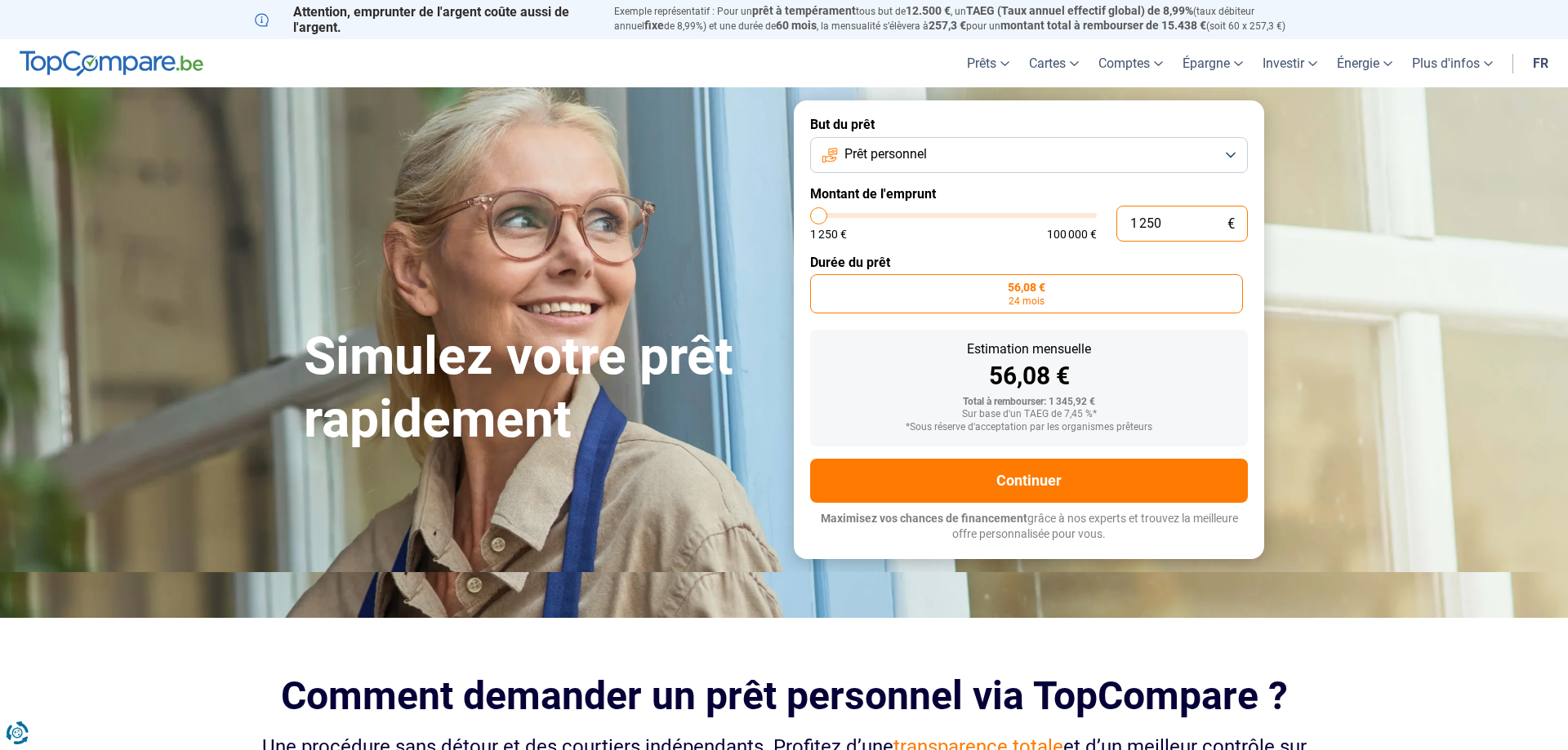
drag, startPoint x: 1133, startPoint y: 222, endPoint x: 1178, endPoint y: 227, distance: 45.3
click at [1178, 227] on input "1 250" at bounding box center [1182, 223] width 132 height 36
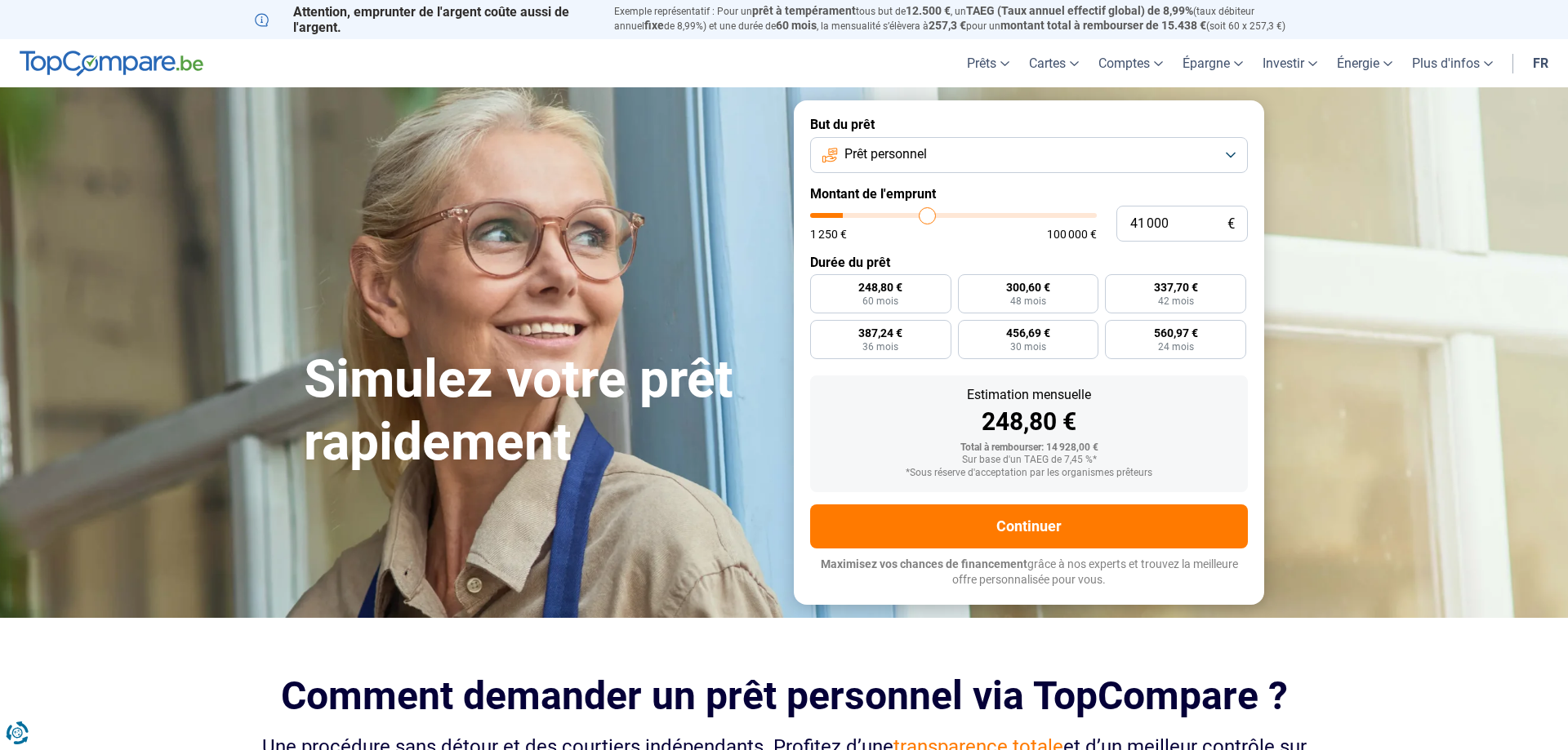
click at [927, 216] on input "range" at bounding box center [954, 215] width 287 height 5
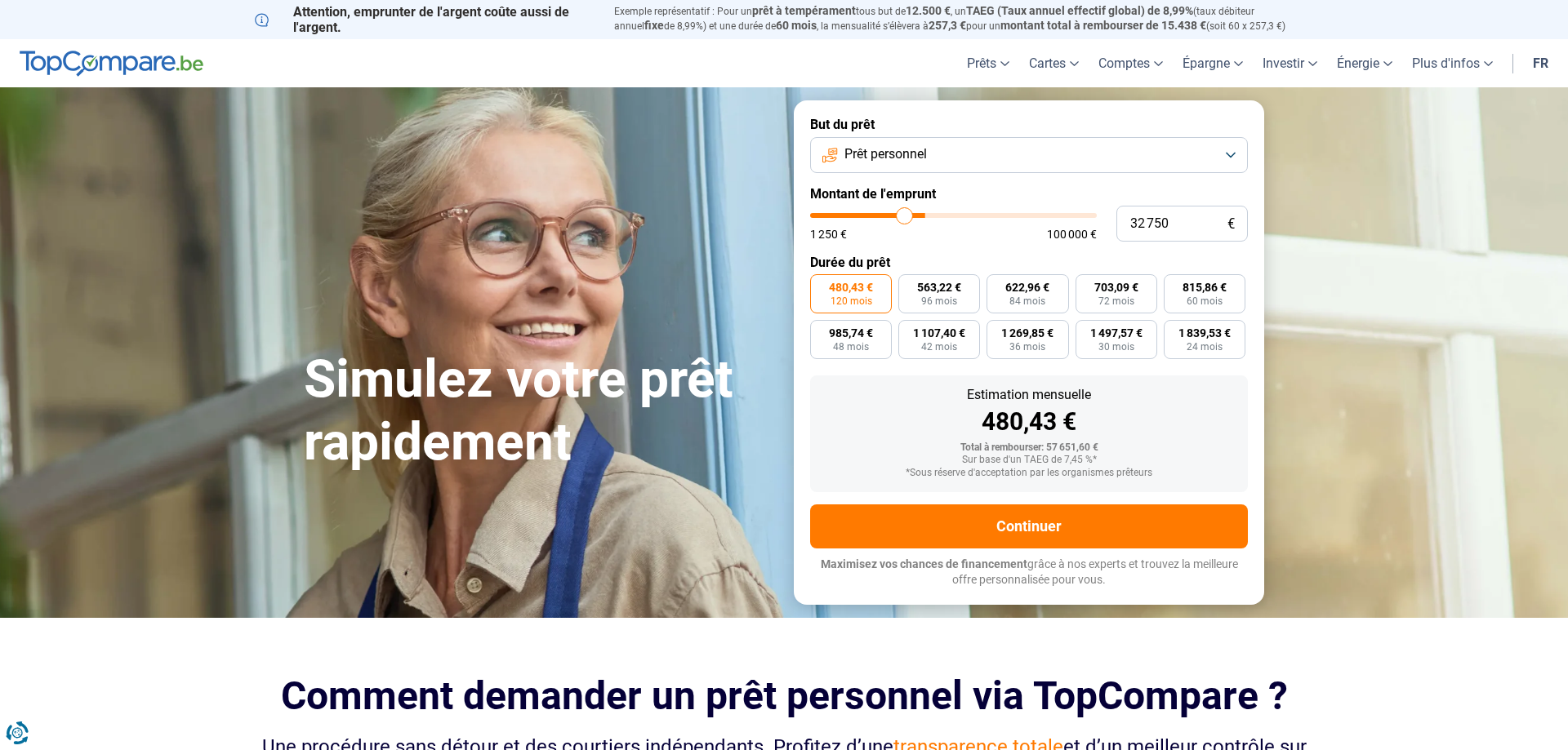
click at [905, 215] on input "range" at bounding box center [954, 215] width 287 height 5
click at [915, 215] on input "range" at bounding box center [954, 215] width 287 height 5
click at [907, 215] on input "range" at bounding box center [954, 215] width 287 height 5
click at [915, 215] on input "range" at bounding box center [954, 215] width 287 height 5
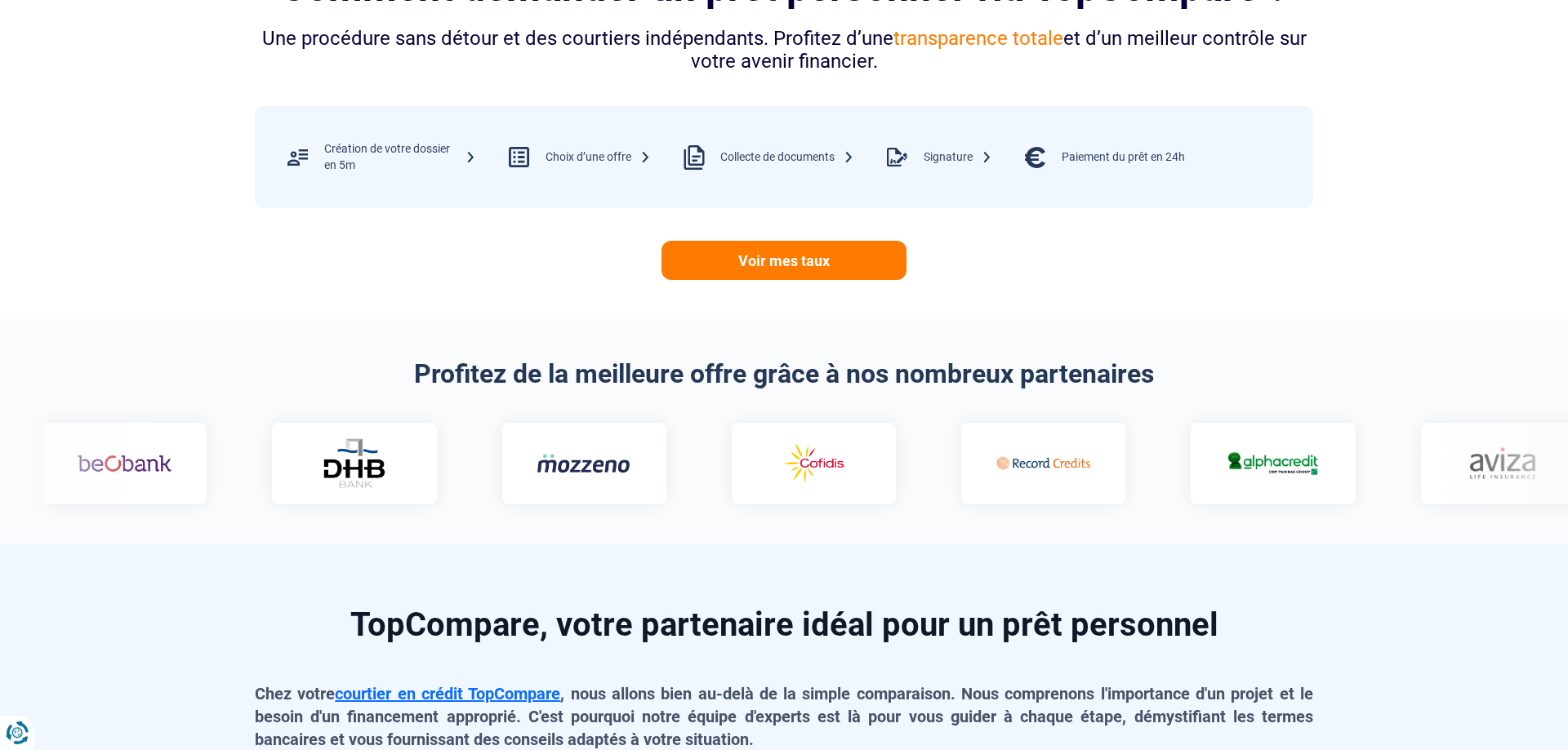
scroll to position [579, 0]
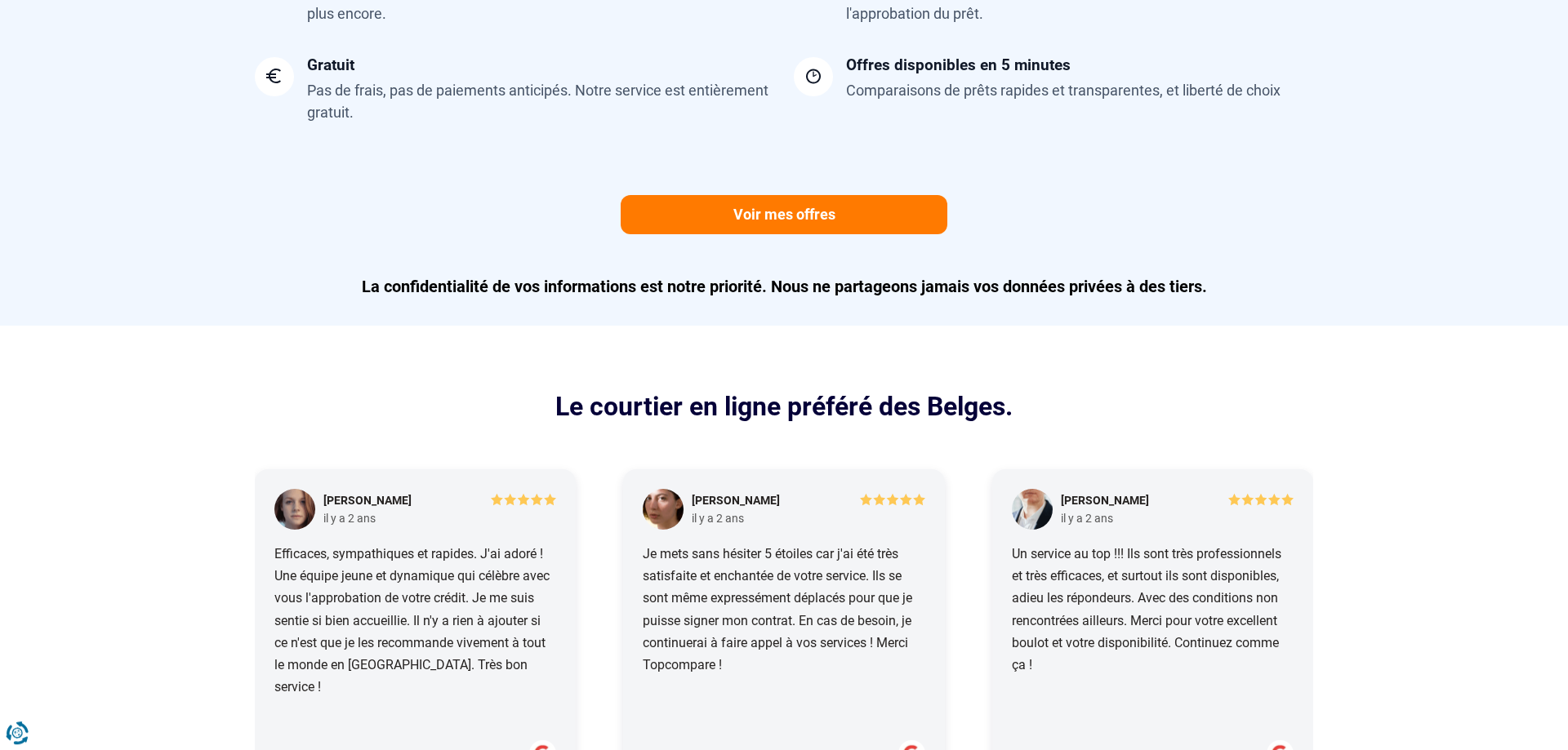
scroll to position [1547, 0]
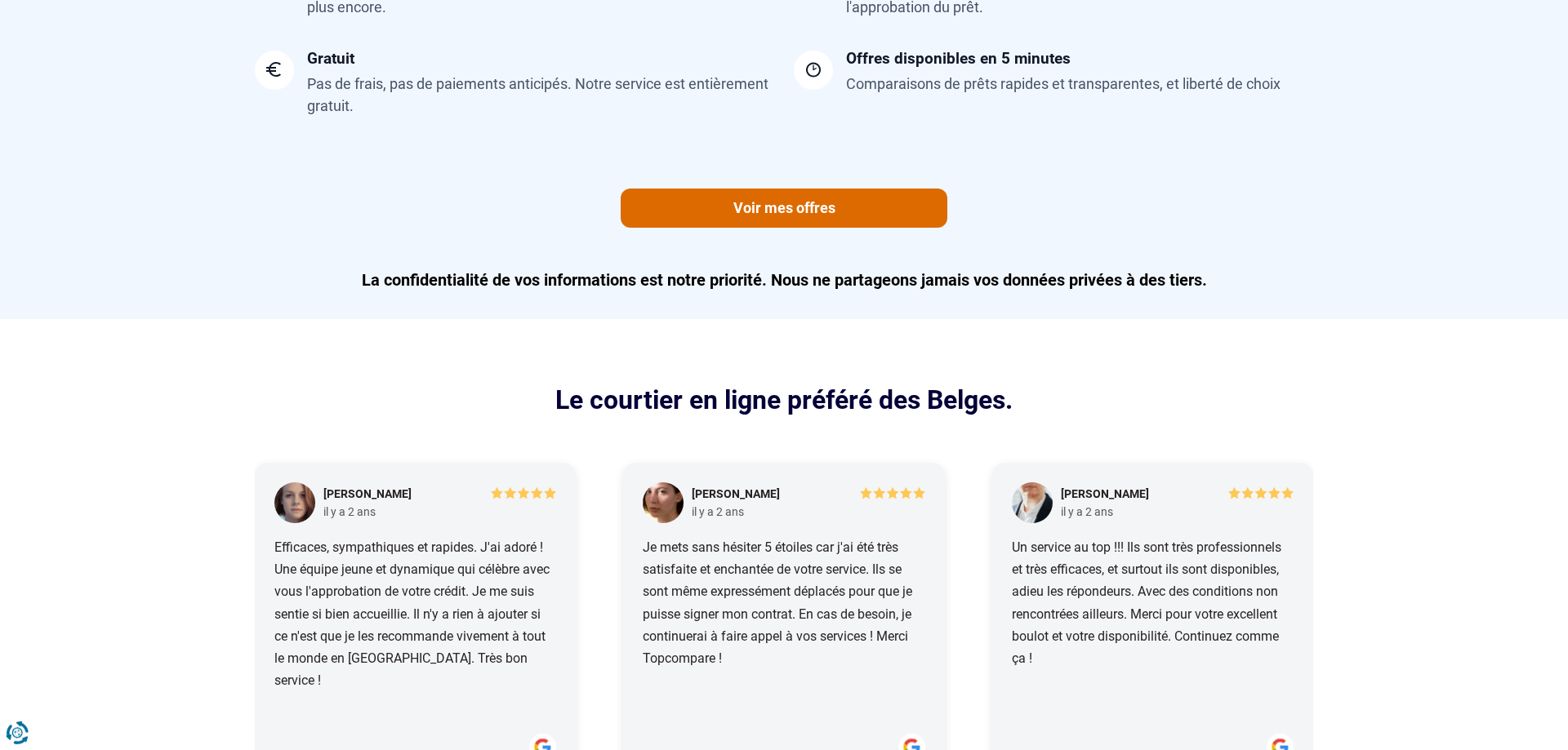
click at [816, 203] on link "Voir mes offres" at bounding box center [784, 208] width 326 height 40
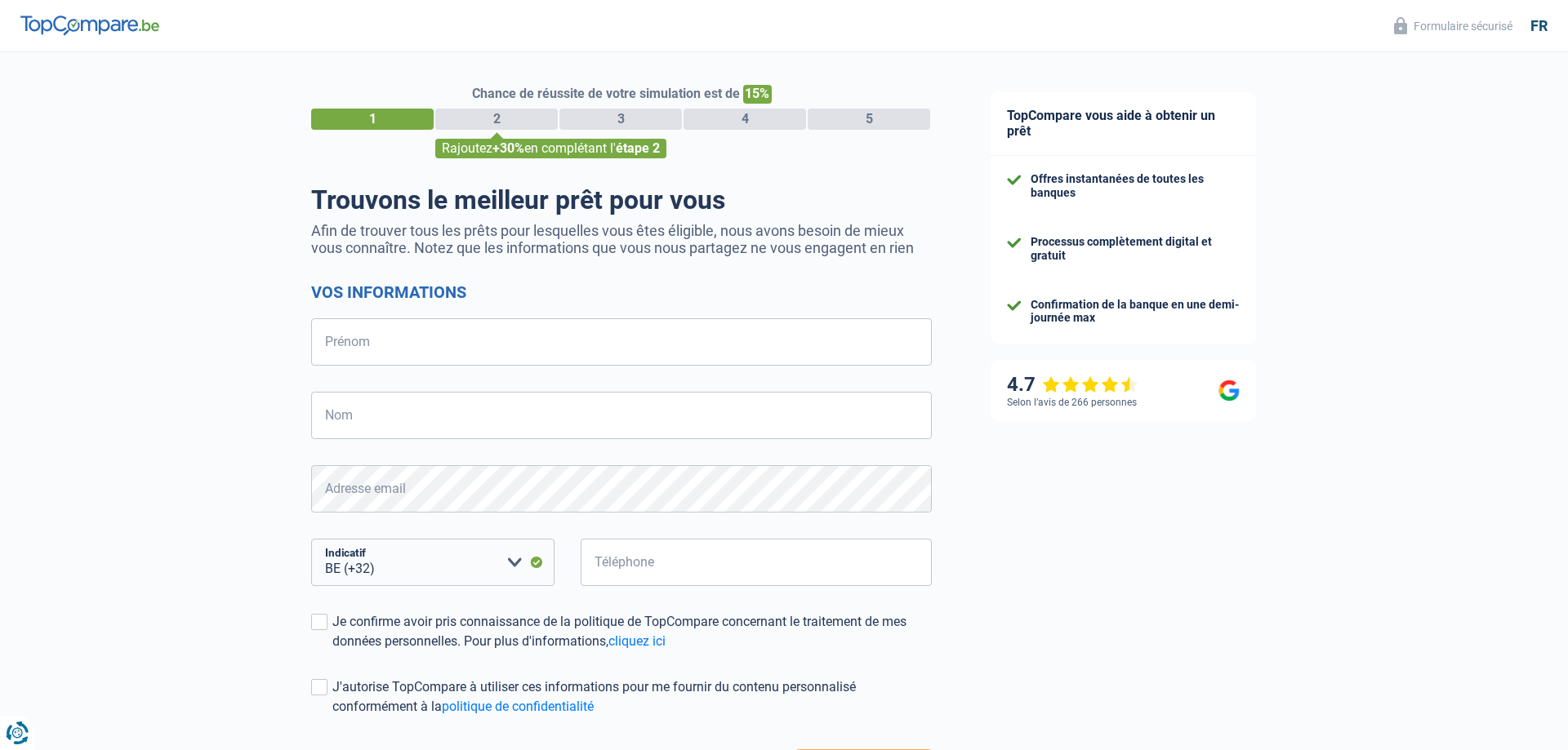
select select "32"
click at [335, 333] on input "Prénom" at bounding box center [621, 342] width 621 height 48
type input "Leo"
click at [332, 419] on input "Nom" at bounding box center [621, 415] width 621 height 48
type input "[DEMOGRAPHIC_DATA]"
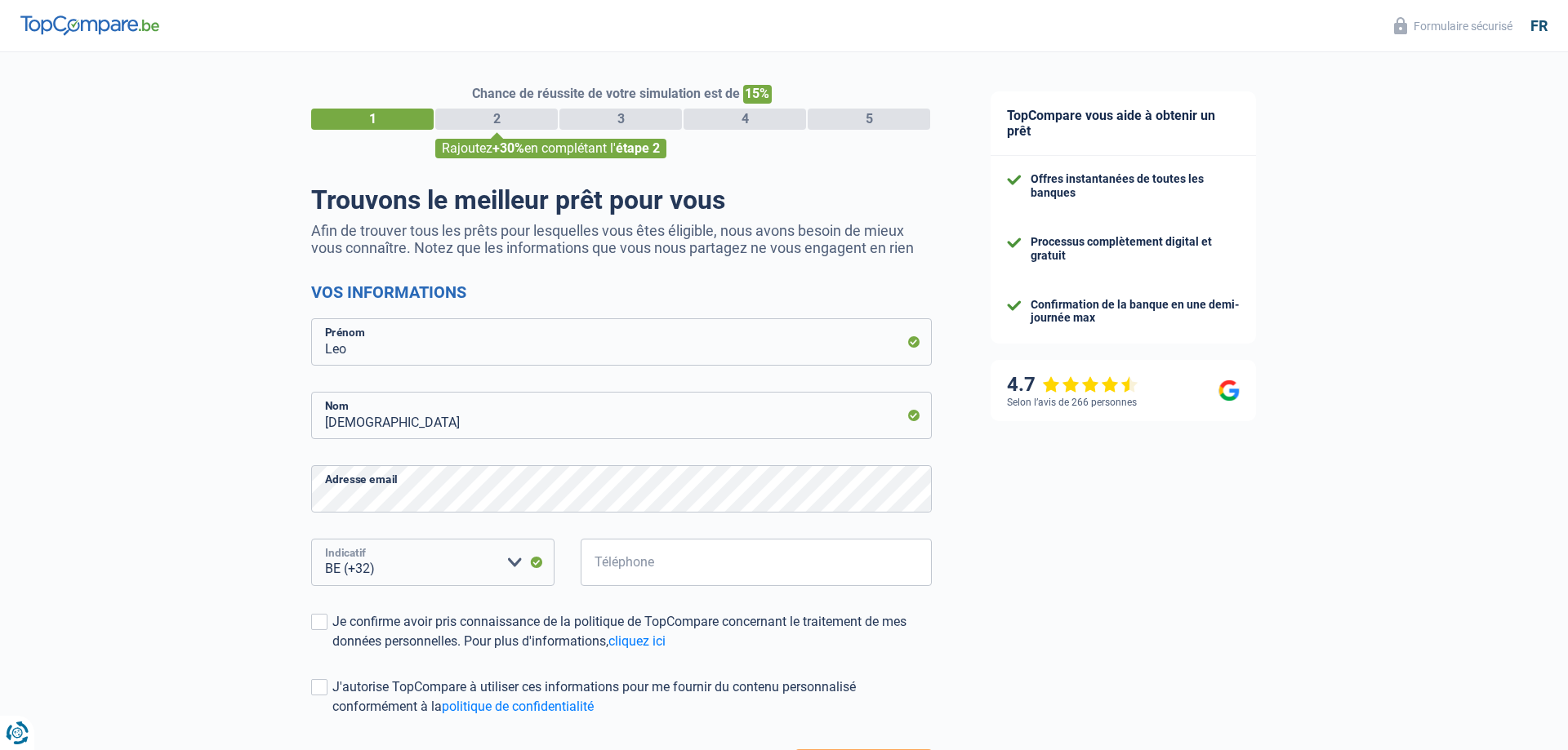
click at [311, 539] on select "BE (+32) LU (+352) Veuillez sélectionner une option" at bounding box center [432, 562] width 244 height 48
click at [618, 564] on input "Téléphone" at bounding box center [756, 562] width 351 height 48
type input "472551910"
click at [325, 623] on span at bounding box center [319, 622] width 17 height 17
click at [332, 652] on input "Je confirme avoir pris connaissance de la politique de TopCompare concernant le…" at bounding box center [332, 652] width 0 height 0
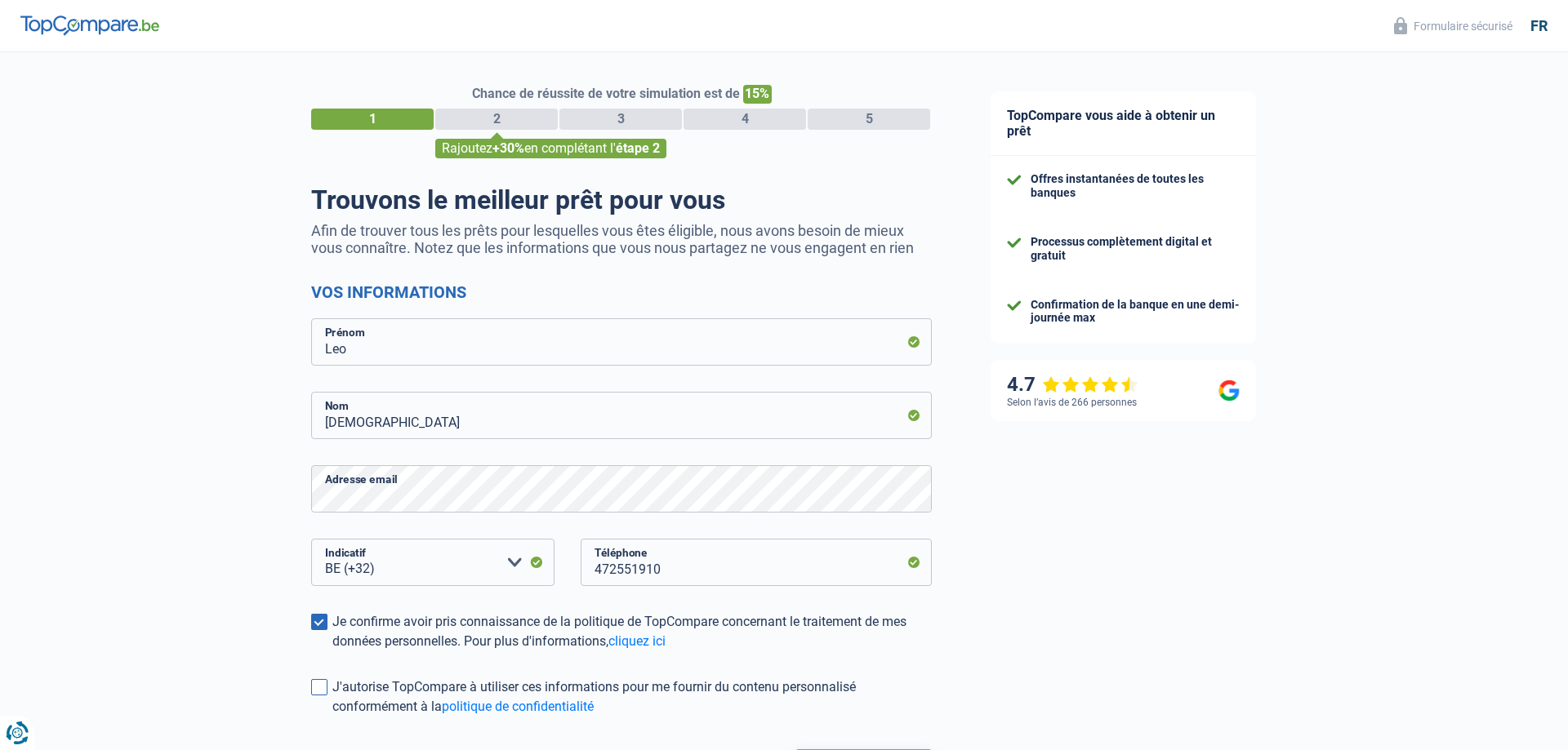
click at [320, 691] on span at bounding box center [319, 688] width 17 height 17
click at [332, 717] on input "J'autorise TopCompare à utiliser ces informations pour me fournir du contenu pe…" at bounding box center [332, 717] width 0 height 0
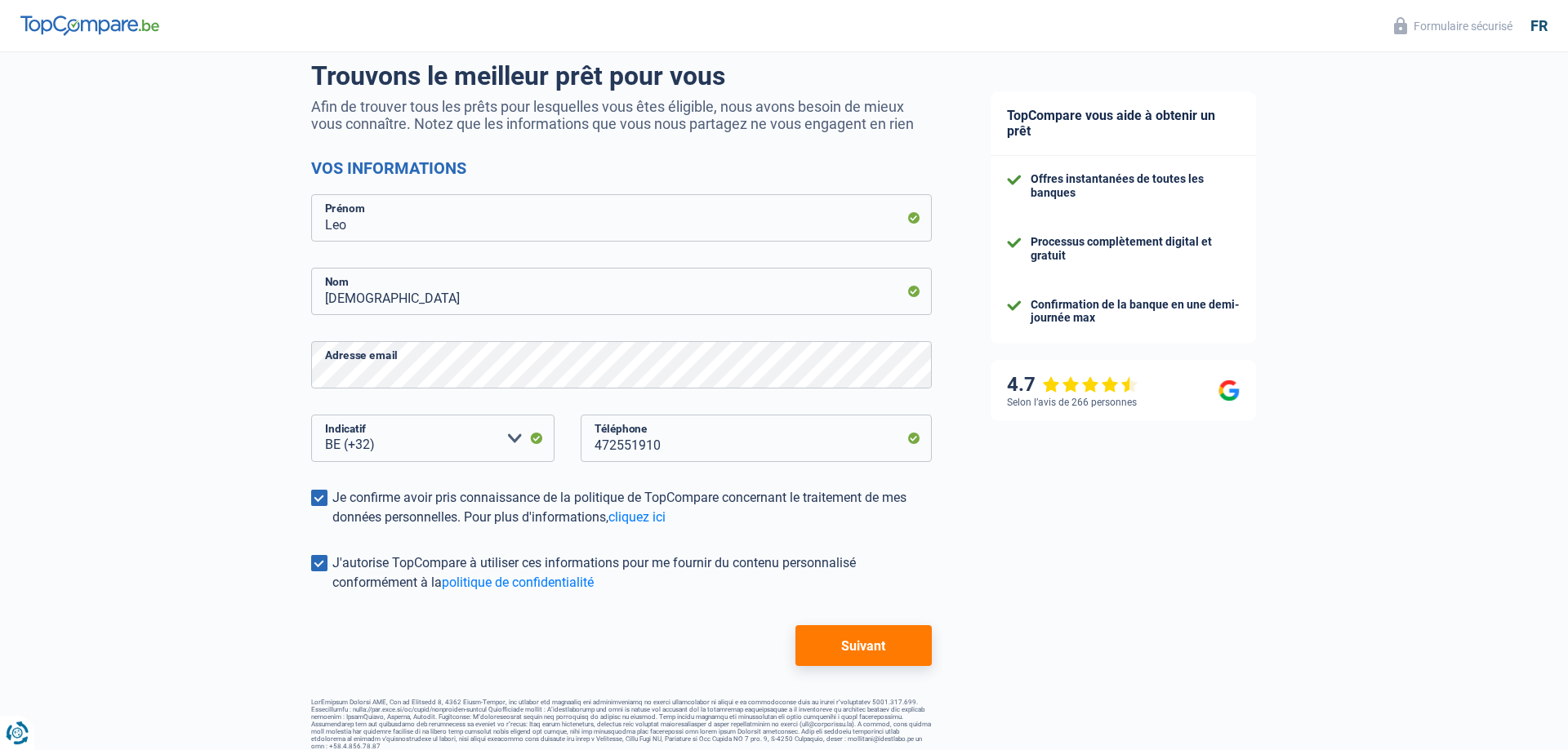
scroll to position [136, 0]
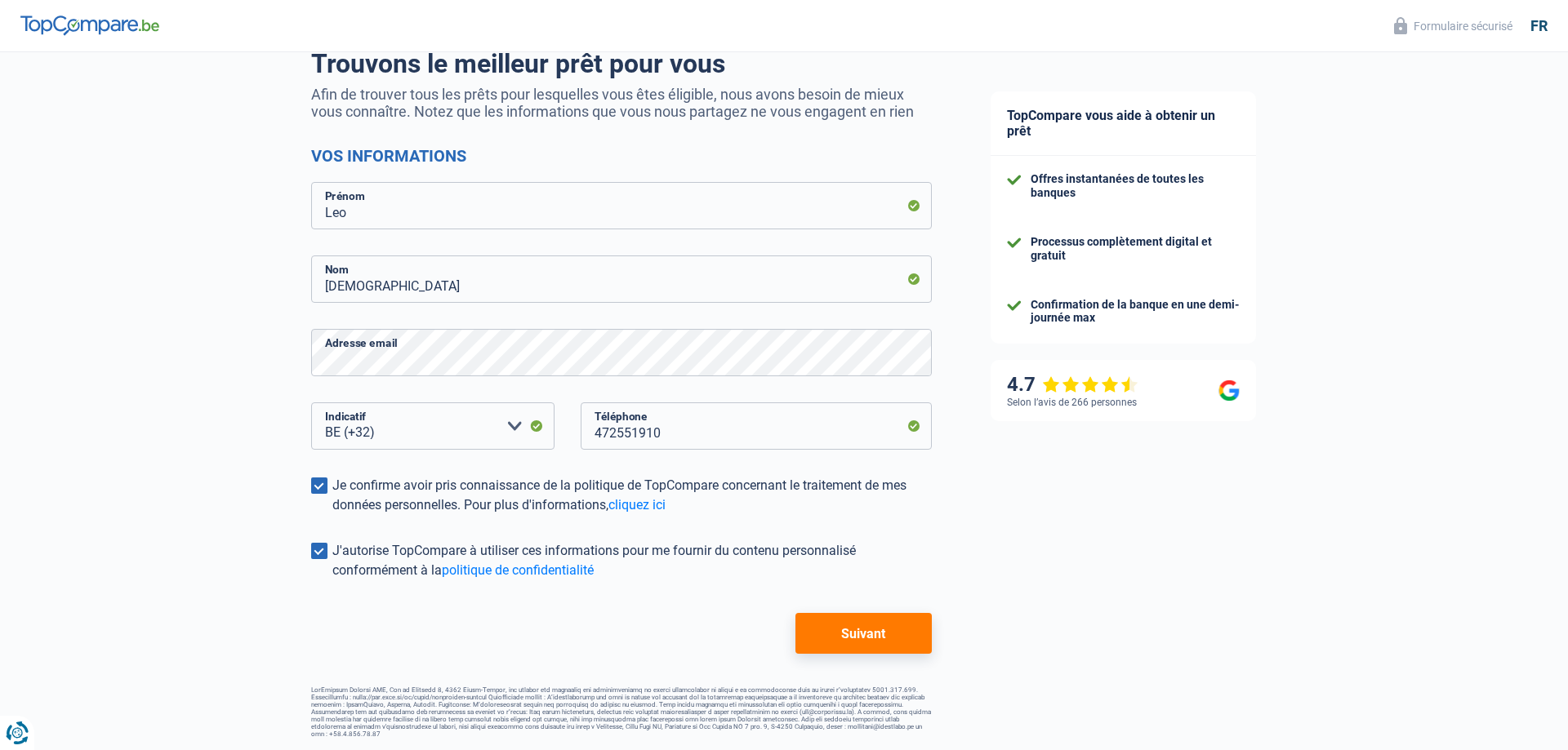
click at [883, 633] on button "Suivant" at bounding box center [864, 633] width 136 height 40
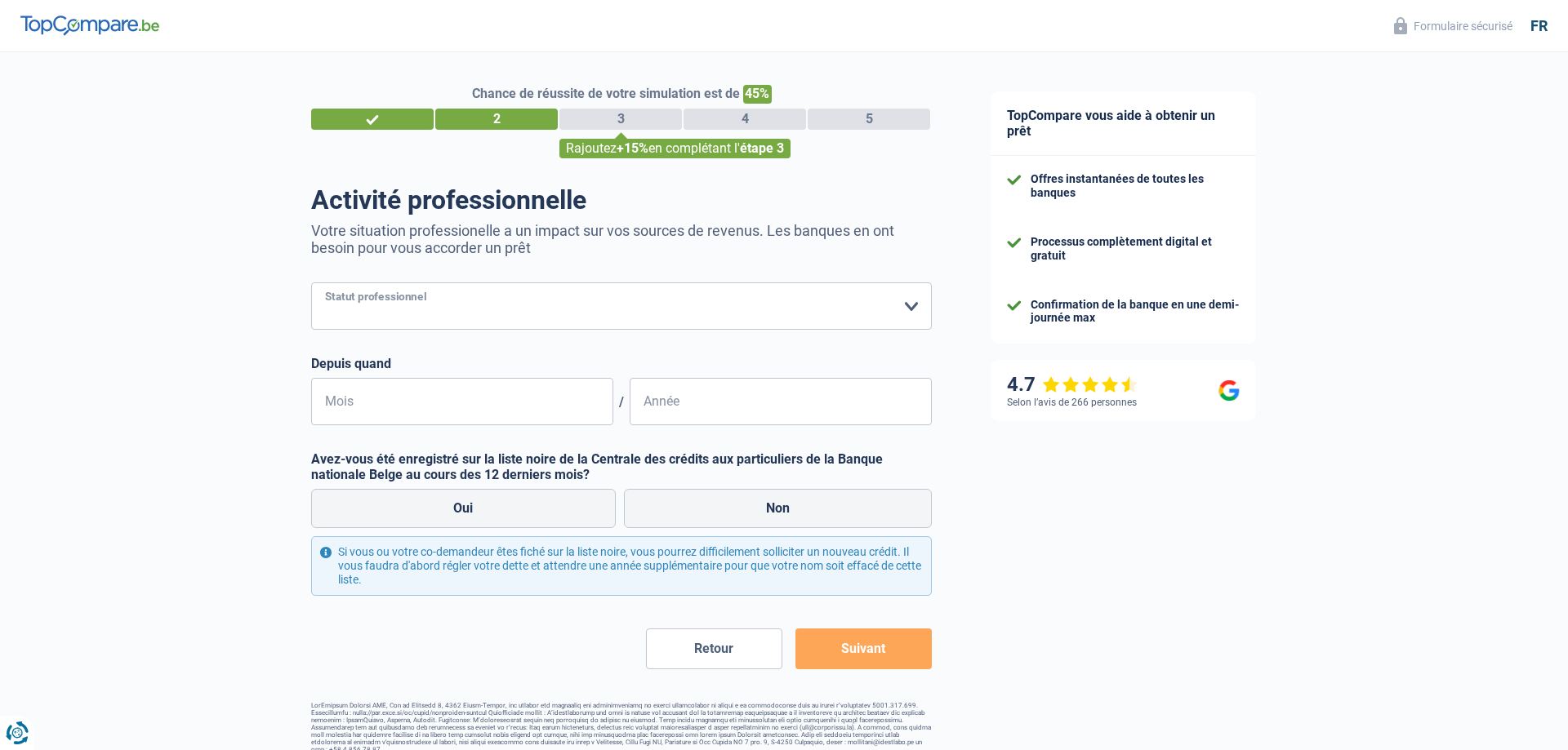
click at [311, 282] on select "Ouvrier Employé privé Employé public Invalide Indépendant Pensionné Chômeur Mut…" at bounding box center [621, 306] width 621 height 48
select select "retired"
click option "Pensionné" at bounding box center [0, 0] width 0 height 0
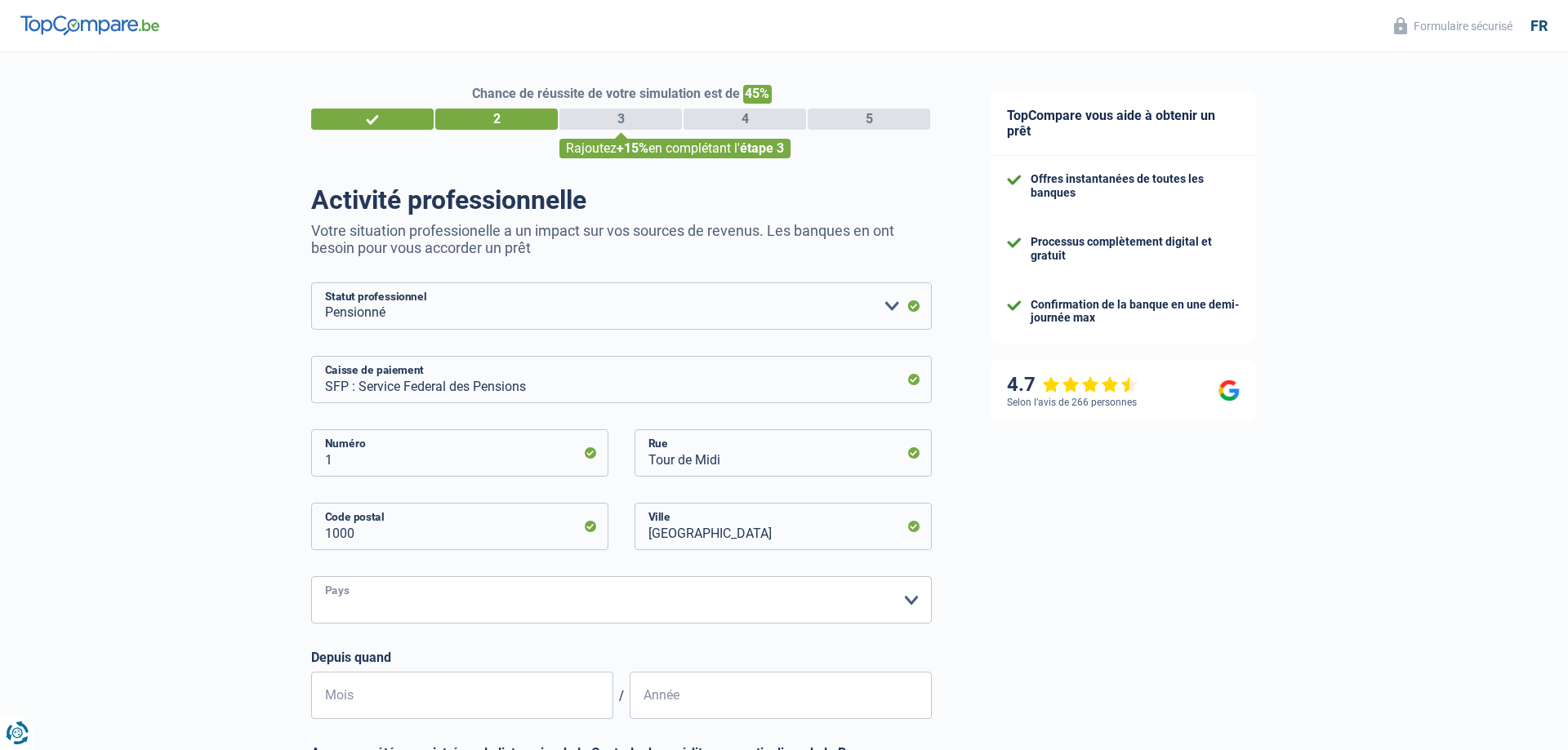
click at [311, 576] on select "Belgique Luxembourg Veuillez sélectionner une option" at bounding box center [621, 600] width 621 height 48
select select "BE"
click option "[GEOGRAPHIC_DATA]" at bounding box center [0, 0] width 0 height 0
click at [384, 693] on input "Mois" at bounding box center [462, 696] width 303 height 48
type input "08"
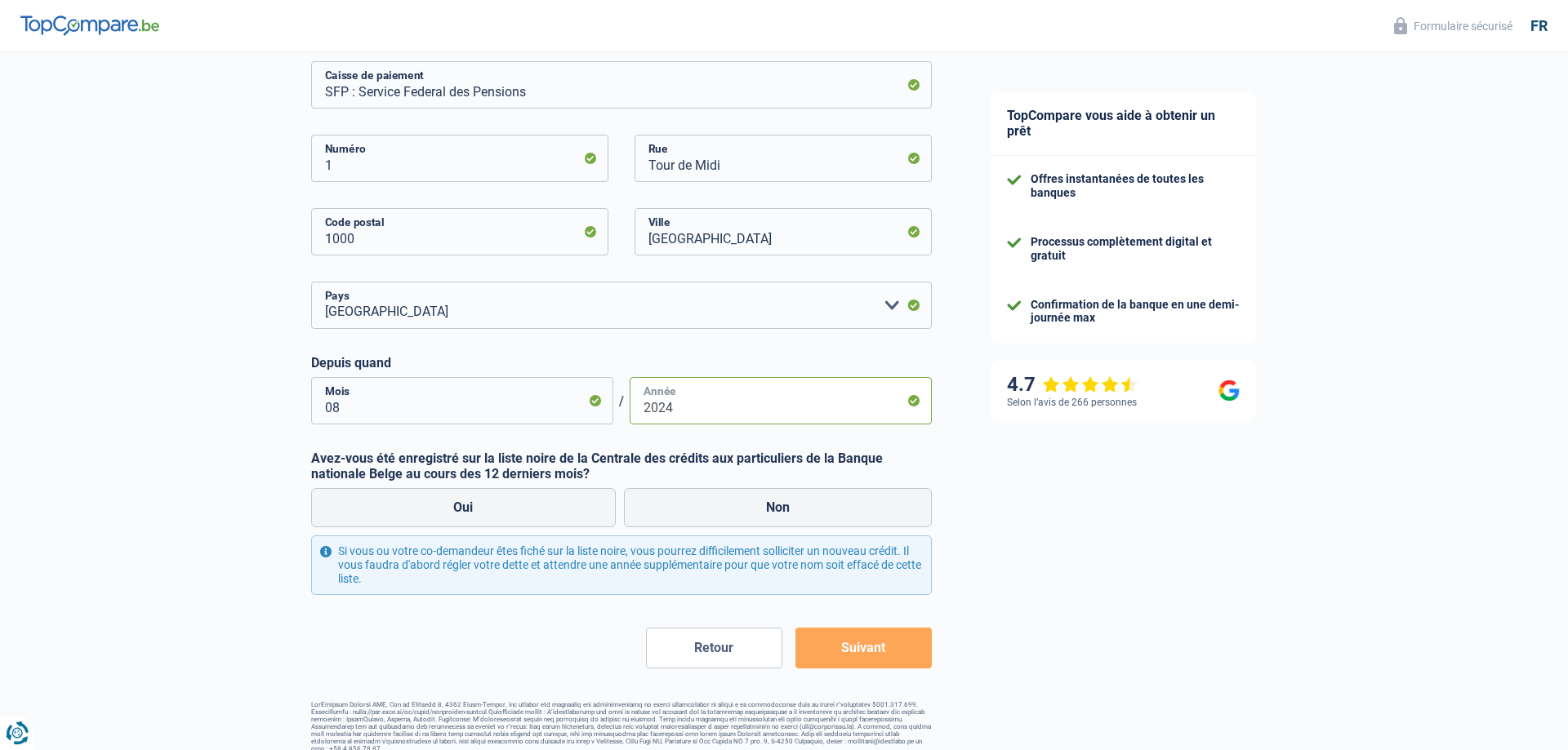
scroll to position [310, 0]
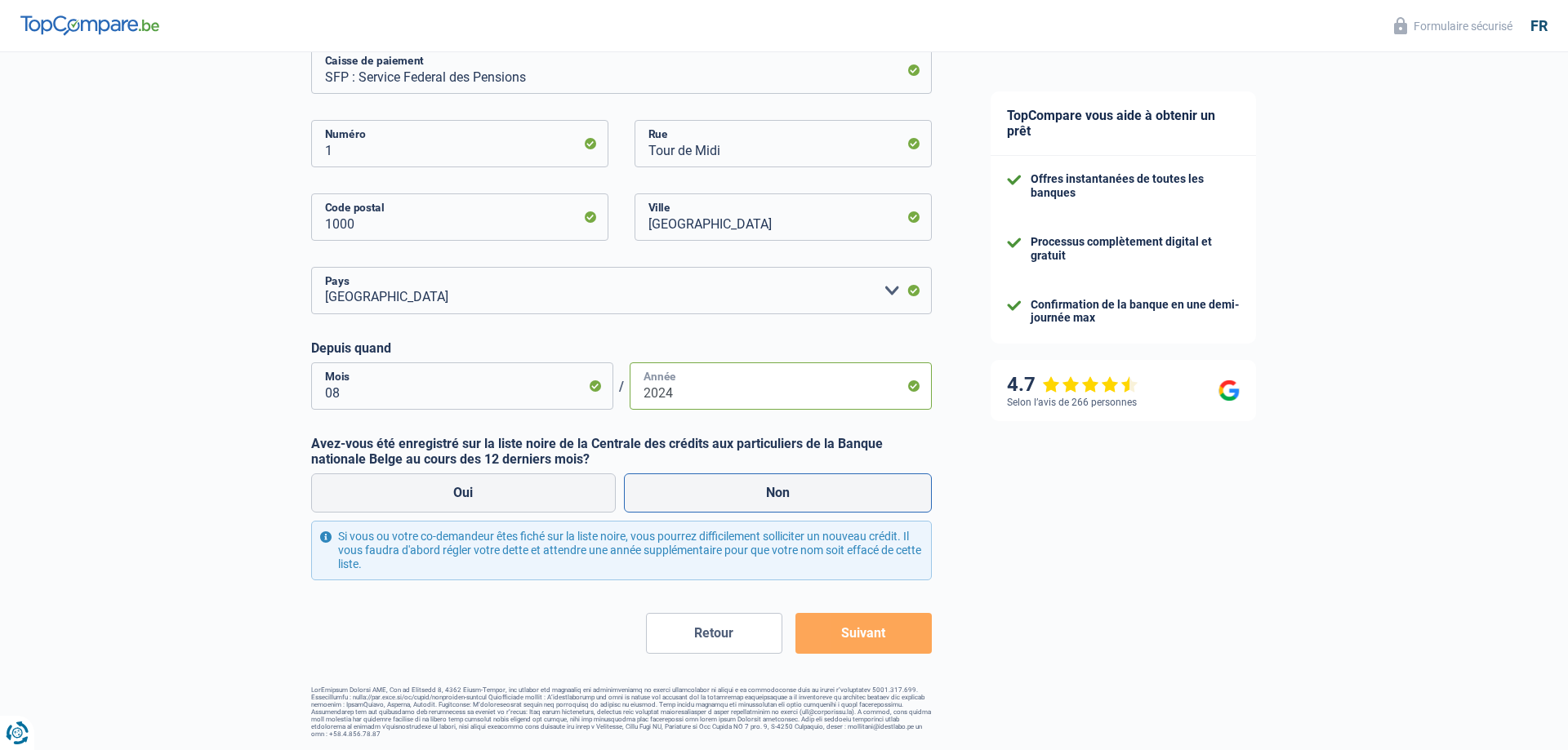
type input "2024"
click at [823, 490] on label "Non" at bounding box center [778, 493] width 309 height 40
click at [823, 490] on input "Non" at bounding box center [778, 493] width 309 height 40
radio input "true"
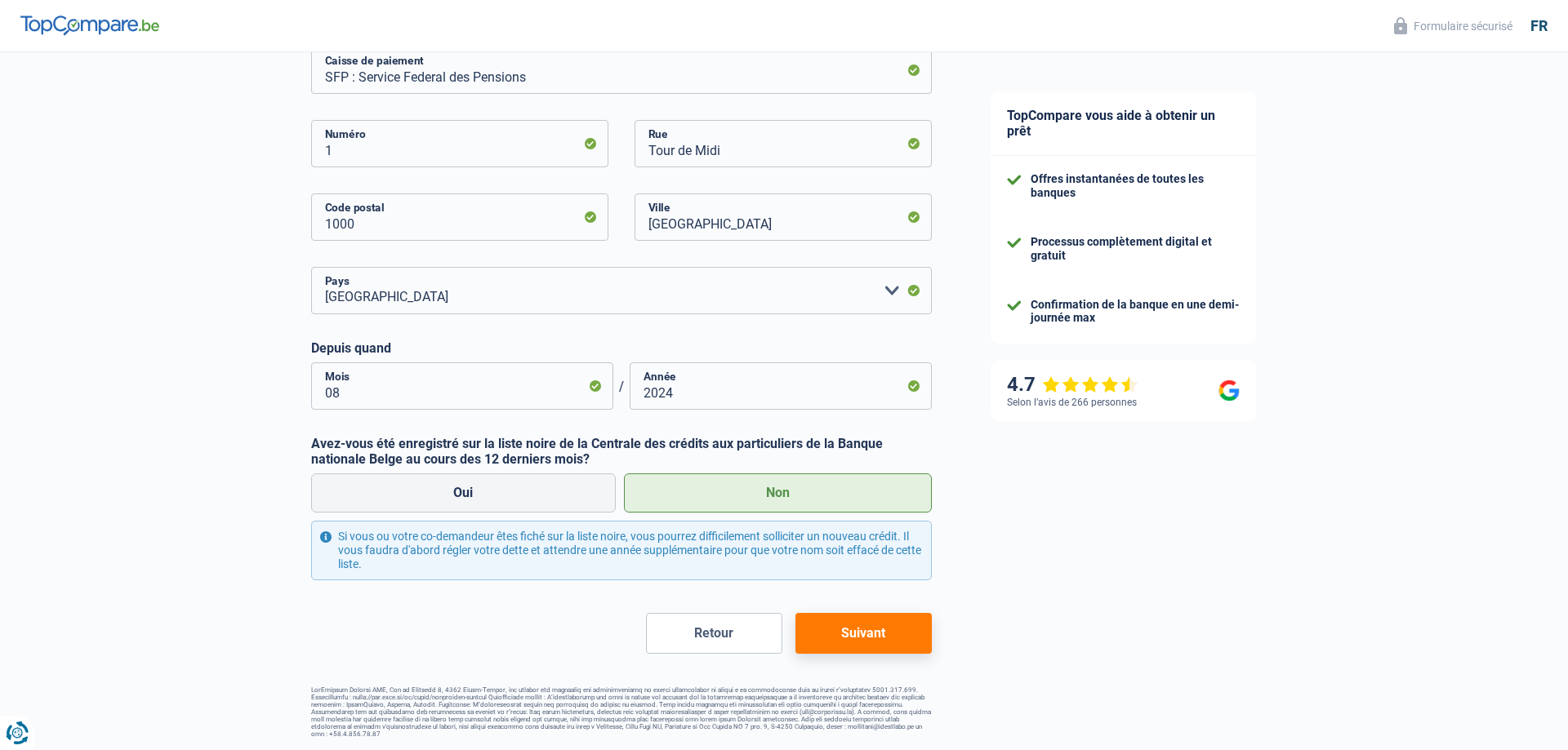
click at [867, 637] on button "Suivant" at bounding box center [864, 633] width 136 height 40
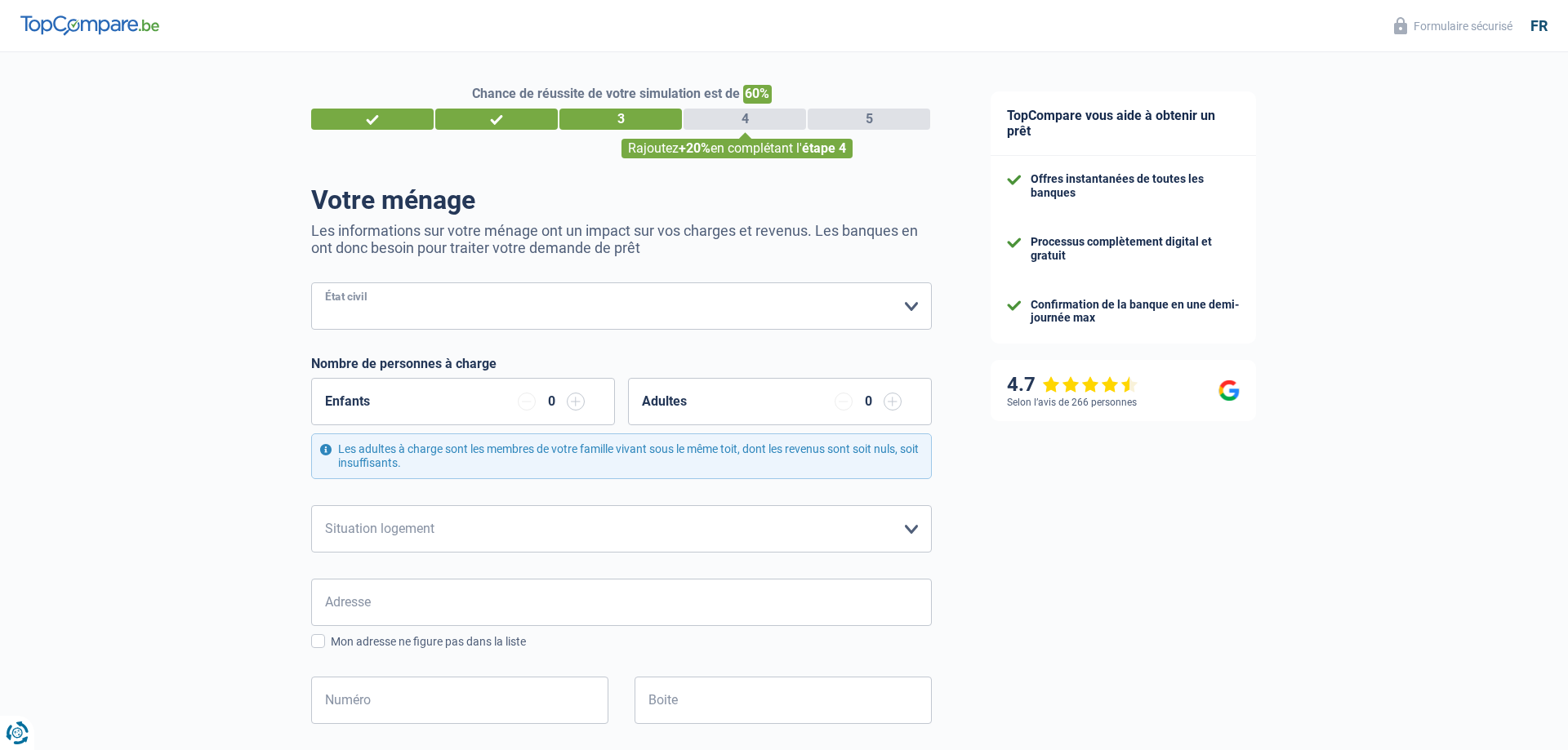
click at [311, 282] on select "[PERSON_NAME](e) Cohabitant(e) légal(e) Divorcé(e) Veuf(ve) Séparé (de fait) Ve…" at bounding box center [621, 306] width 621 height 48
select select "married"
click option "[PERSON_NAME](e)" at bounding box center [0, 0] width 0 height 0
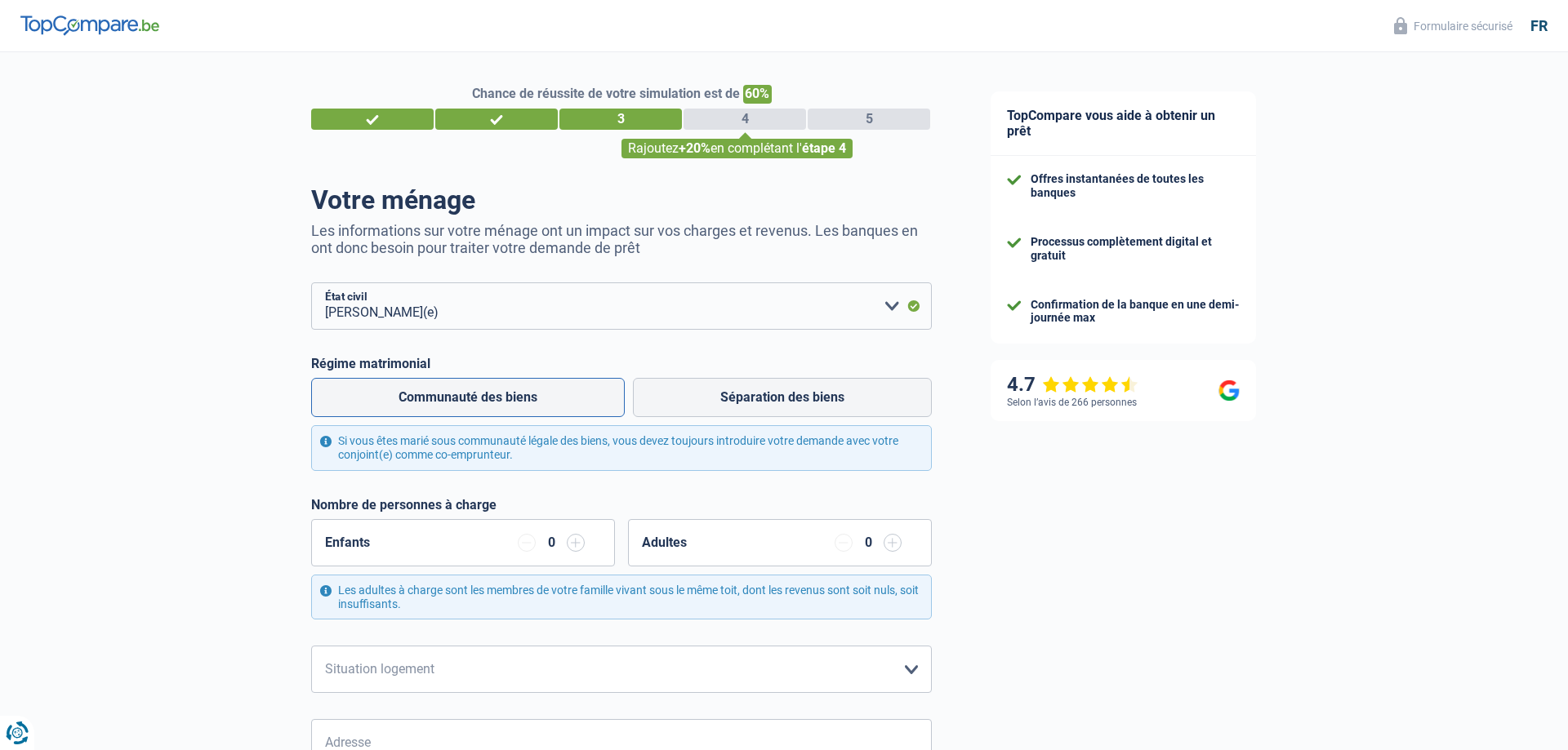
click at [541, 398] on label "Communauté des biens" at bounding box center [467, 397] width 314 height 40
click at [541, 398] on input "Communauté des biens" at bounding box center [467, 397] width 314 height 40
radio input "true"
click at [311, 645] on select "Locataire Propriétaire avec prêt hypothécaire Propriétaire sans prêt hypothécai…" at bounding box center [621, 669] width 621 height 48
select select "ownerWithoutMortgage"
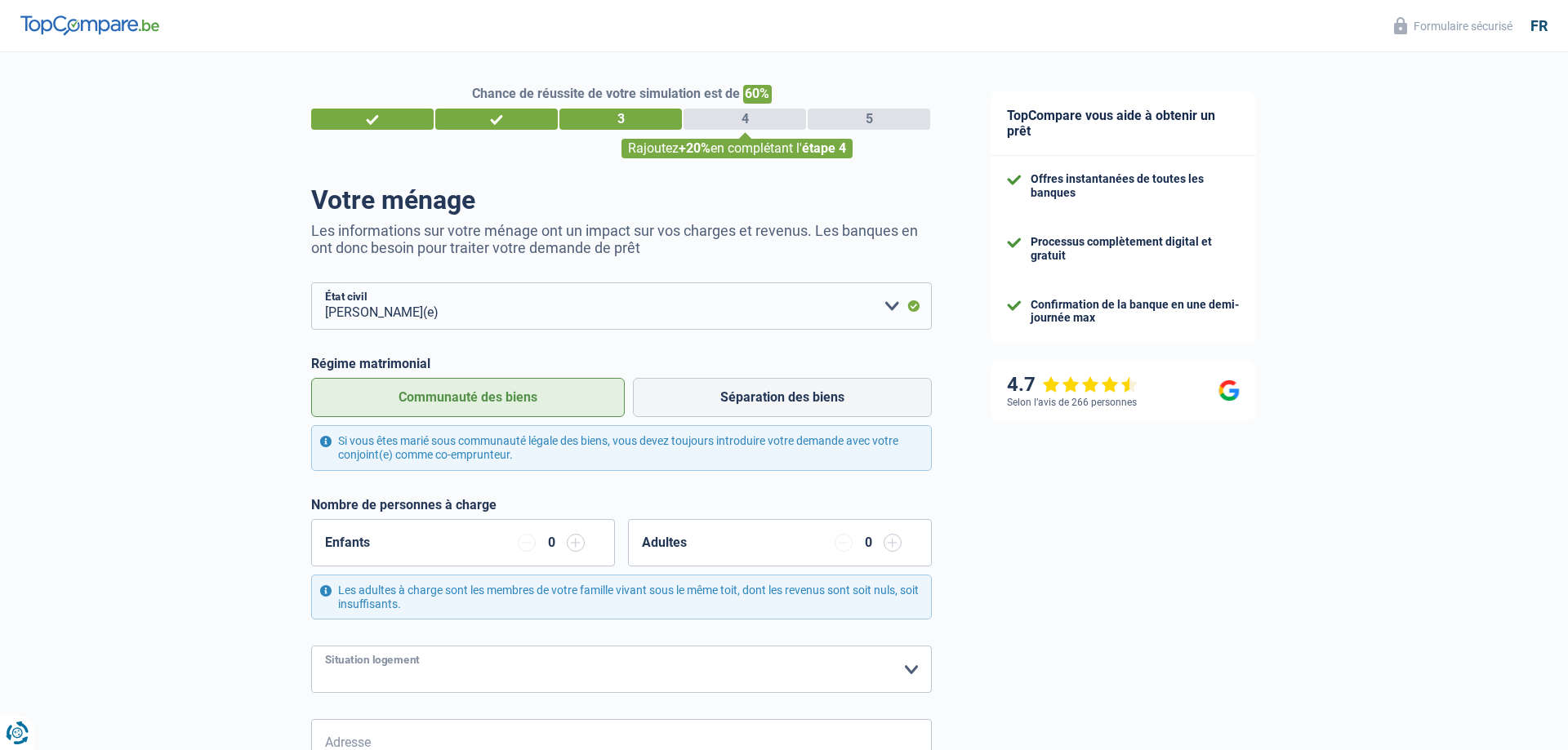
click option "Propriétaire sans prêt hypothécaire" at bounding box center [0, 0] width 0 height 0
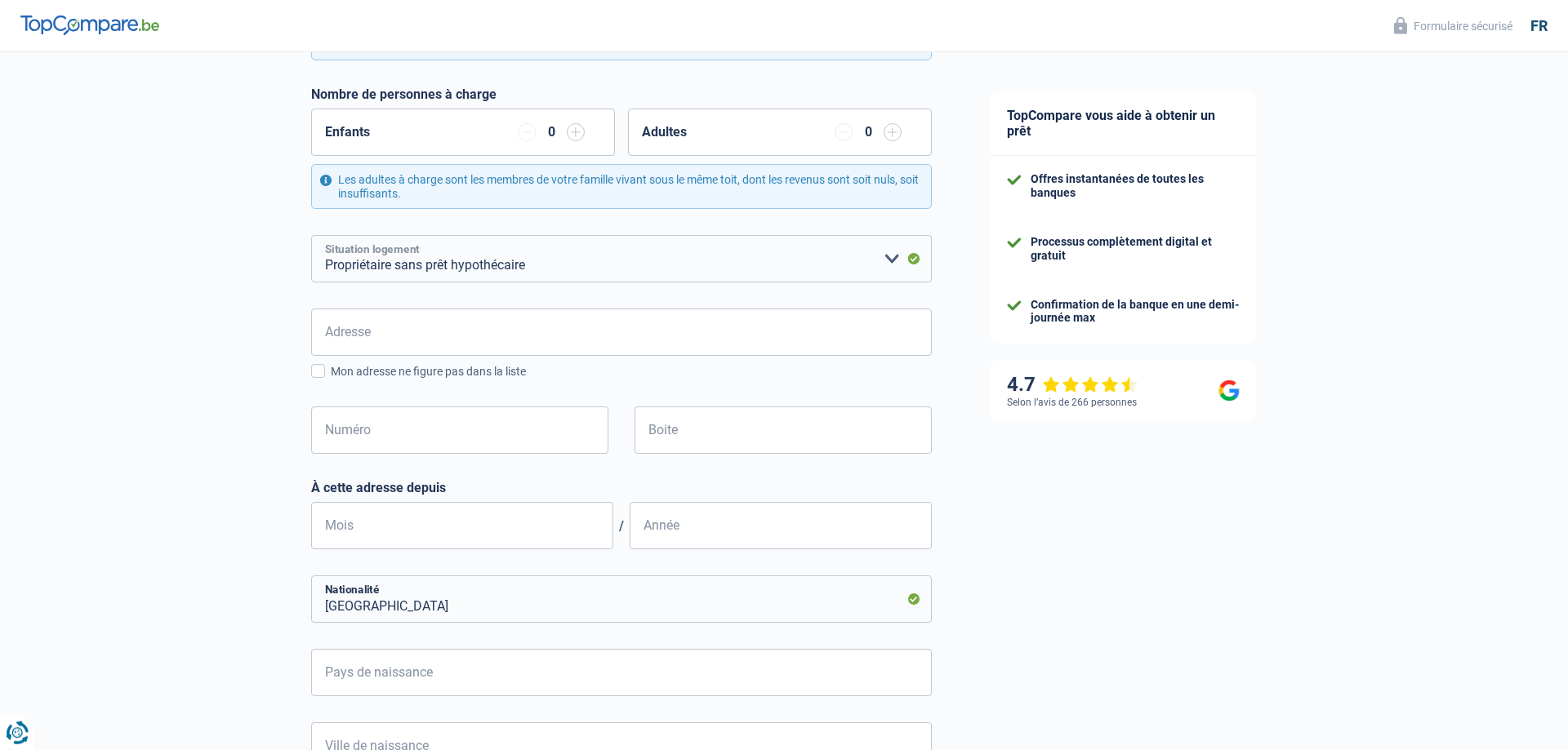
scroll to position [417, 0]
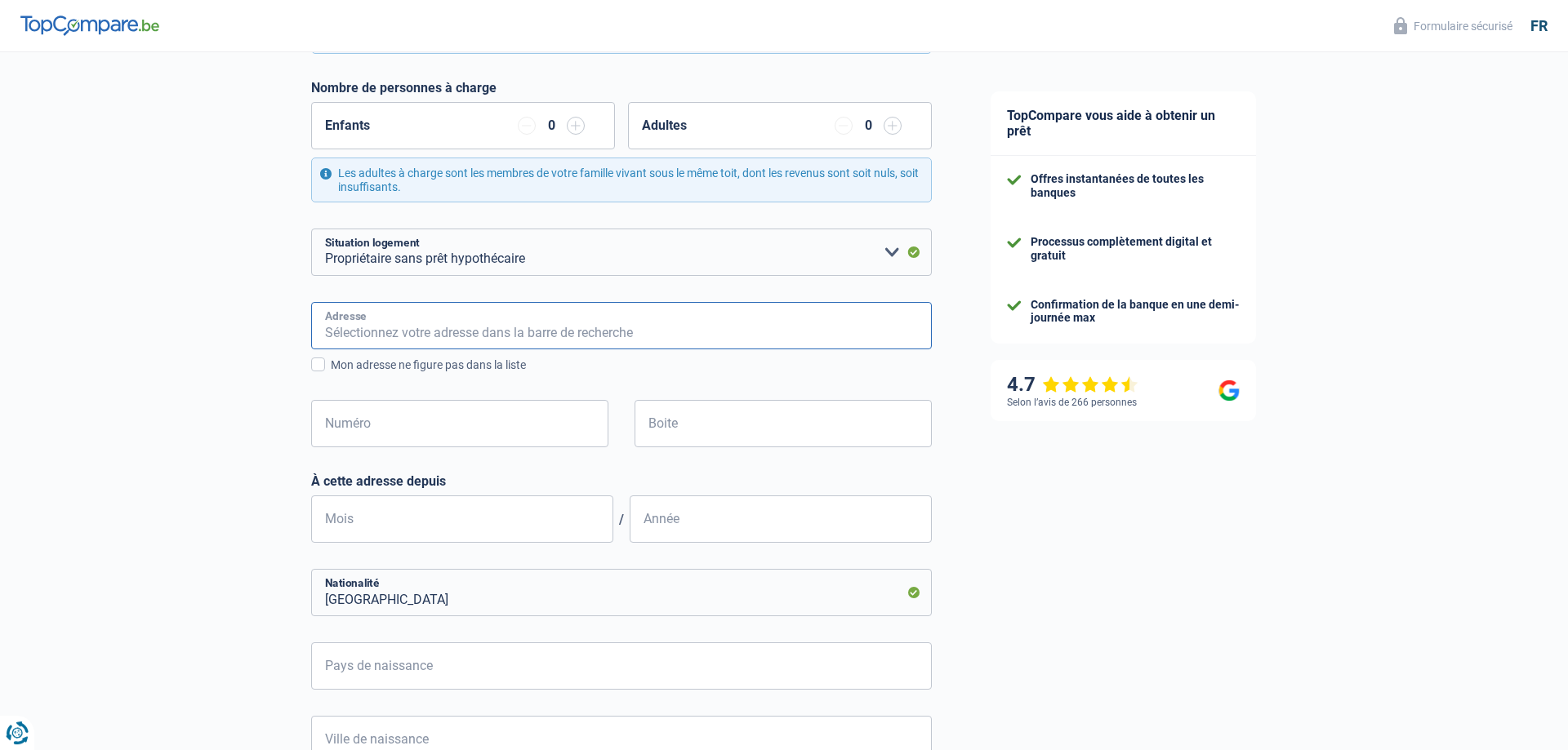
click at [347, 324] on input "Adresse" at bounding box center [621, 326] width 621 height 48
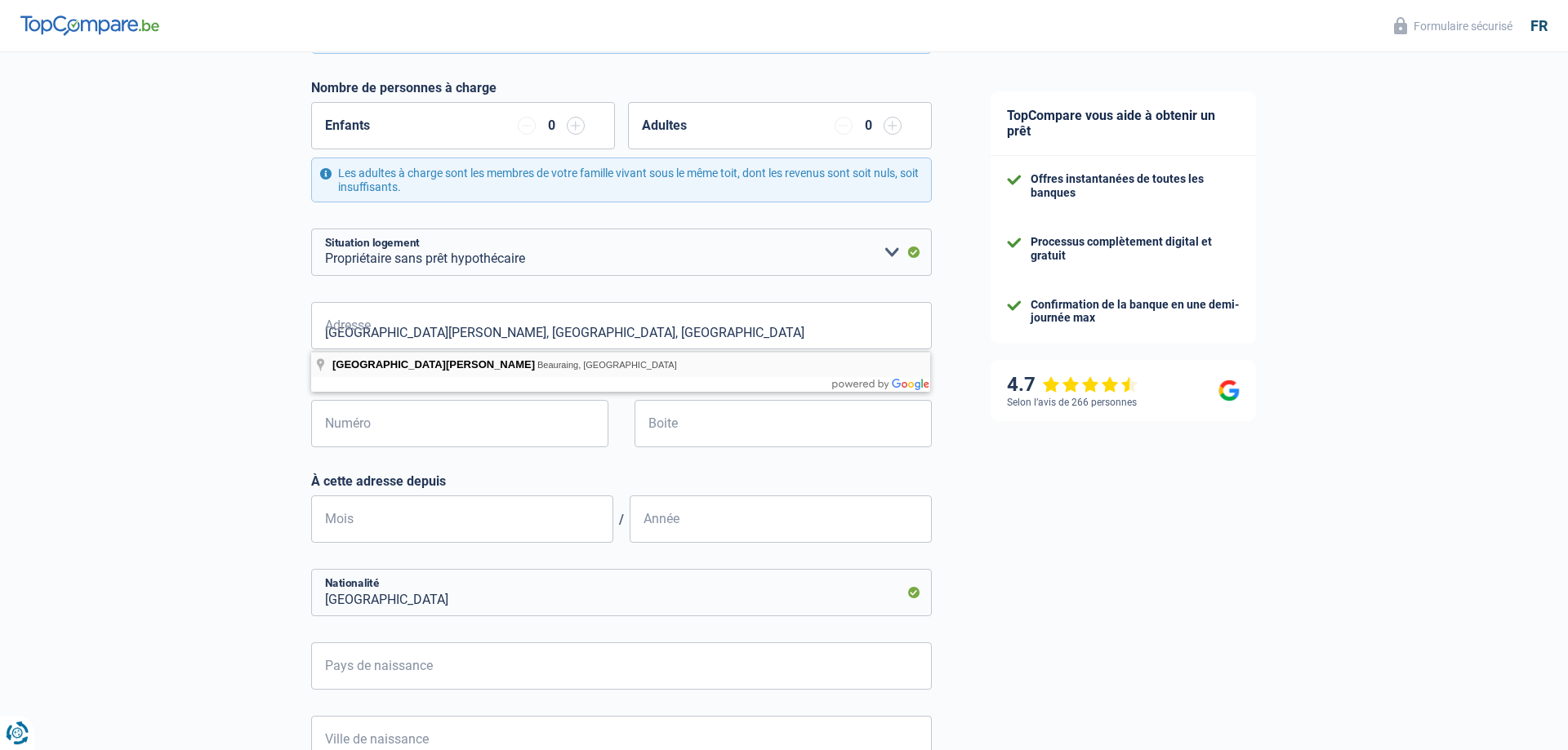
type input "[STREET_ADDRESS][PERSON_NAME]"
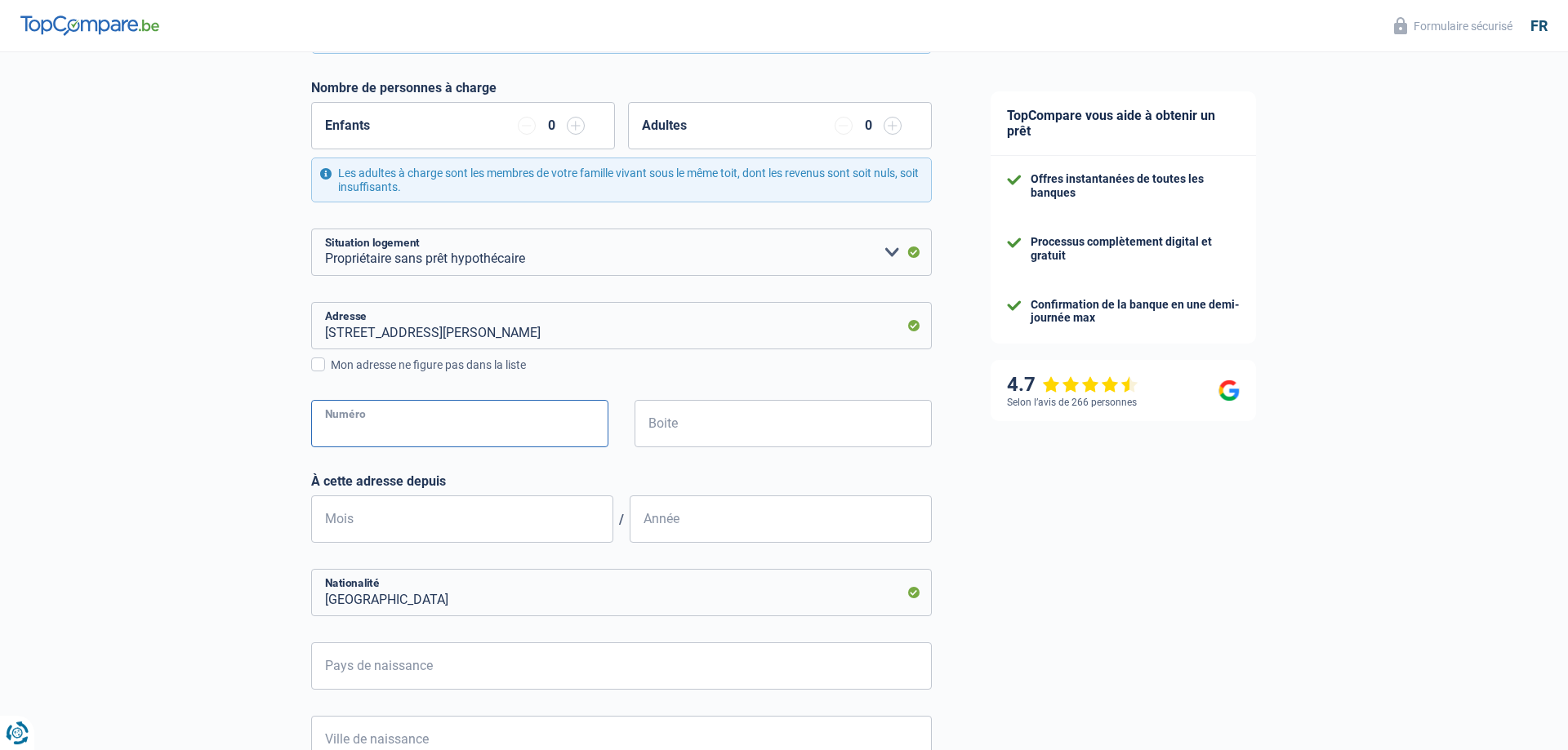
click at [372, 420] on input "Numéro" at bounding box center [459, 424] width 297 height 48
type input "42"
click at [356, 524] on input "Mois" at bounding box center [462, 519] width 303 height 48
type input "05"
click at [395, 677] on input "Pays de naissance" at bounding box center [621, 666] width 621 height 48
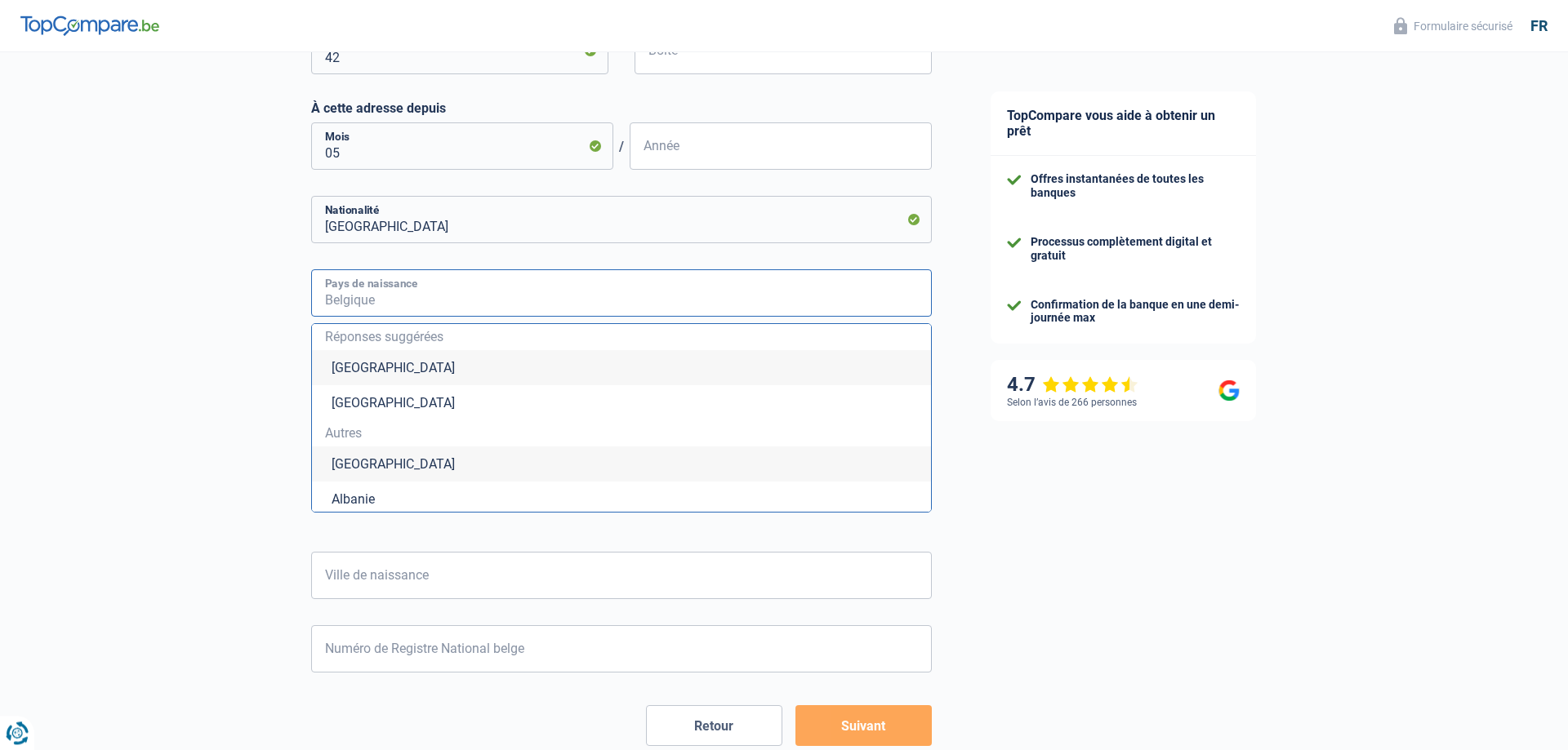
scroll to position [816, 0]
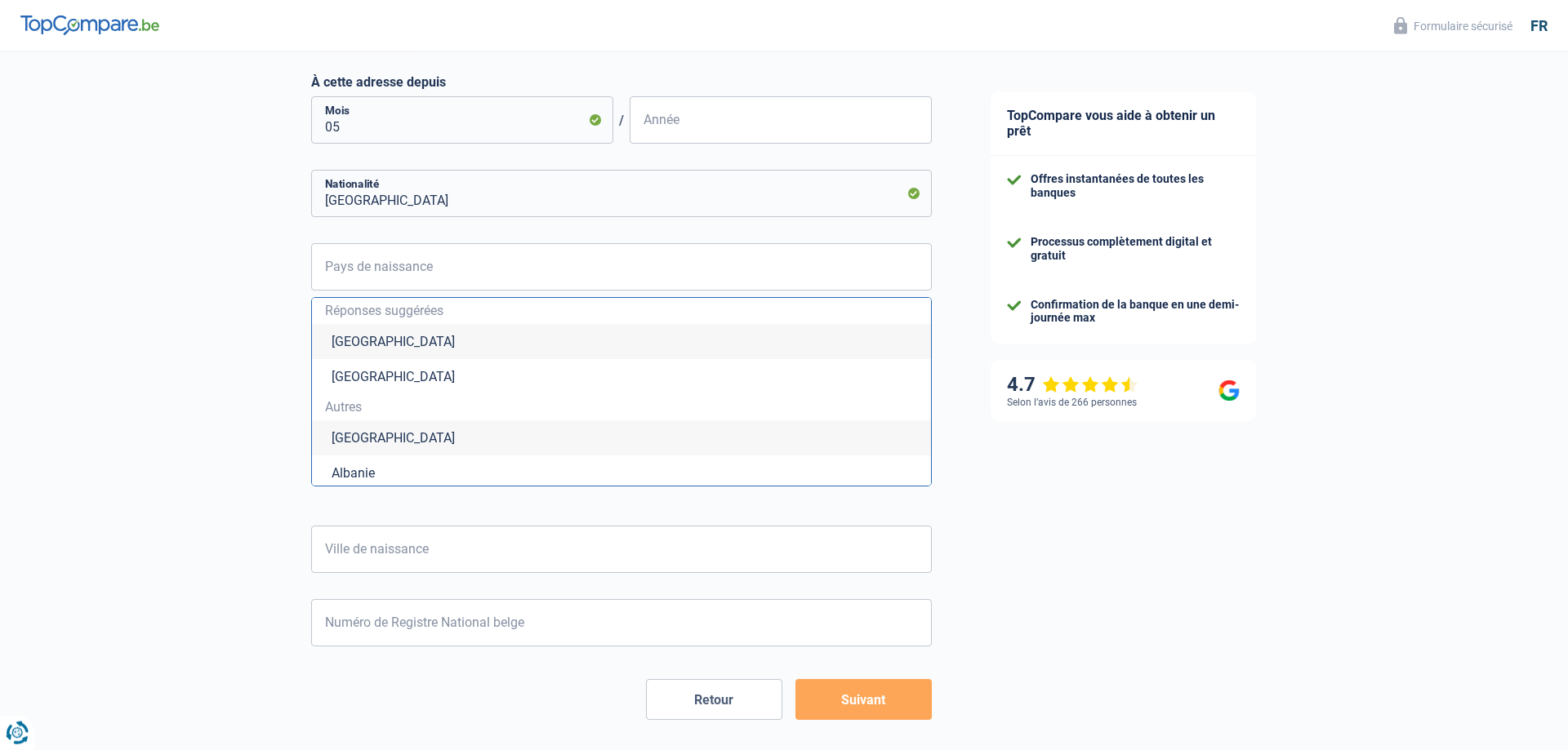
click at [360, 333] on li "[GEOGRAPHIC_DATA]" at bounding box center [621, 342] width 619 height 35
type input "[GEOGRAPHIC_DATA]"
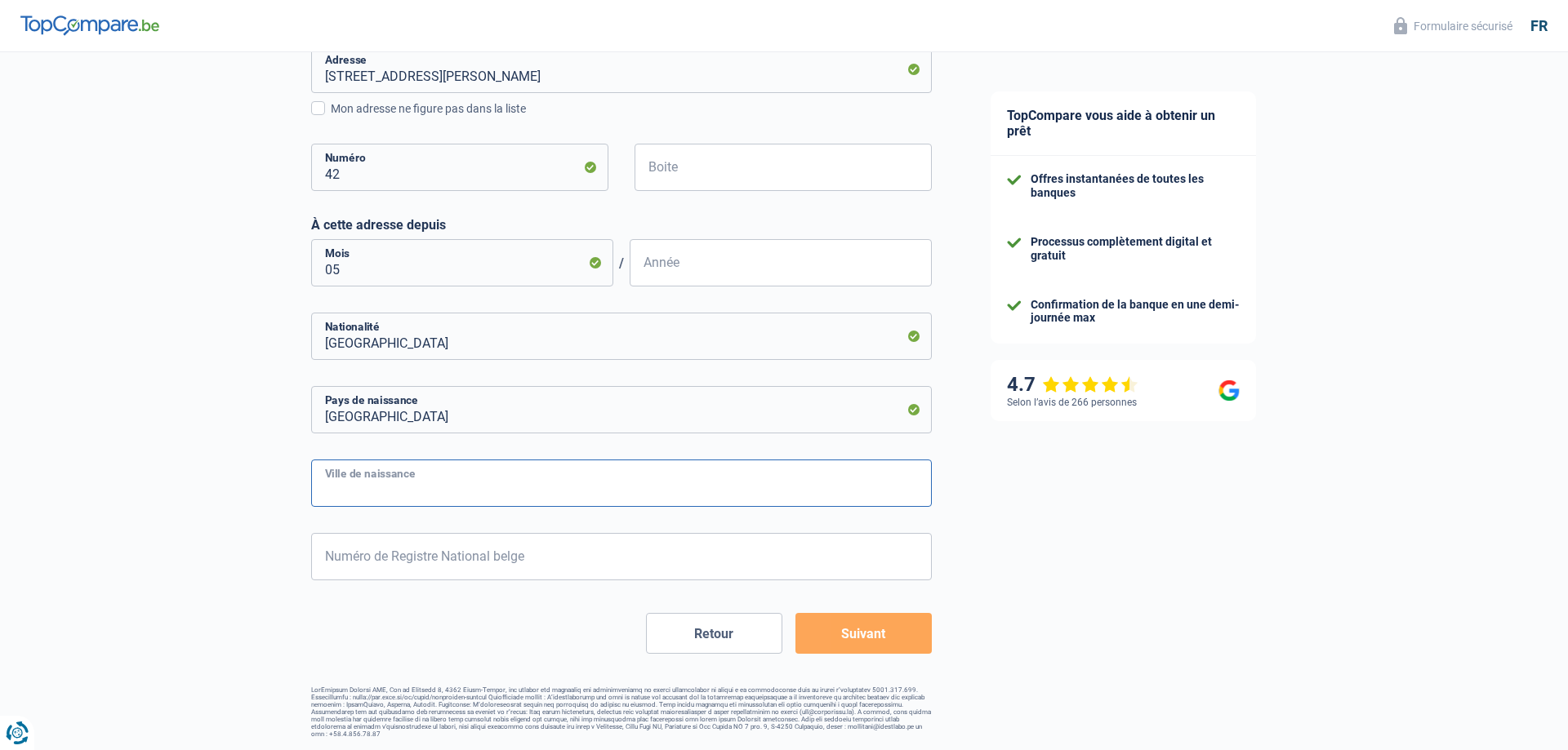
click at [339, 481] on input "Ville de naissance" at bounding box center [621, 483] width 621 height 48
type input "[GEOGRAPHIC_DATA]"
click at [329, 553] on input "Numéro de Registre National belge" at bounding box center [621, 557] width 621 height 48
type input "59.07.26-417.9"
type input "7"
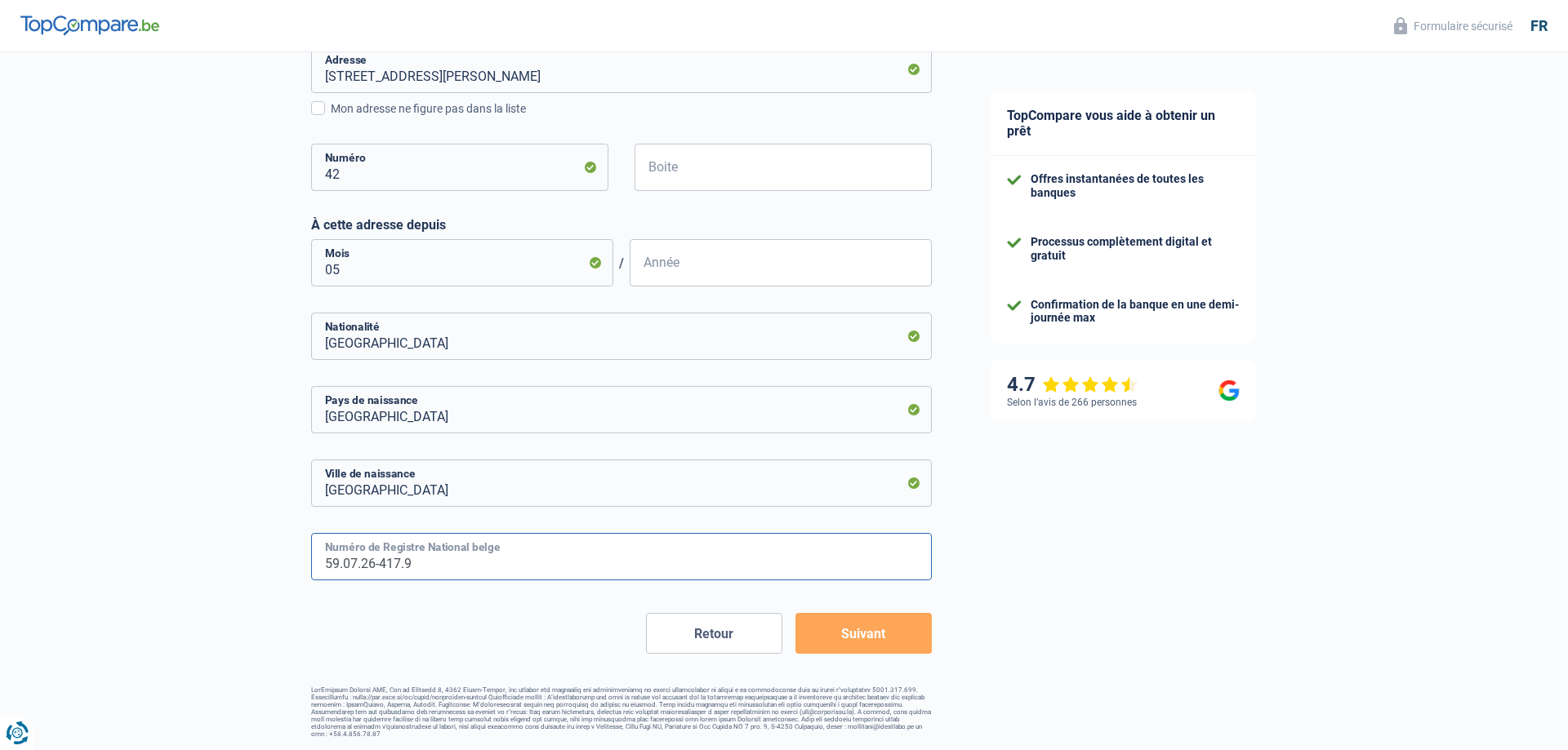
type input "1959"
type input "59.07.26-417.91"
click at [674, 270] on input "1959" at bounding box center [781, 263] width 303 height 48
drag, startPoint x: 674, startPoint y: 270, endPoint x: 640, endPoint y: 269, distance: 34.0
click at [640, 269] on input "1959" at bounding box center [781, 263] width 303 height 48
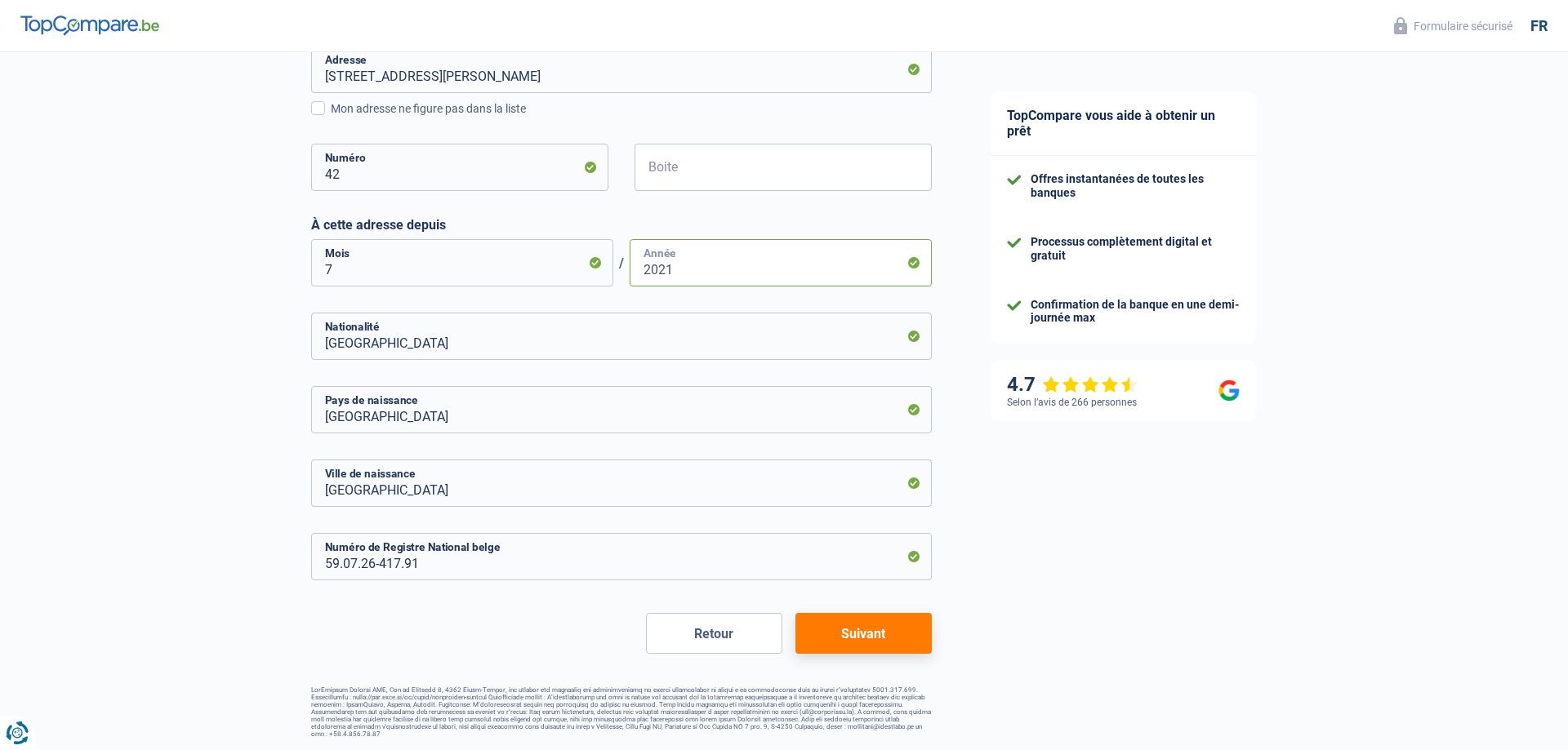
type input "2021"
click at [338, 270] on input "7" at bounding box center [462, 263] width 303 height 48
type input "5"
click at [850, 631] on button "Suivant" at bounding box center [864, 633] width 136 height 40
select select "pension"
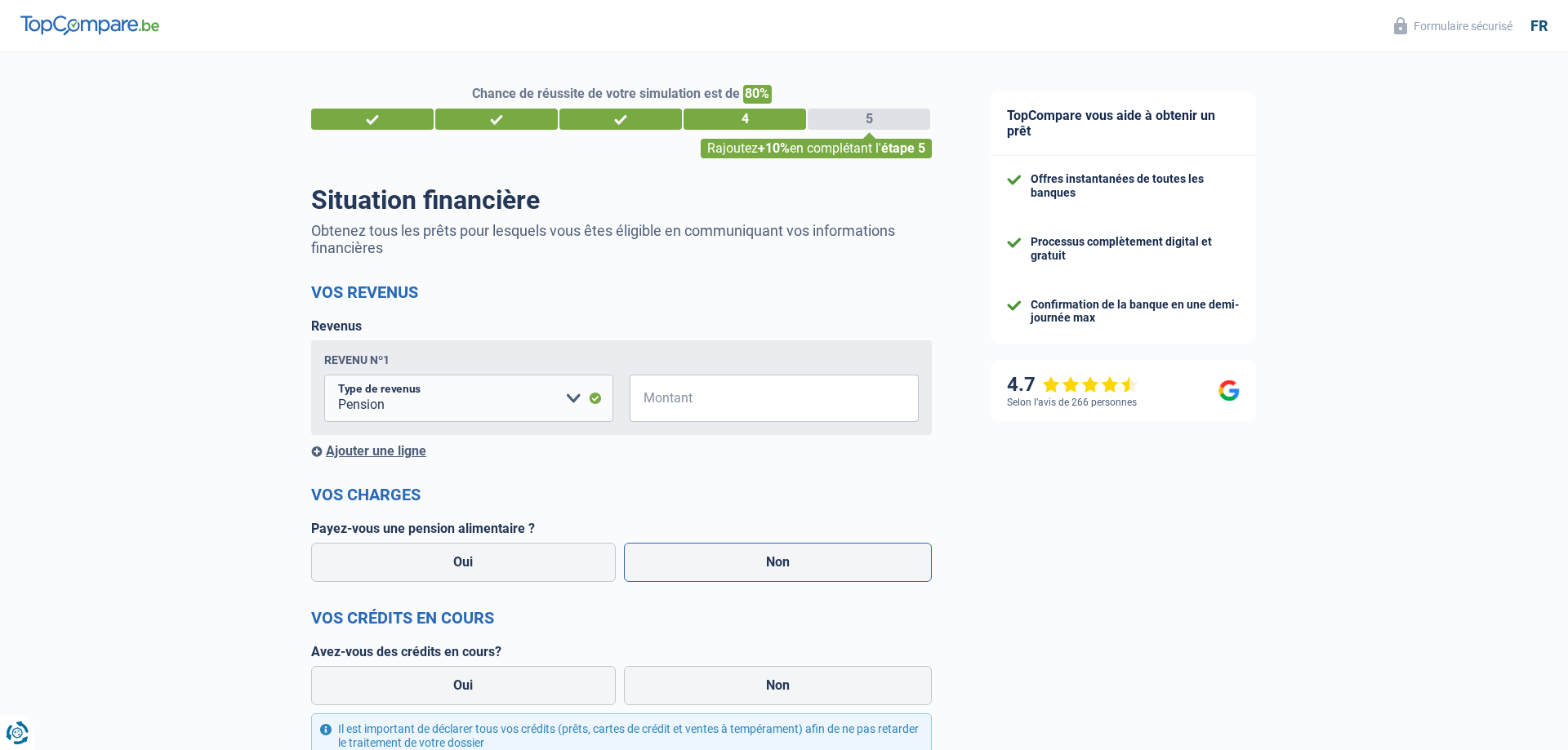
click at [781, 562] on label "Non" at bounding box center [778, 562] width 309 height 40
click at [781, 562] on input "Non" at bounding box center [778, 562] width 309 height 40
radio input "true"
click at [785, 683] on label "Non" at bounding box center [778, 686] width 309 height 40
click at [785, 683] on input "Non" at bounding box center [778, 686] width 309 height 40
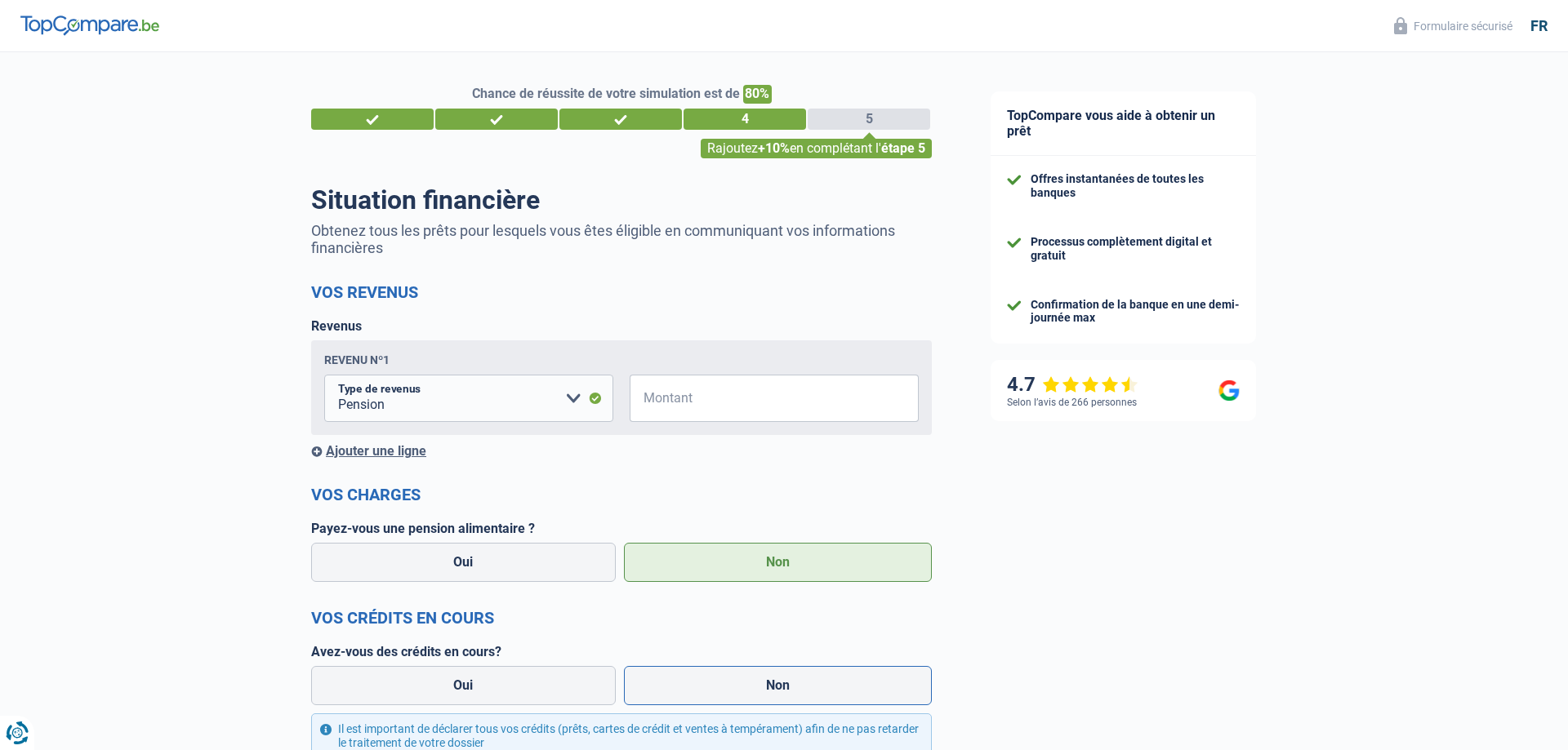
radio input "true"
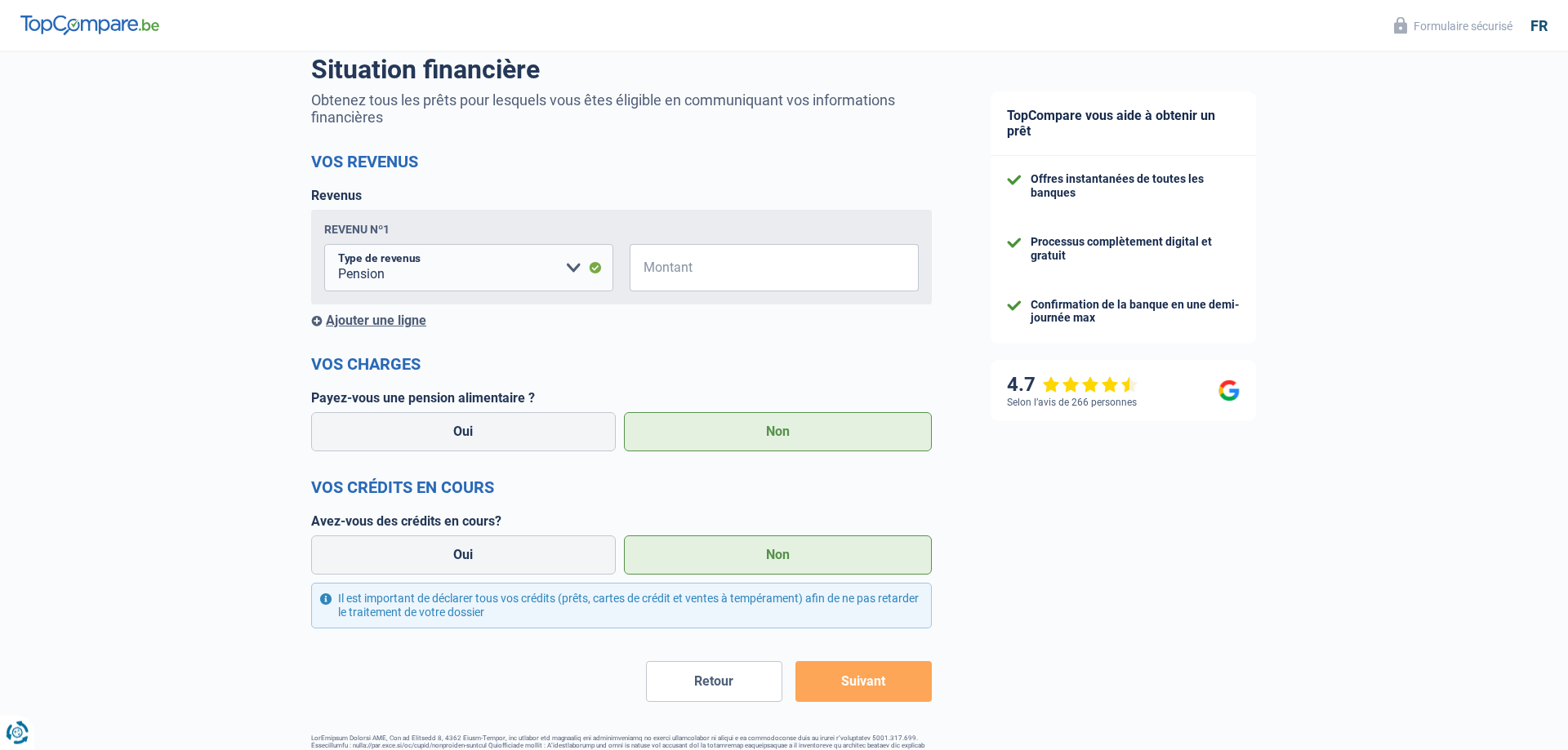
scroll to position [179, 0]
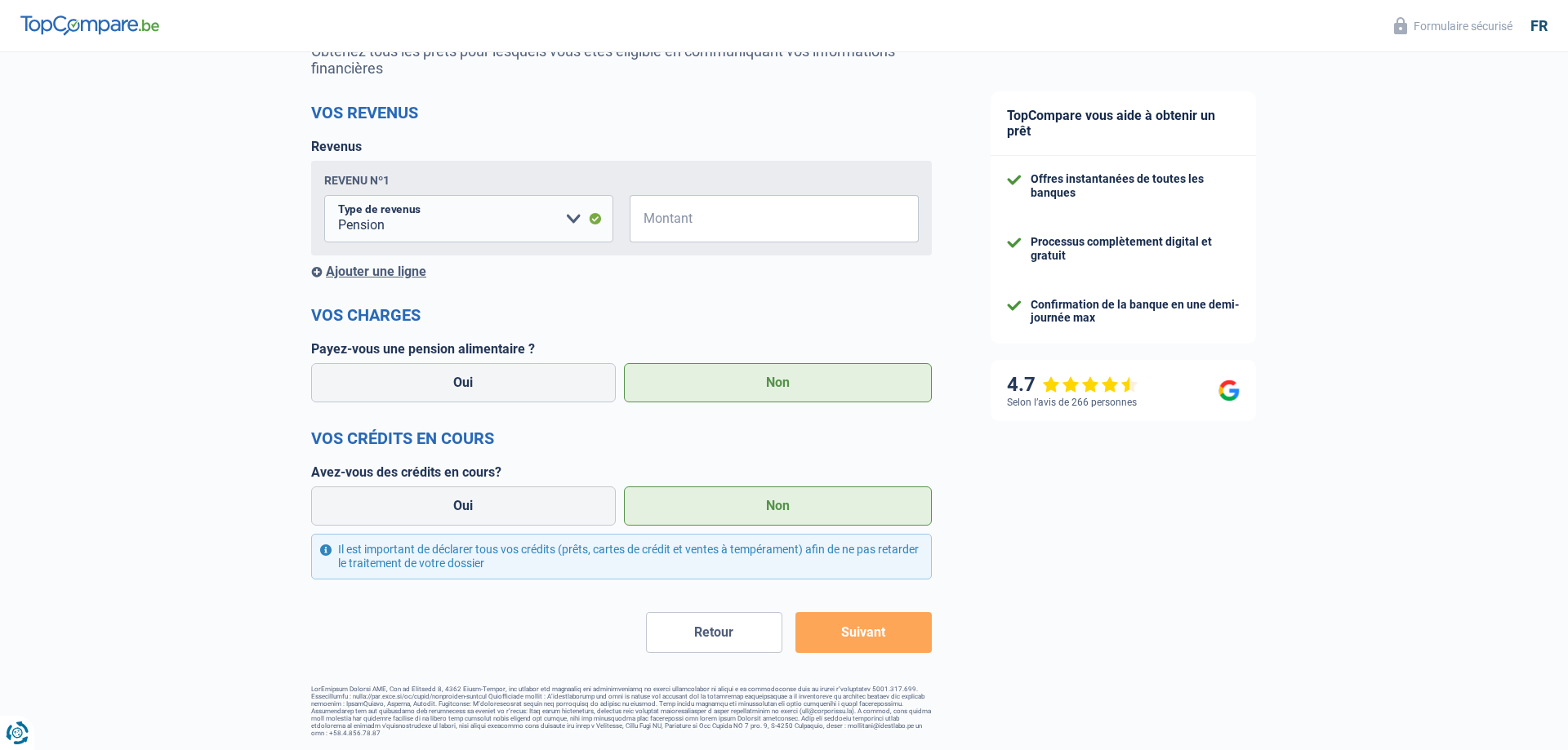
click at [871, 633] on button "Suivant" at bounding box center [864, 632] width 136 height 40
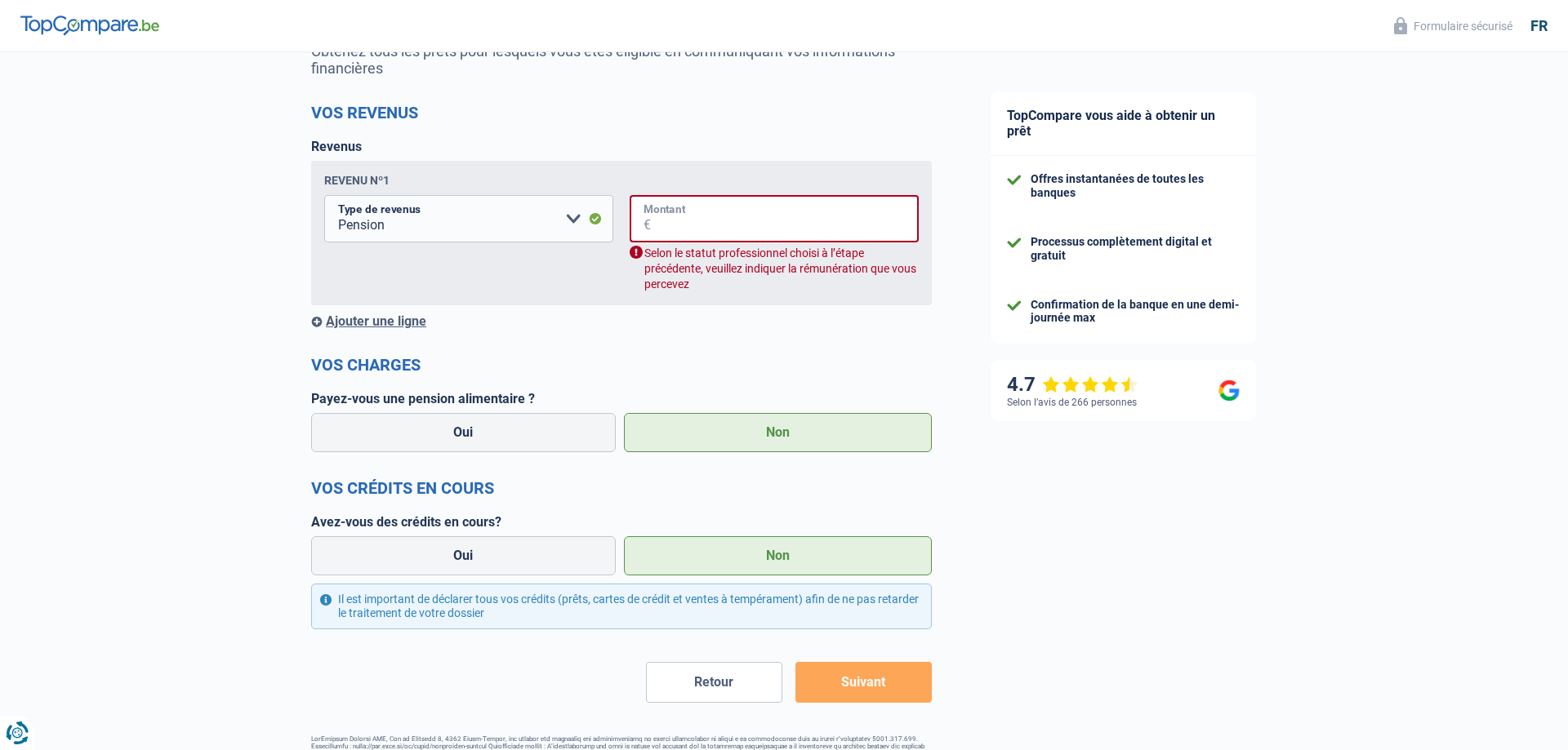
click at [688, 222] on input "Montant" at bounding box center [784, 219] width 268 height 48
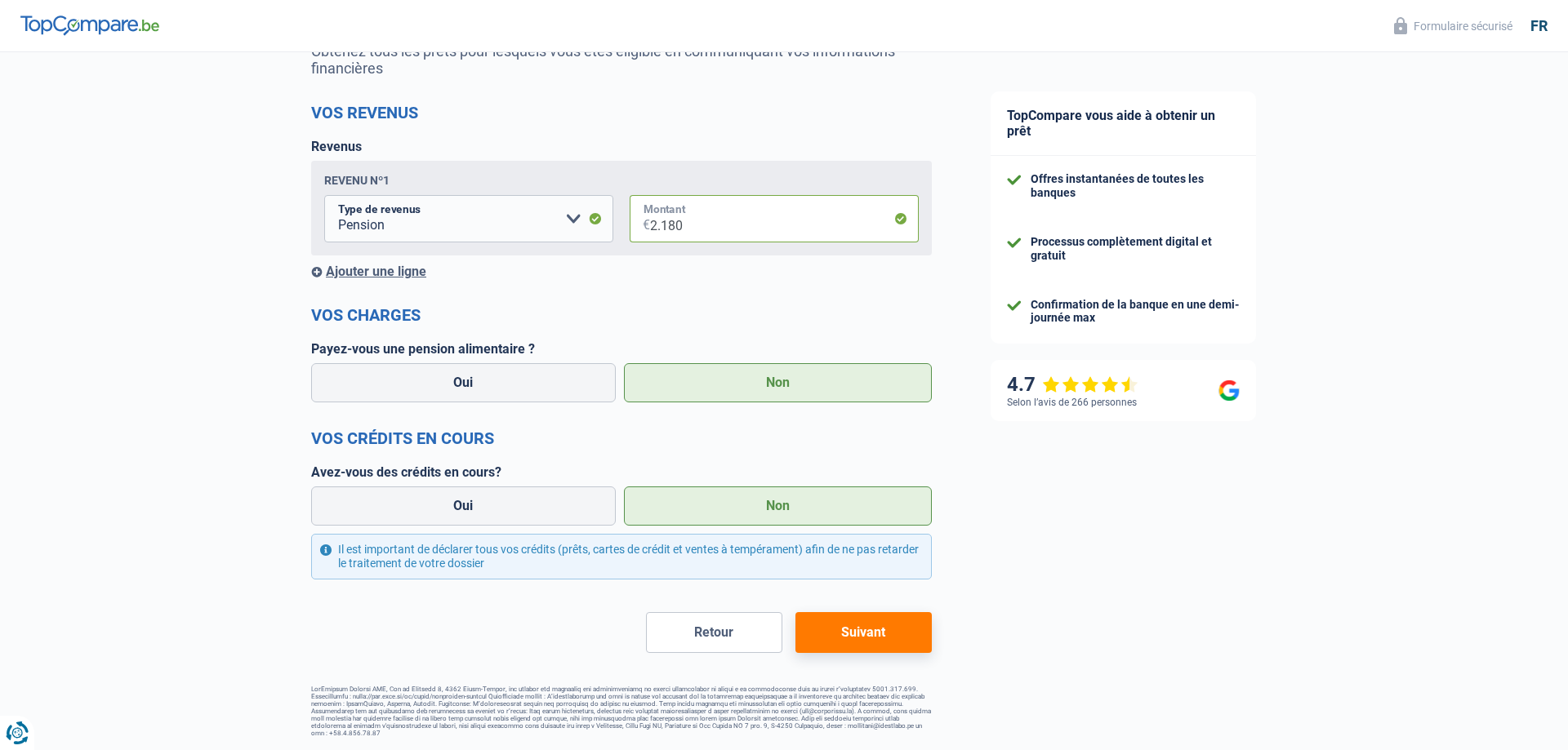
type input "2.180"
click at [850, 638] on button "Suivant" at bounding box center [864, 632] width 136 height 40
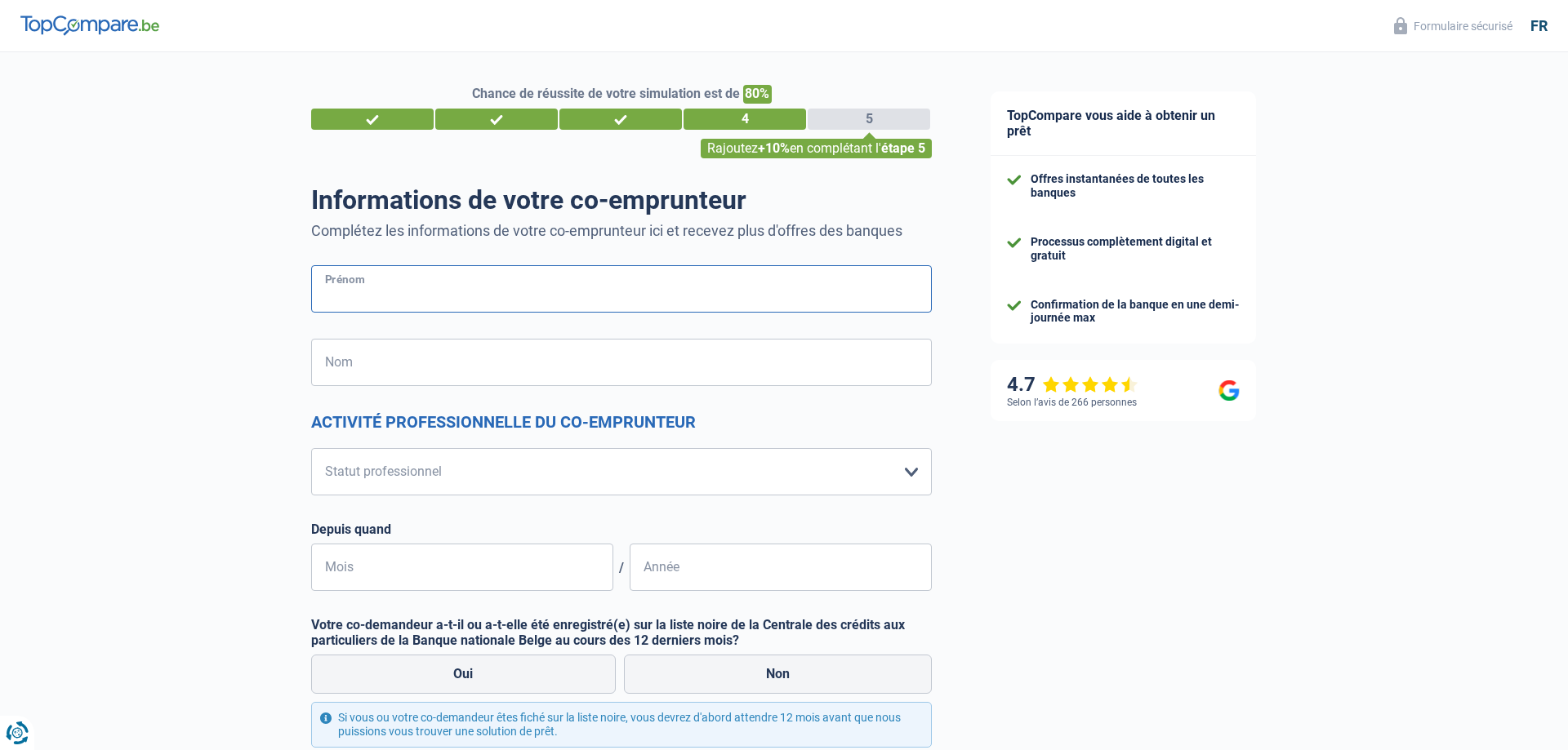
click at [350, 295] on input "Prénom" at bounding box center [621, 290] width 621 height 48
drag, startPoint x: 383, startPoint y: 298, endPoint x: 308, endPoint y: 290, distance: 75.4
click at [311, 290] on input "De [PERSON_NAME]" at bounding box center [621, 290] width 621 height 48
type input "Lutgart"
click at [343, 367] on input "Nom" at bounding box center [621, 363] width 621 height 48
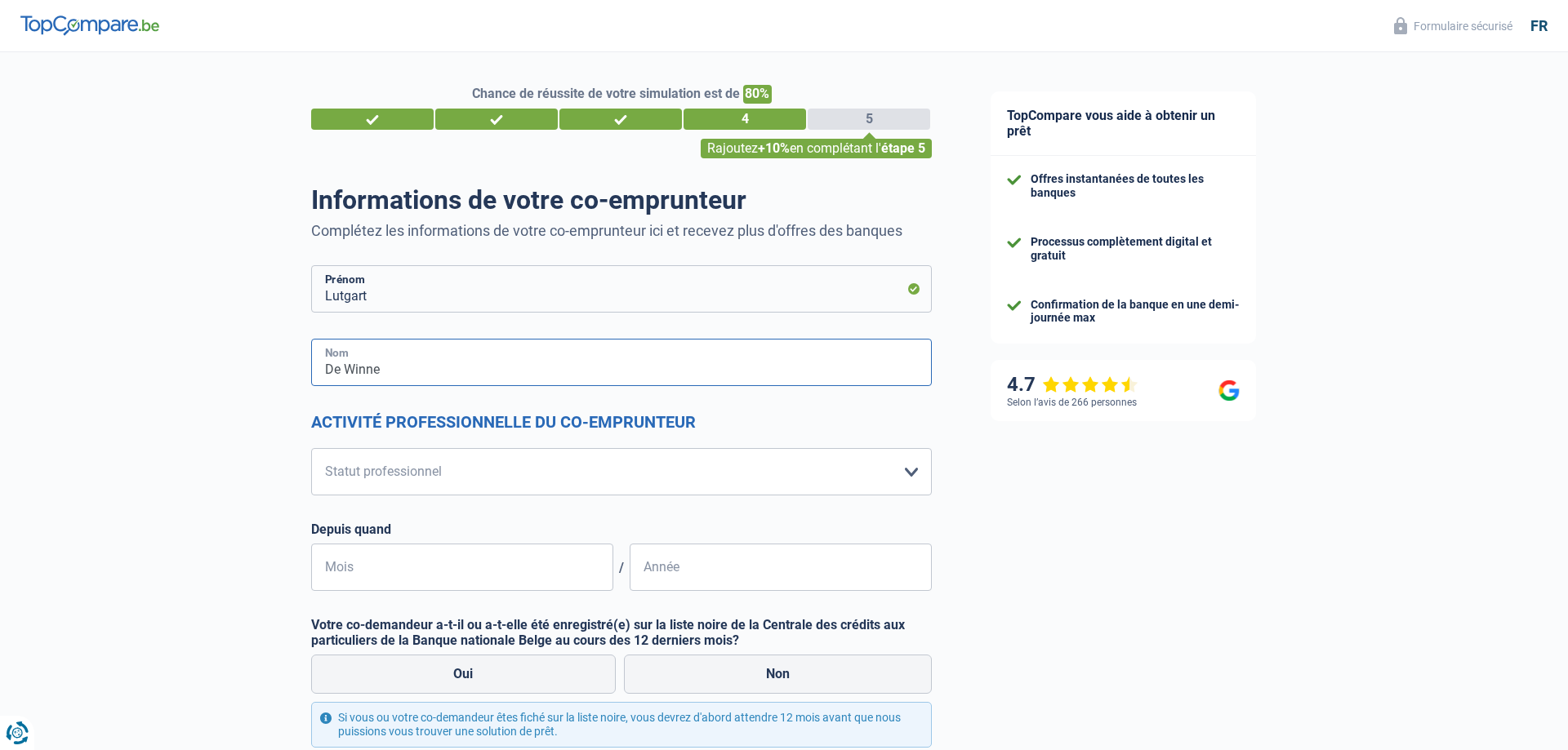
type input "De Winne"
click at [311, 449] on select "Ouvrier Employé privé Employé public Invalide Indépendant Pensionné Chômeur Mut…" at bounding box center [621, 472] width 621 height 48
select select "mutuality"
click option "Mutuelle" at bounding box center [0, 0] width 0 height 0
select select "mutualityIndemnity"
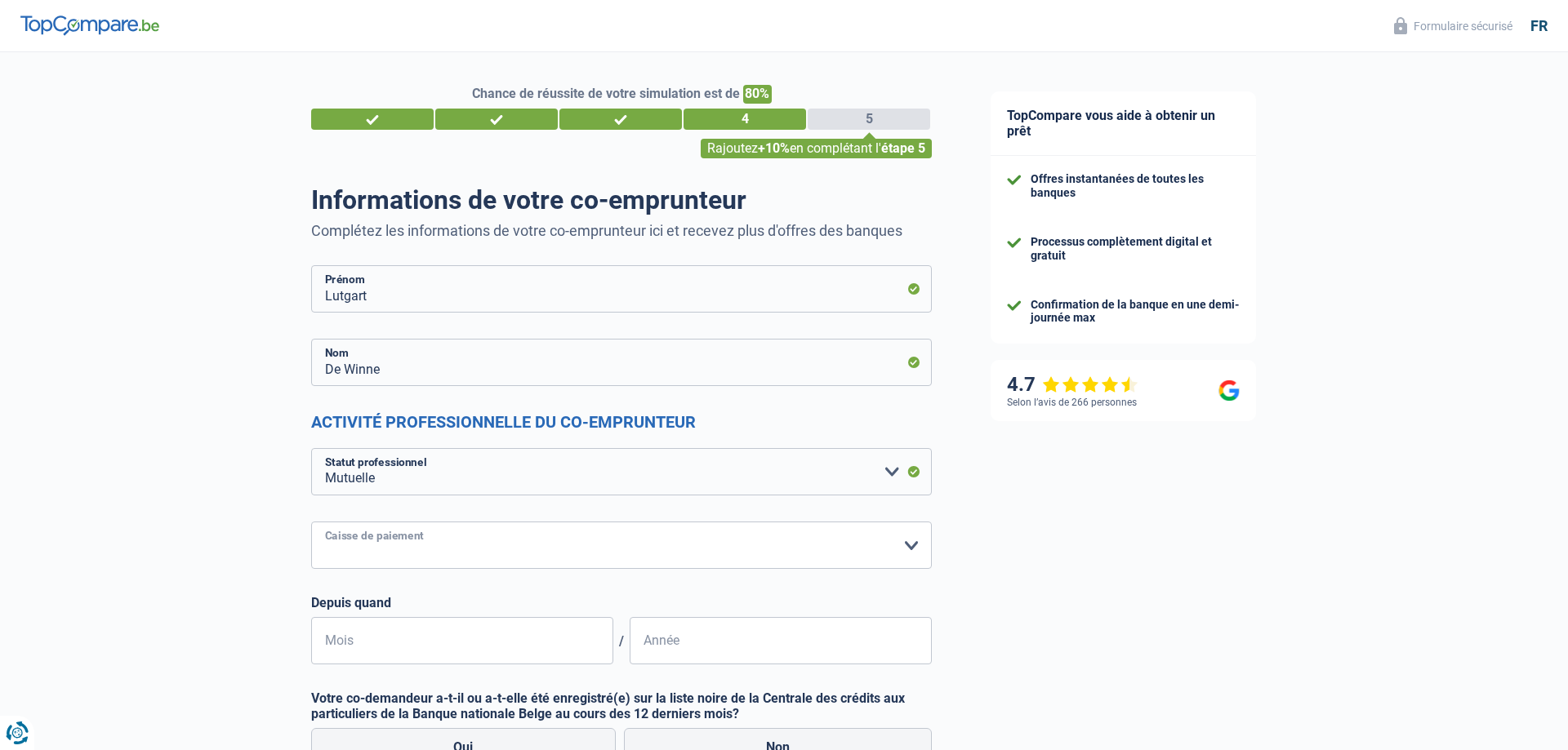
click at [311, 521] on select "Mutualité [DEMOGRAPHIC_DATA] Mutualité Socialiste (Solidaris) SPF Sécurité Soci…" at bounding box center [621, 545] width 621 height 48
select select "ziekenfonds3"
click option "[PERSON_NAME] Ziekenfonds" at bounding box center [0, 0] width 0 height 0
click at [355, 642] on input "Mois" at bounding box center [462, 641] width 303 height 48
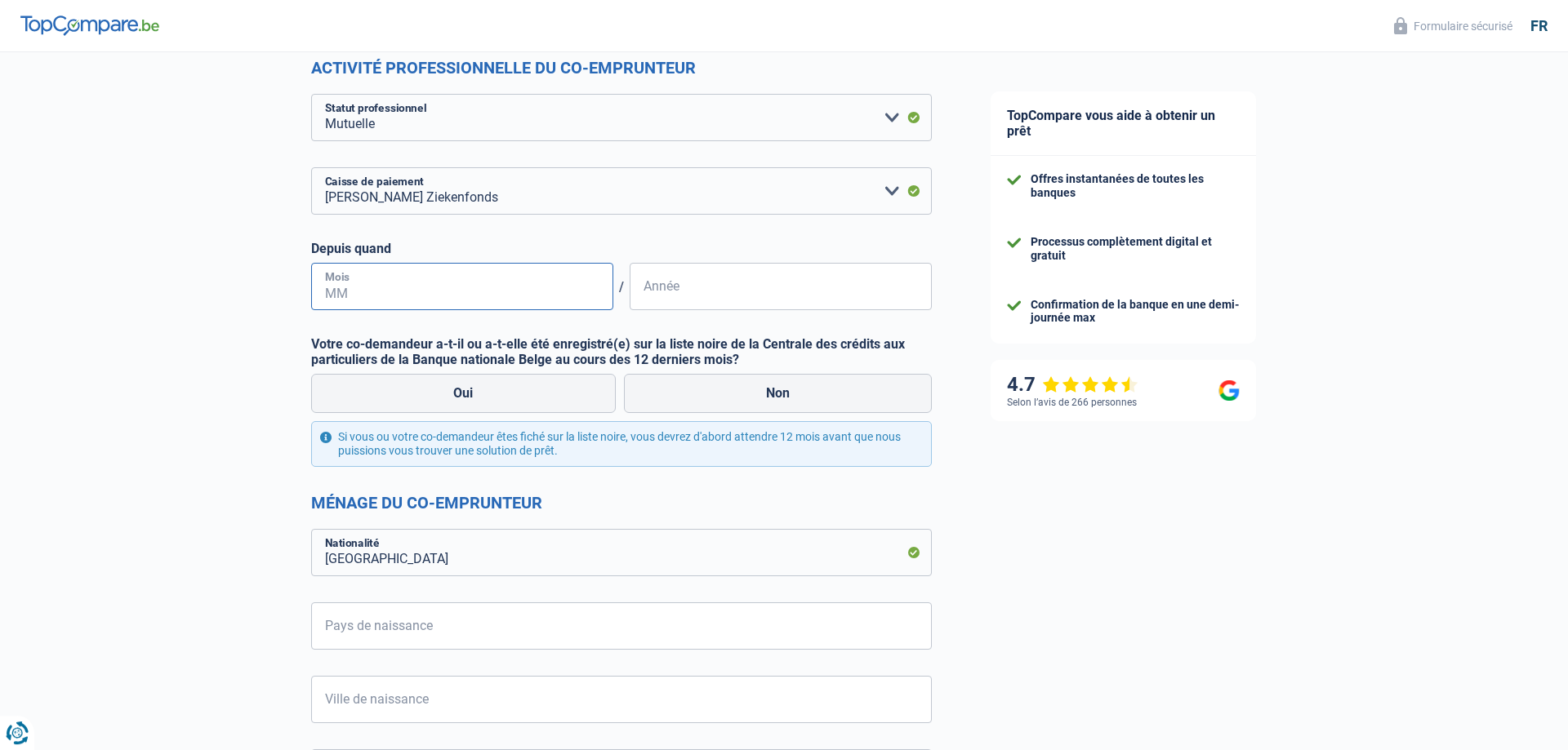
scroll to position [356, 0]
click at [806, 389] on label "Non" at bounding box center [778, 392] width 309 height 40
click at [806, 389] on input "Non" at bounding box center [778, 392] width 309 height 40
radio input "true"
click at [441, 286] on input "Mois" at bounding box center [462, 285] width 303 height 48
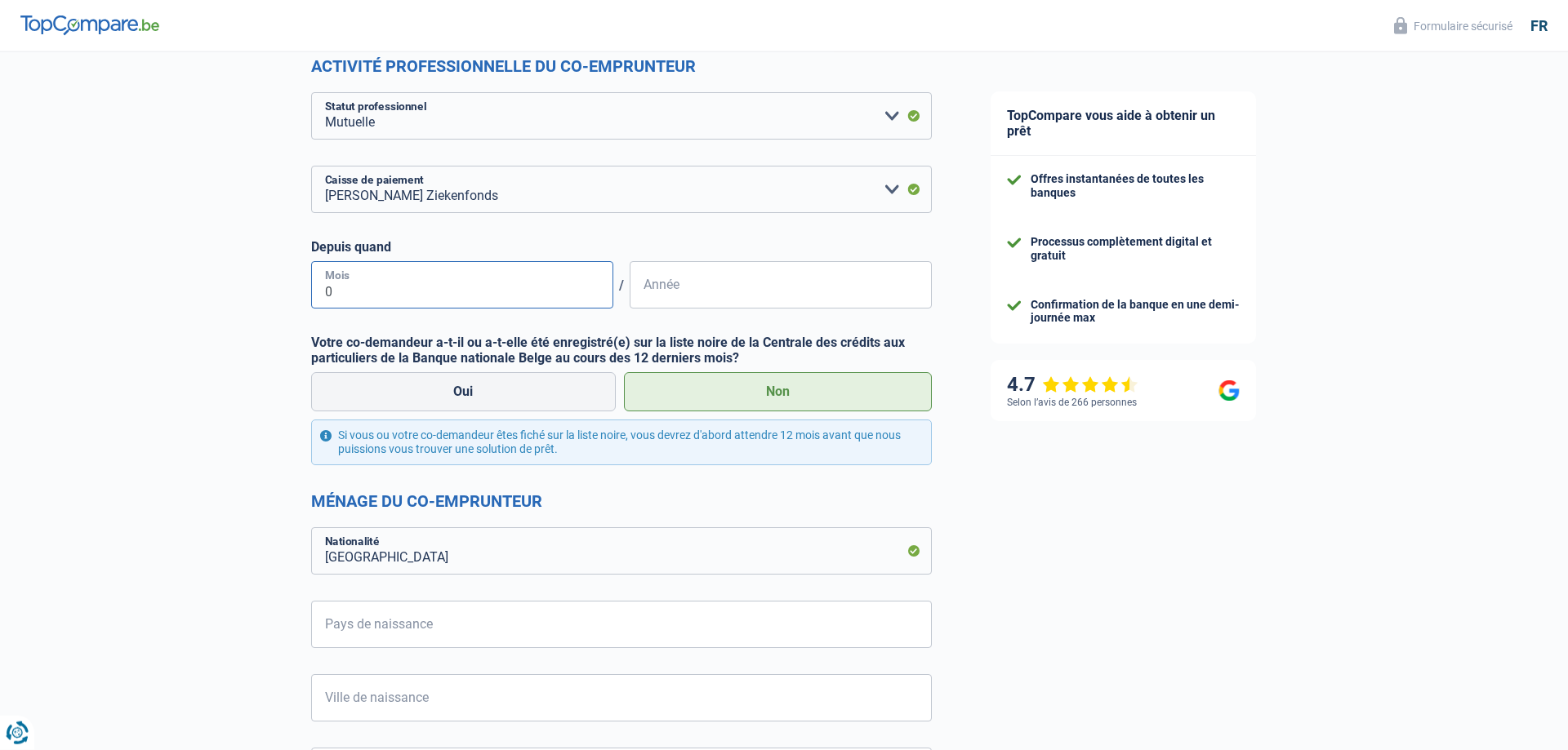
type input "05"
type input "2013"
click at [367, 619] on input "Pays de naissance" at bounding box center [621, 625] width 621 height 48
click at [349, 701] on li "[GEOGRAPHIC_DATA]" at bounding box center [621, 699] width 619 height 35
type input "[GEOGRAPHIC_DATA]"
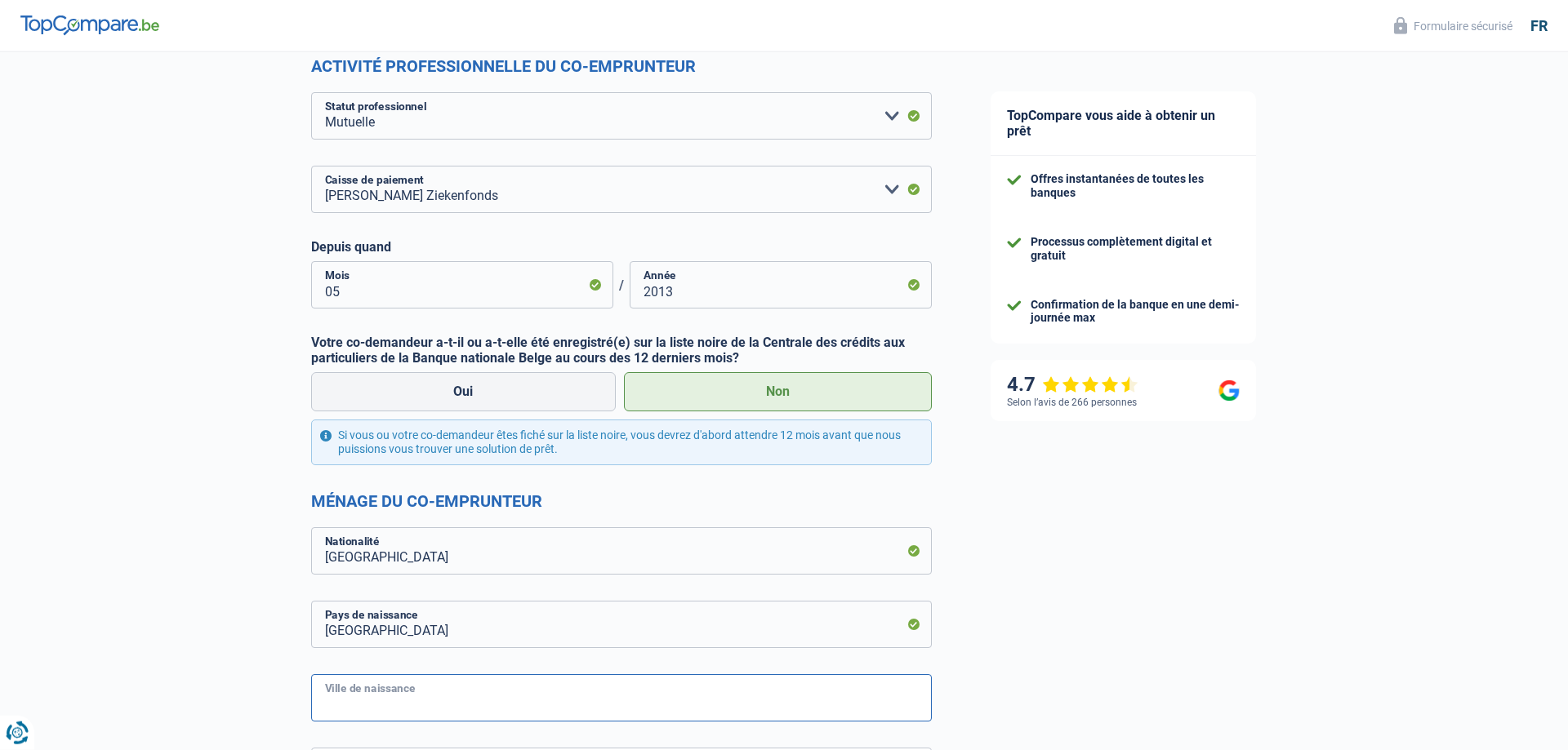
click at [391, 697] on input "Ville de naissance" at bounding box center [621, 698] width 621 height 48
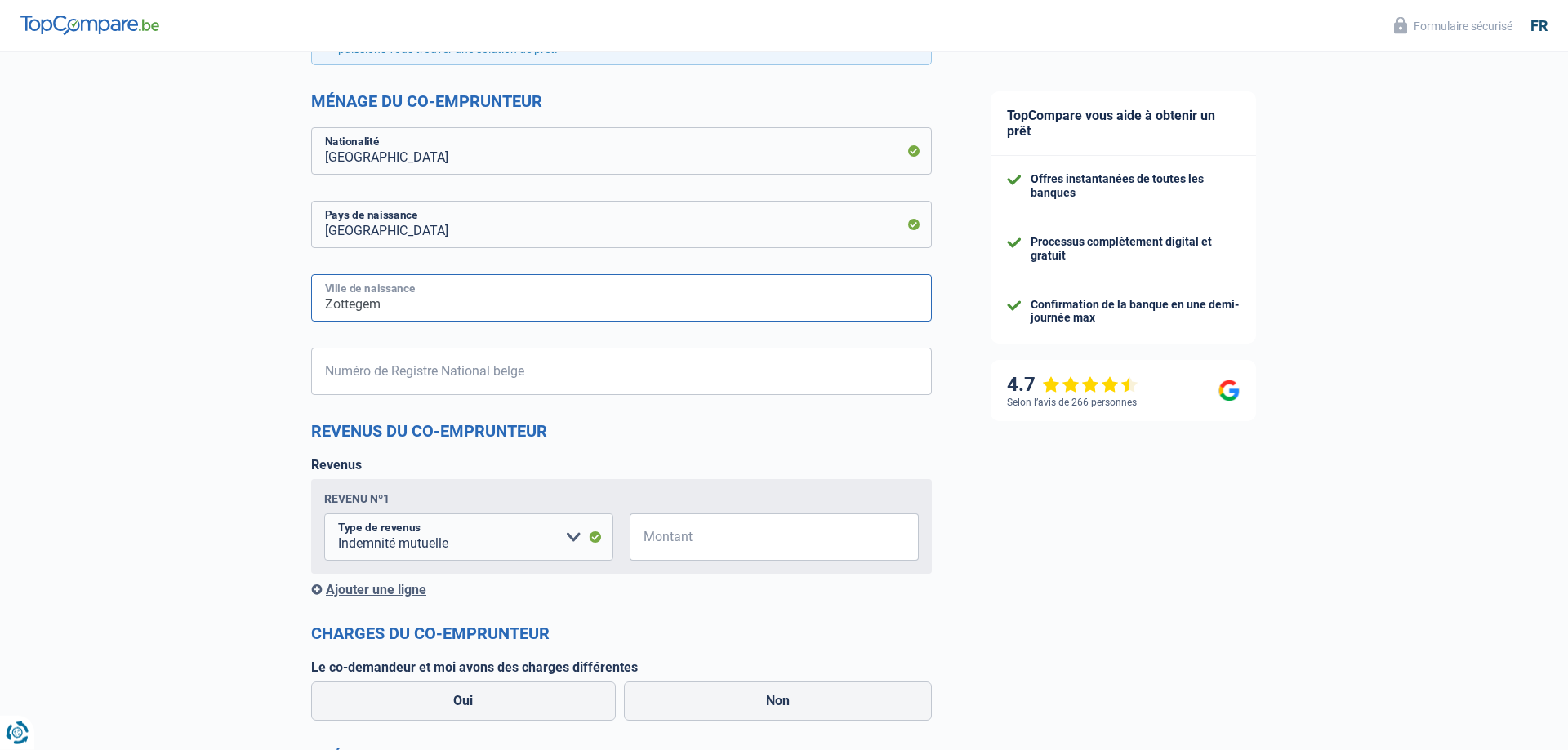
scroll to position [786, 0]
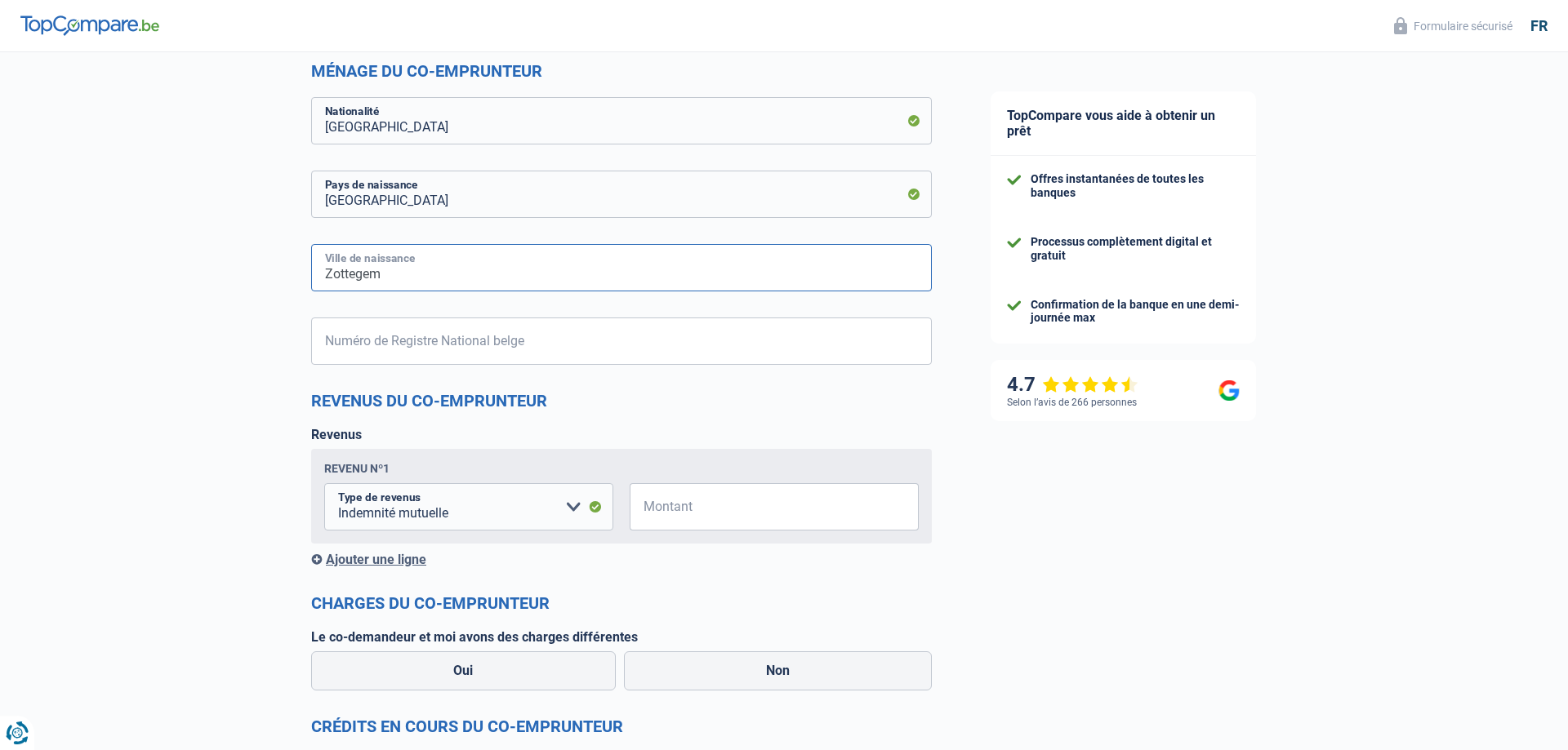
type input "Zottegem"
click at [382, 343] on input "Numéro de Registre National belge" at bounding box center [621, 341] width 621 height 48
type input "69.01.24-330.18"
click at [664, 513] on input "Montant" at bounding box center [784, 507] width 269 height 48
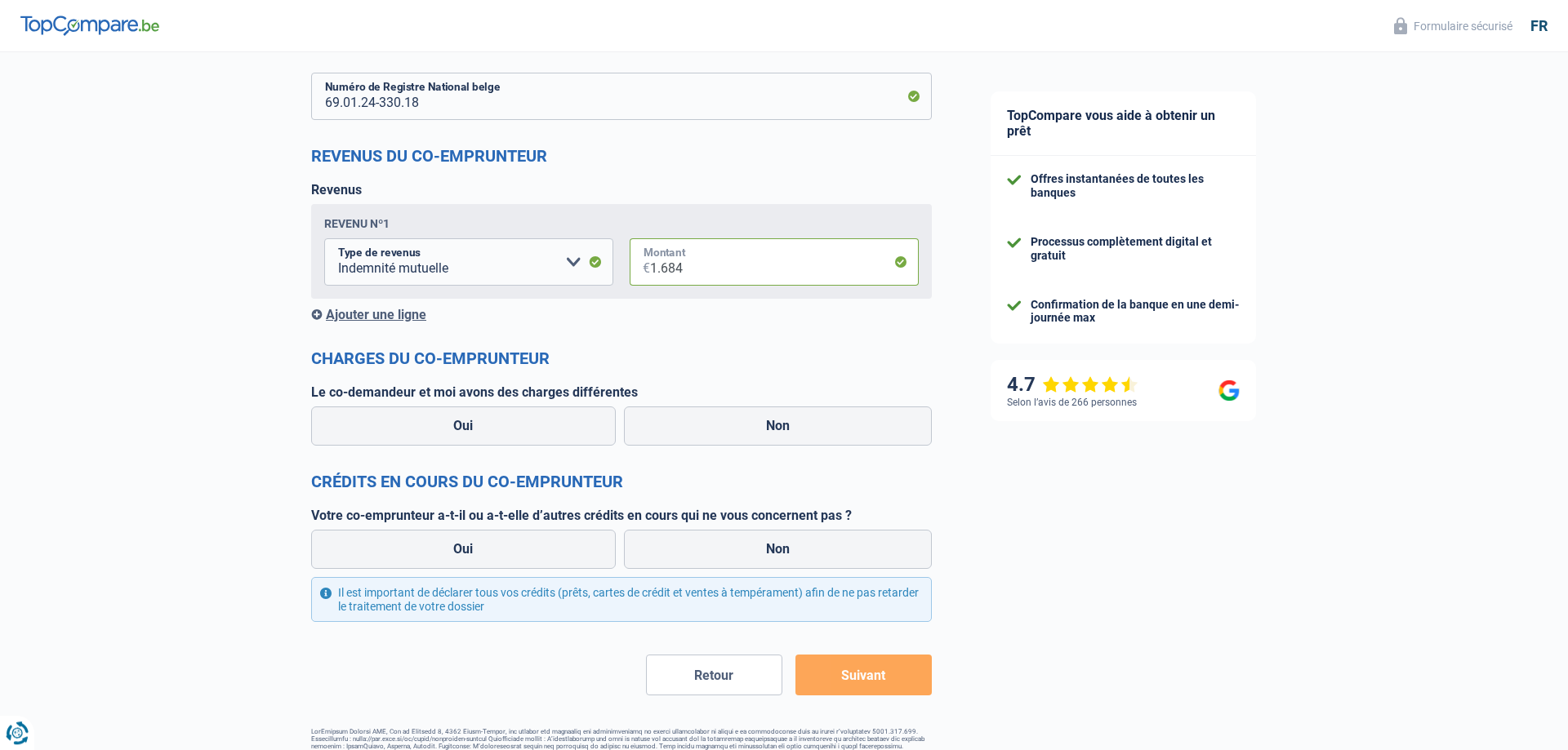
scroll to position [1032, 0]
type input "1.684"
click at [485, 425] on label "Oui" at bounding box center [463, 424] width 304 height 40
click at [485, 425] on input "Oui" at bounding box center [463, 424] width 304 height 40
radio input "true"
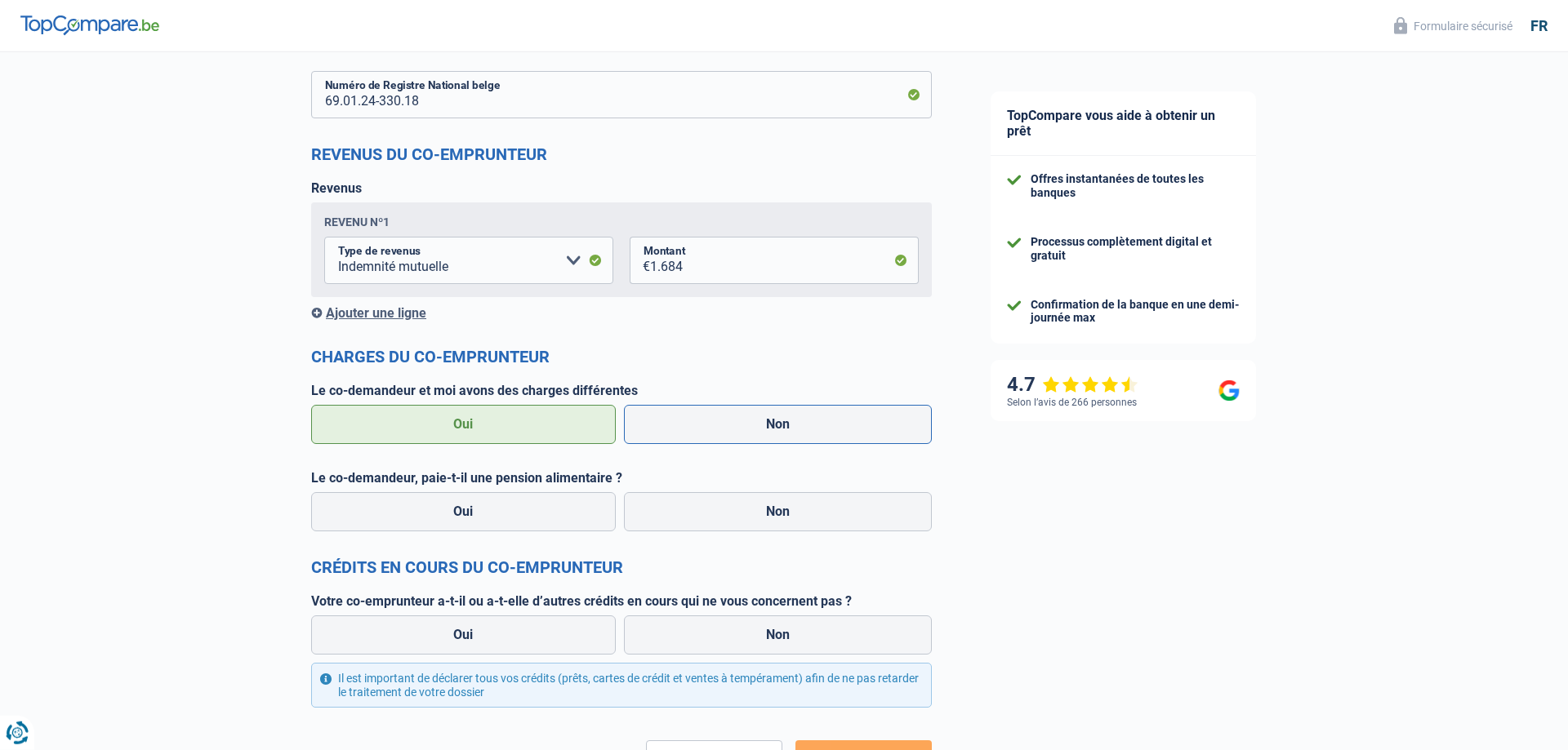
click at [726, 424] on label "Non" at bounding box center [778, 424] width 309 height 40
click at [726, 424] on input "Non" at bounding box center [778, 424] width 309 height 40
radio input "true"
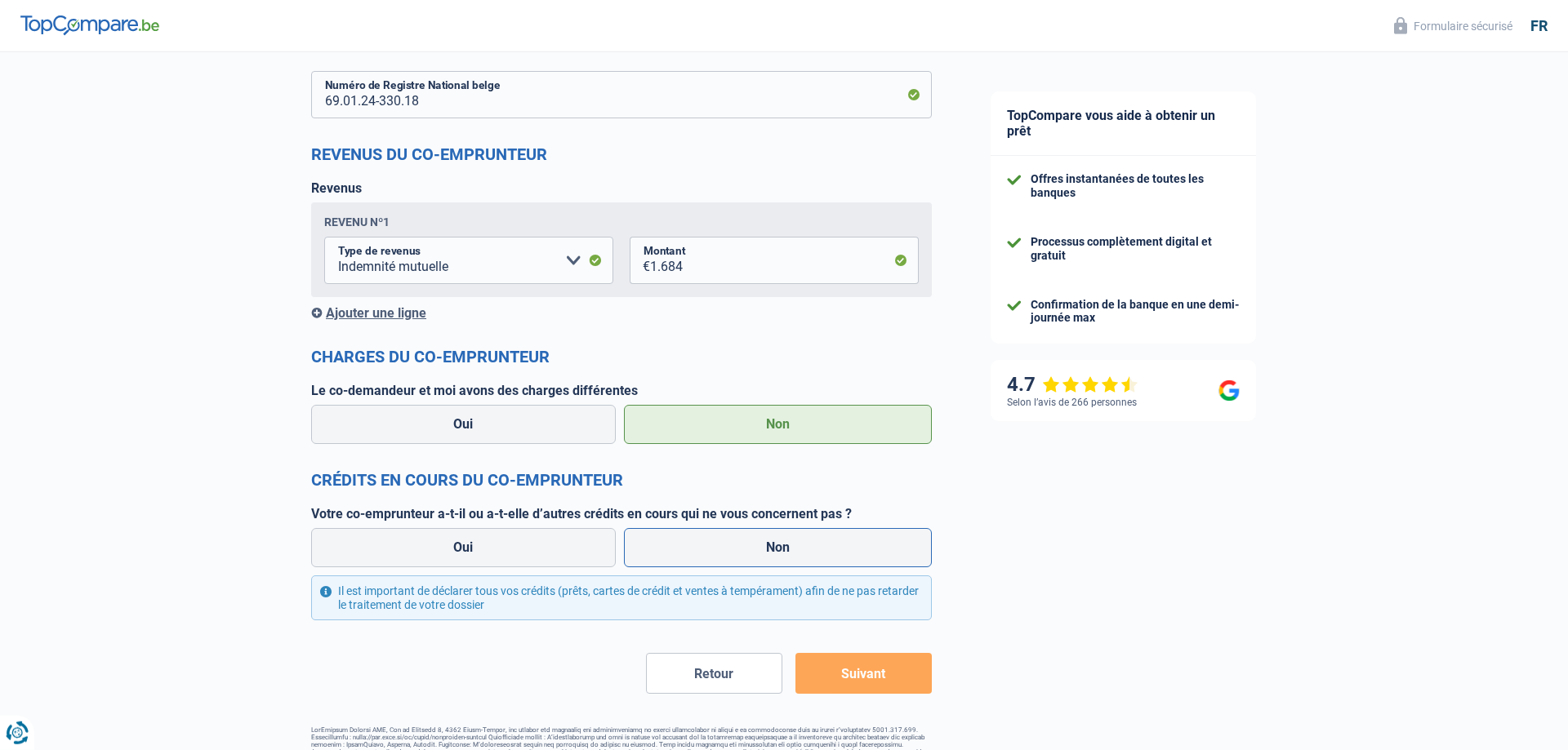
click at [725, 550] on label "Non" at bounding box center [778, 548] width 309 height 40
click at [725, 550] on input "Non" at bounding box center [778, 548] width 309 height 40
radio input "true"
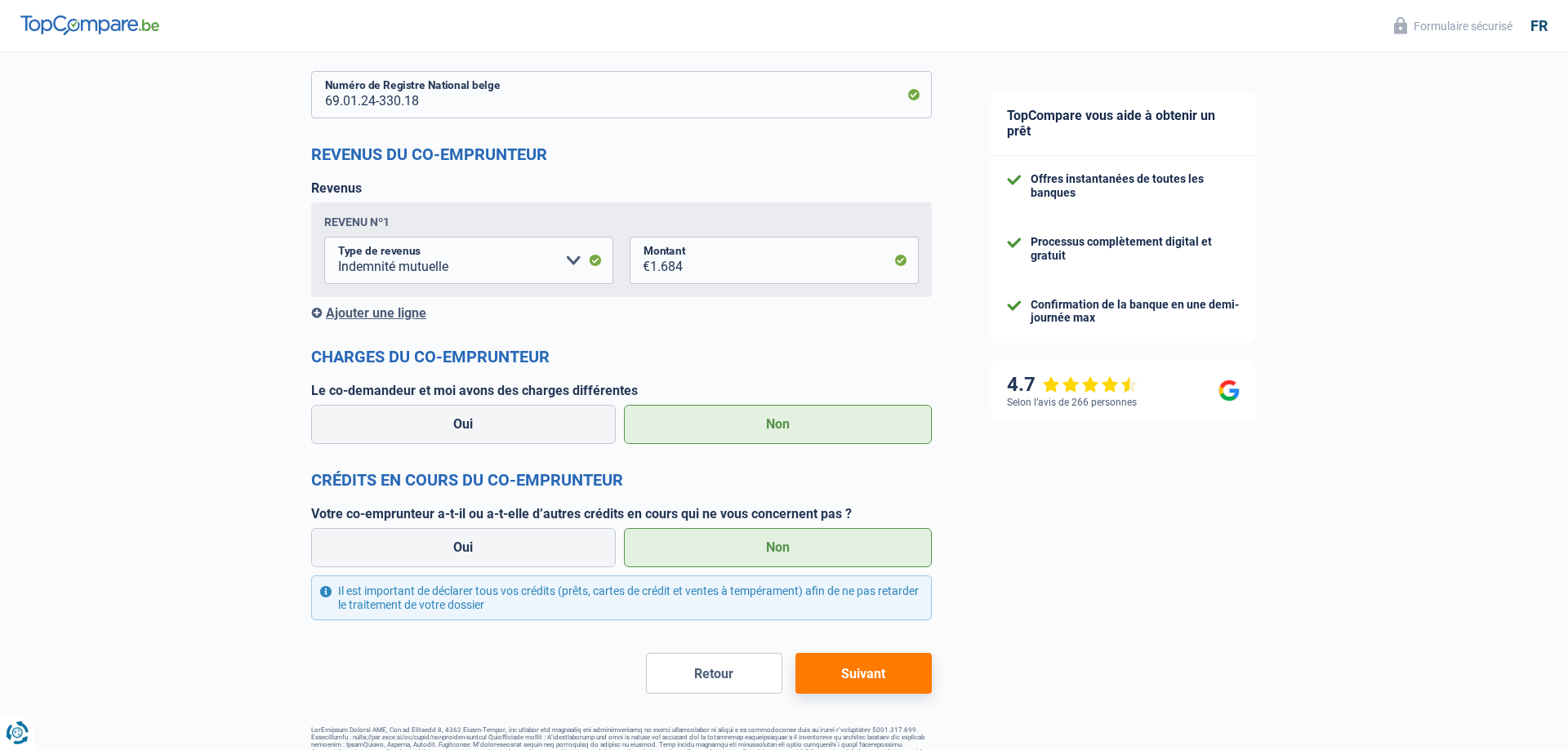
click at [862, 683] on button "Suivant" at bounding box center [864, 673] width 136 height 40
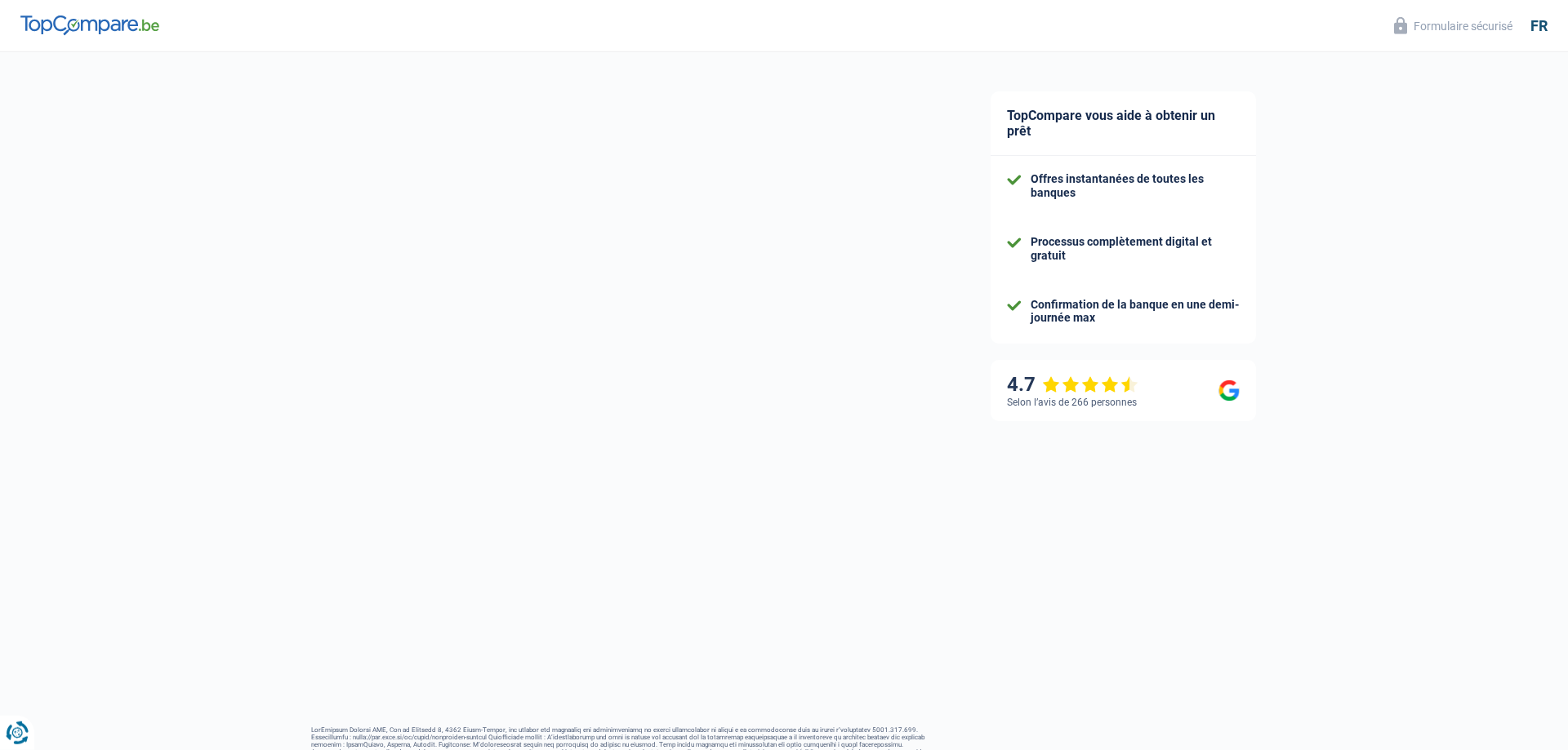
select select "48"
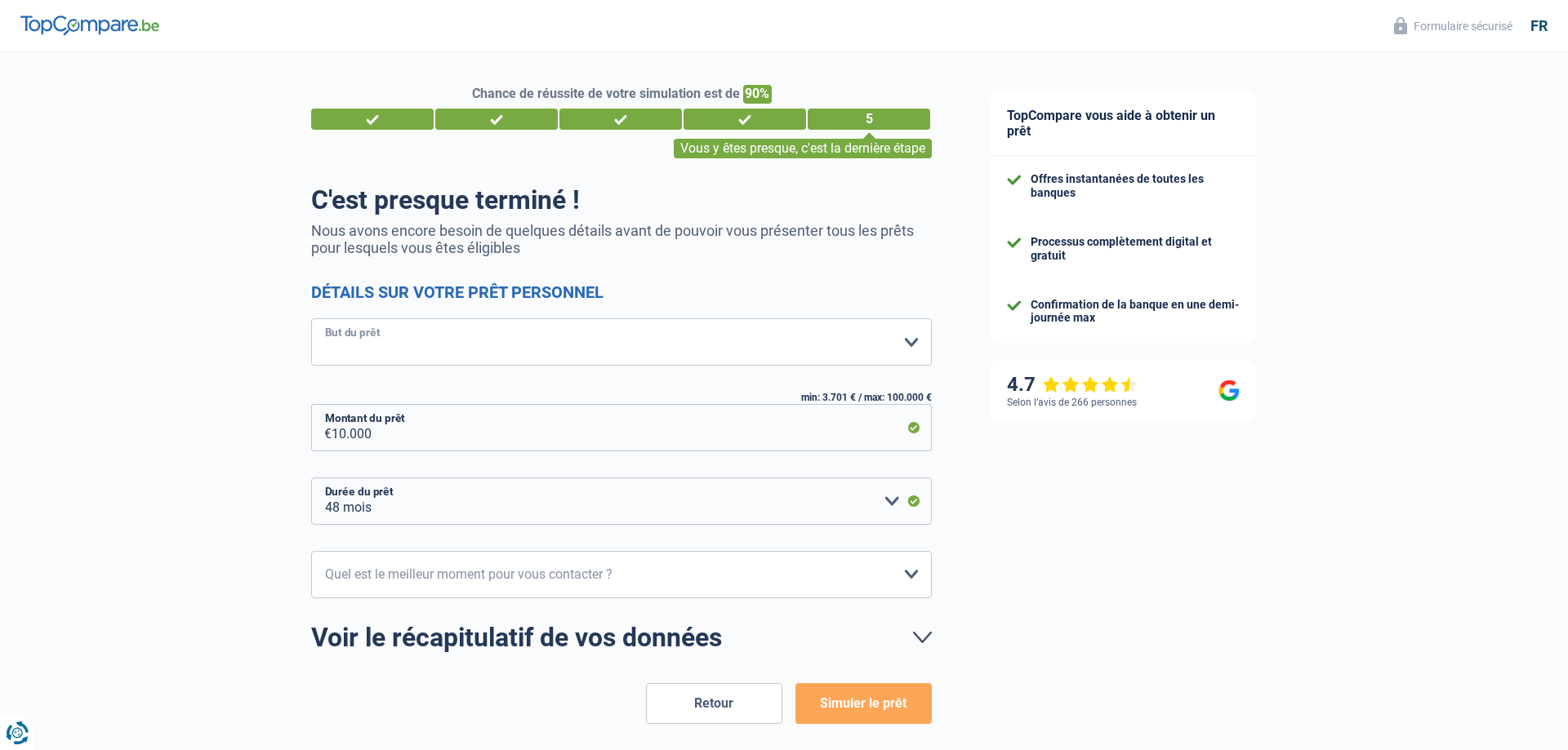
click at [311, 318] on select "Confort maison: meubles, textile, peinture, électroménager, outillage non-profe…" at bounding box center [621, 342] width 621 height 48
select select "movingOrInstallation"
click option "Aménagement: frais d'installation, déménagement" at bounding box center [0, 0] width 0 height 0
click at [377, 438] on input "10.000" at bounding box center [632, 428] width 601 height 48
drag, startPoint x: 377, startPoint y: 438, endPoint x: 327, endPoint y: 435, distance: 50.1
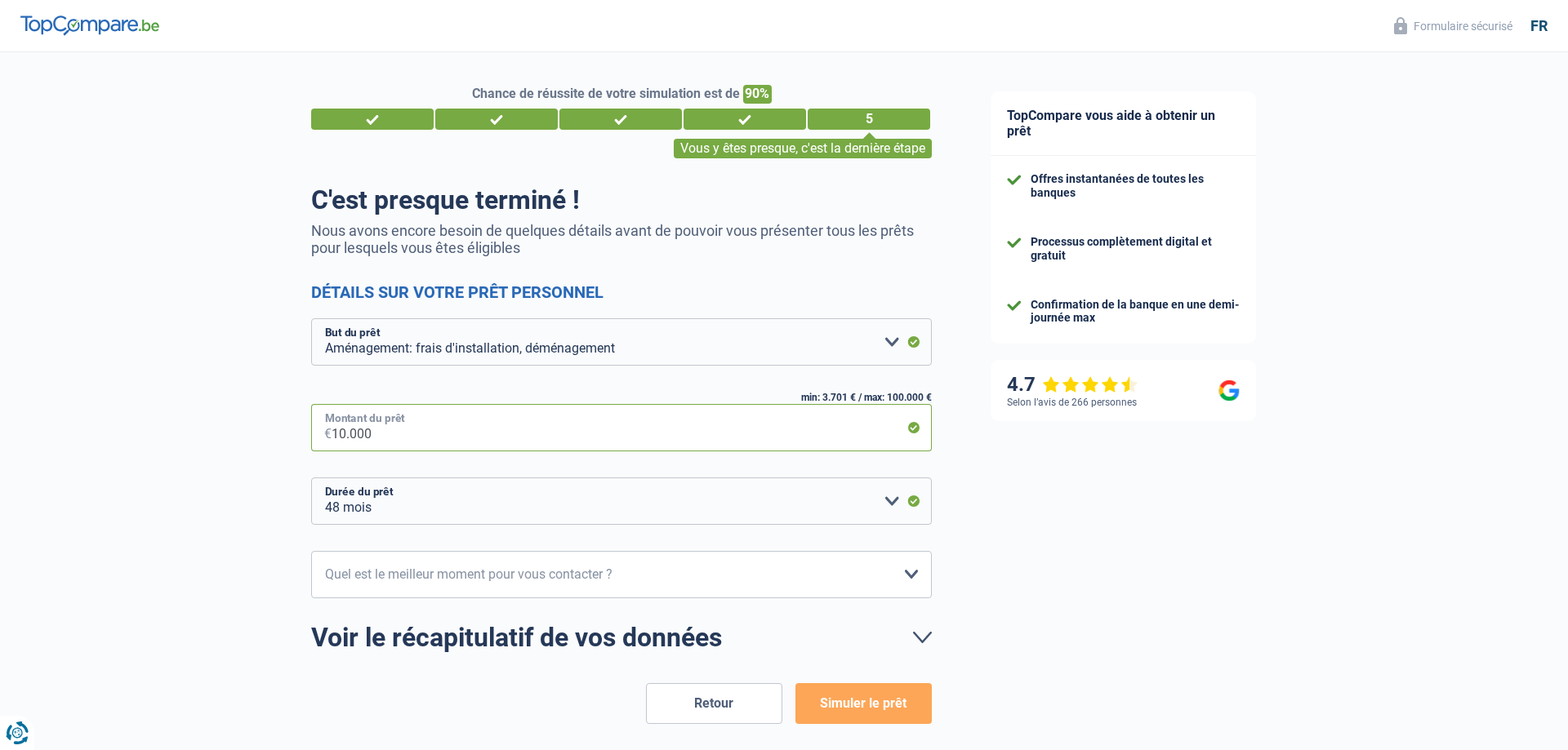
click at [332, 435] on input "10.000" at bounding box center [632, 428] width 601 height 48
type input "3"
select select "24"
type input "3.500"
select select "30"
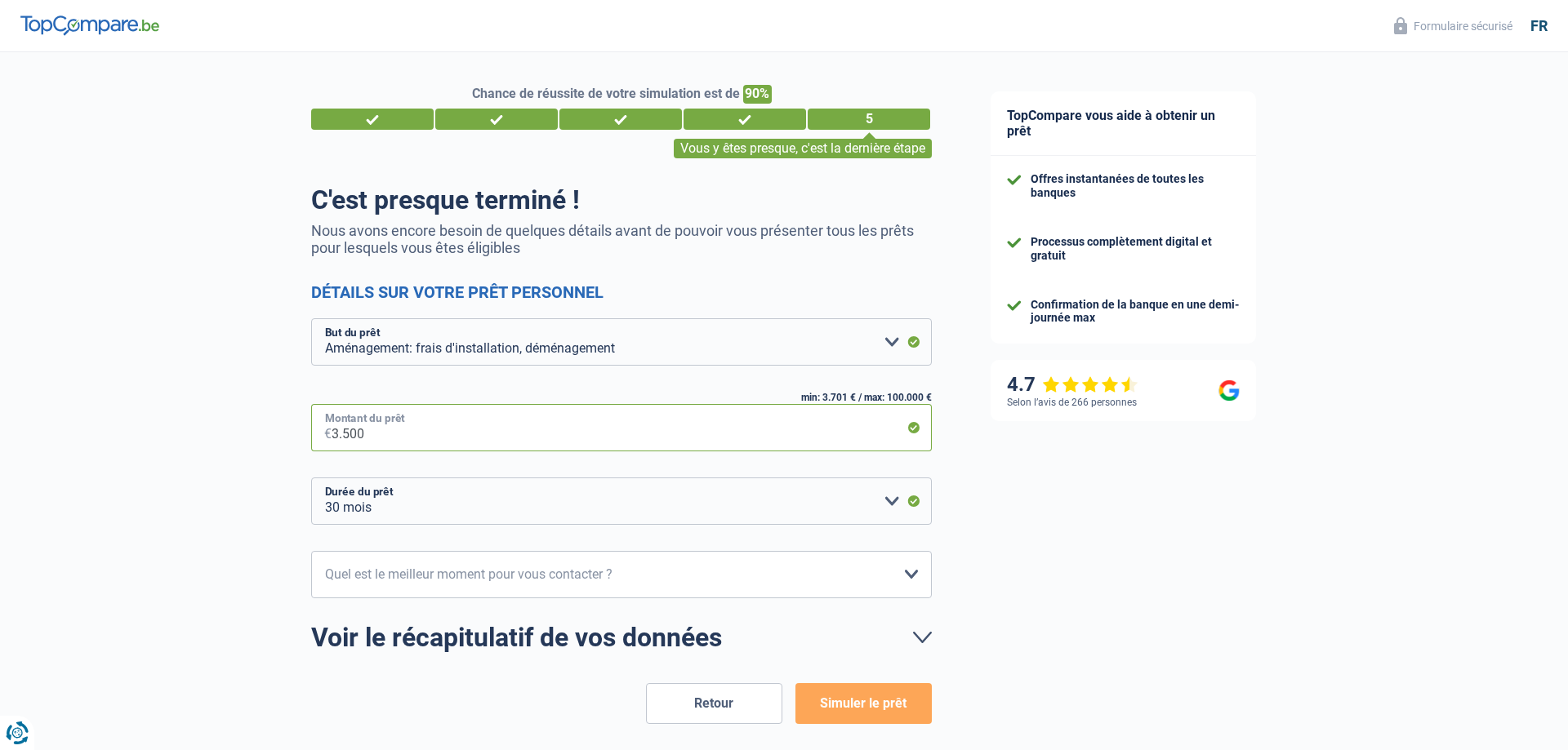
type input "35.000"
select select "120"
type input "35.000"
click at [311, 551] on select "10h-12h 12h-14h 14h-16h 16h-18h Veuillez sélectionner une option" at bounding box center [621, 574] width 621 height 48
select select "10-12"
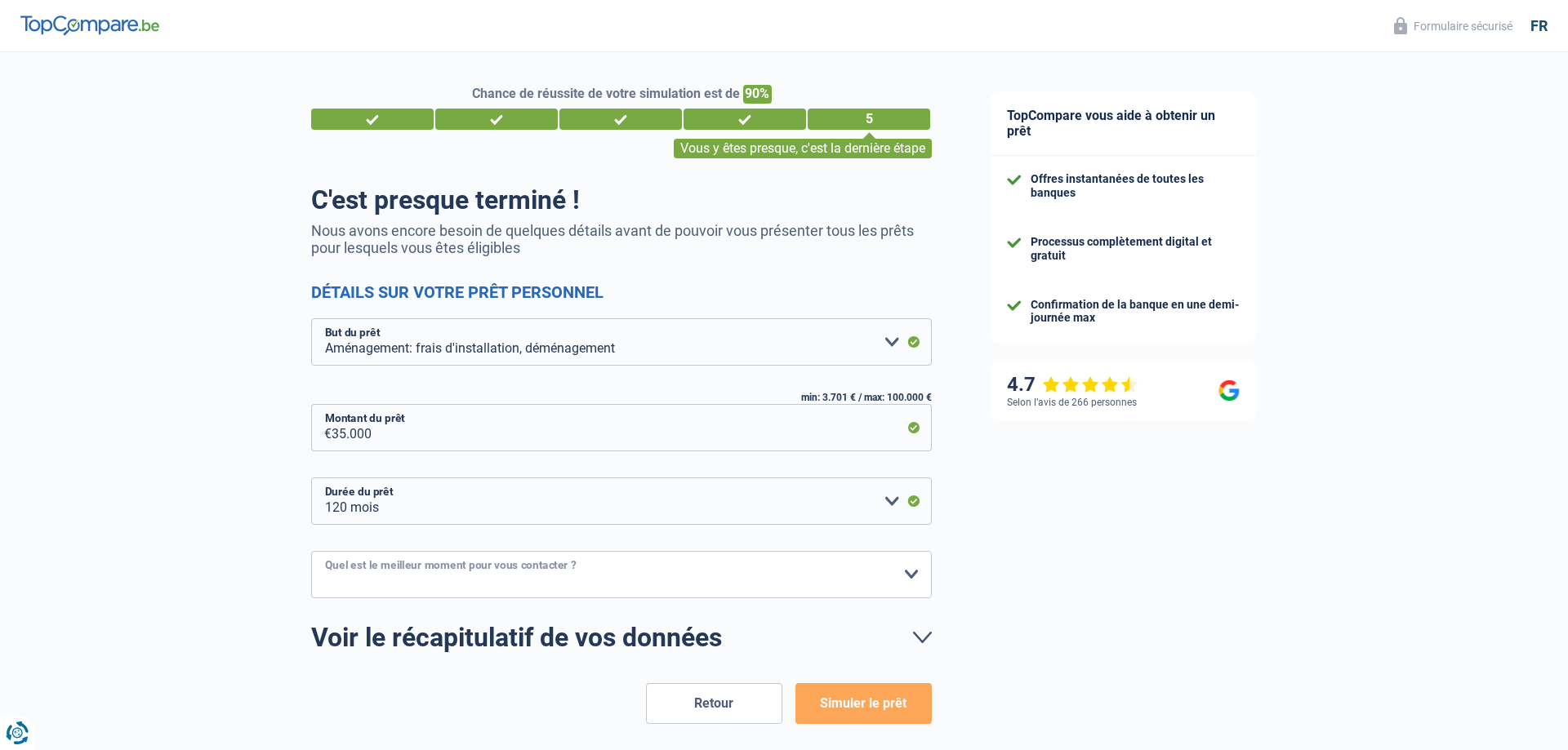
click option "10h-12h" at bounding box center [0, 0] width 0 height 0
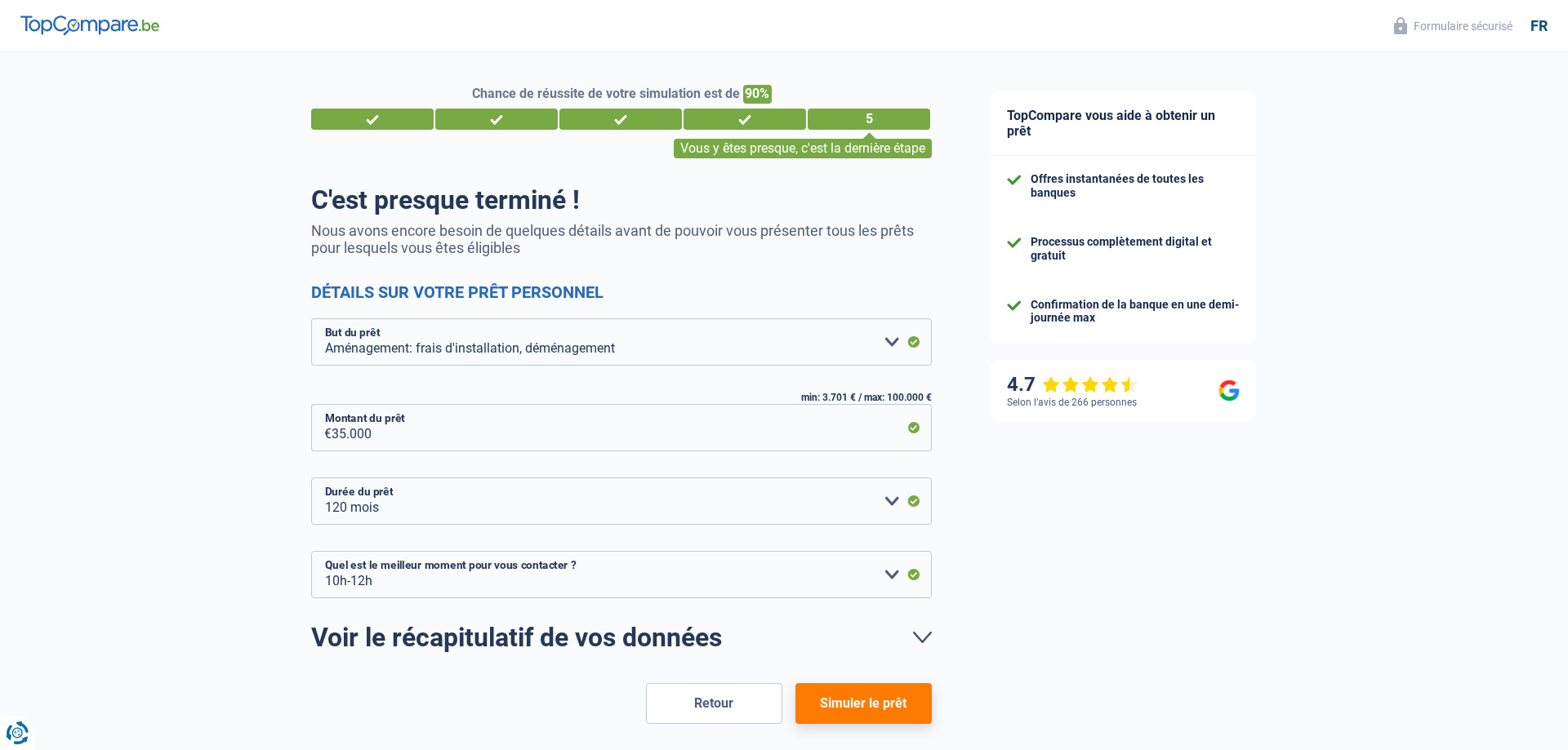
click at [874, 701] on button "Simuler le prêt" at bounding box center [864, 703] width 136 height 40
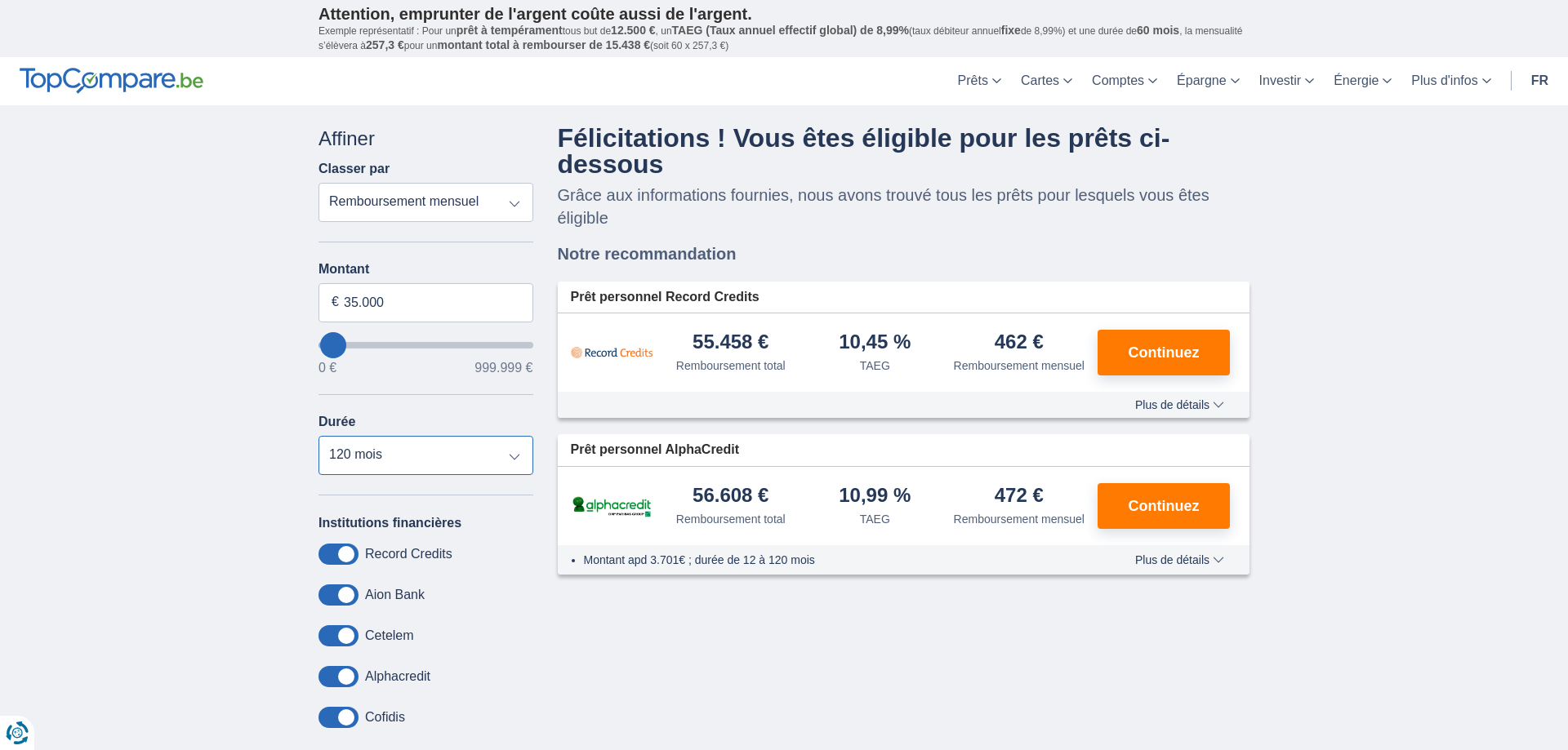
click at [318, 436] on select "12 mois 18 mois 24 mois 30 mois 36 mois 42 mois 48 mois 60 mois 72 mois 84 mois…" at bounding box center [426, 455] width 215 height 40
select select "72"
click option "72 mois" at bounding box center [0, 0] width 0 height 0
